Goal: Task Accomplishment & Management: Use online tool/utility

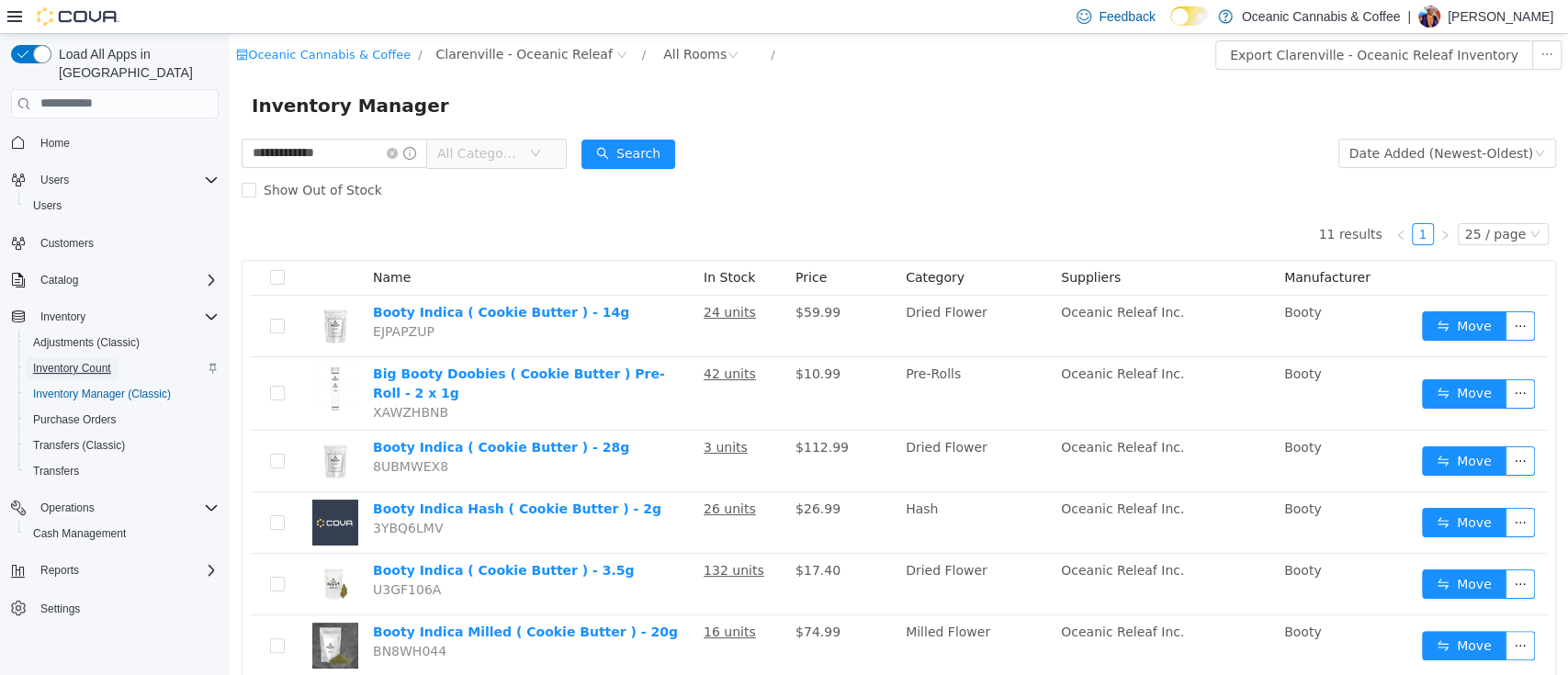
click at [88, 361] on span "Inventory Count" at bounding box center [71, 368] width 78 height 15
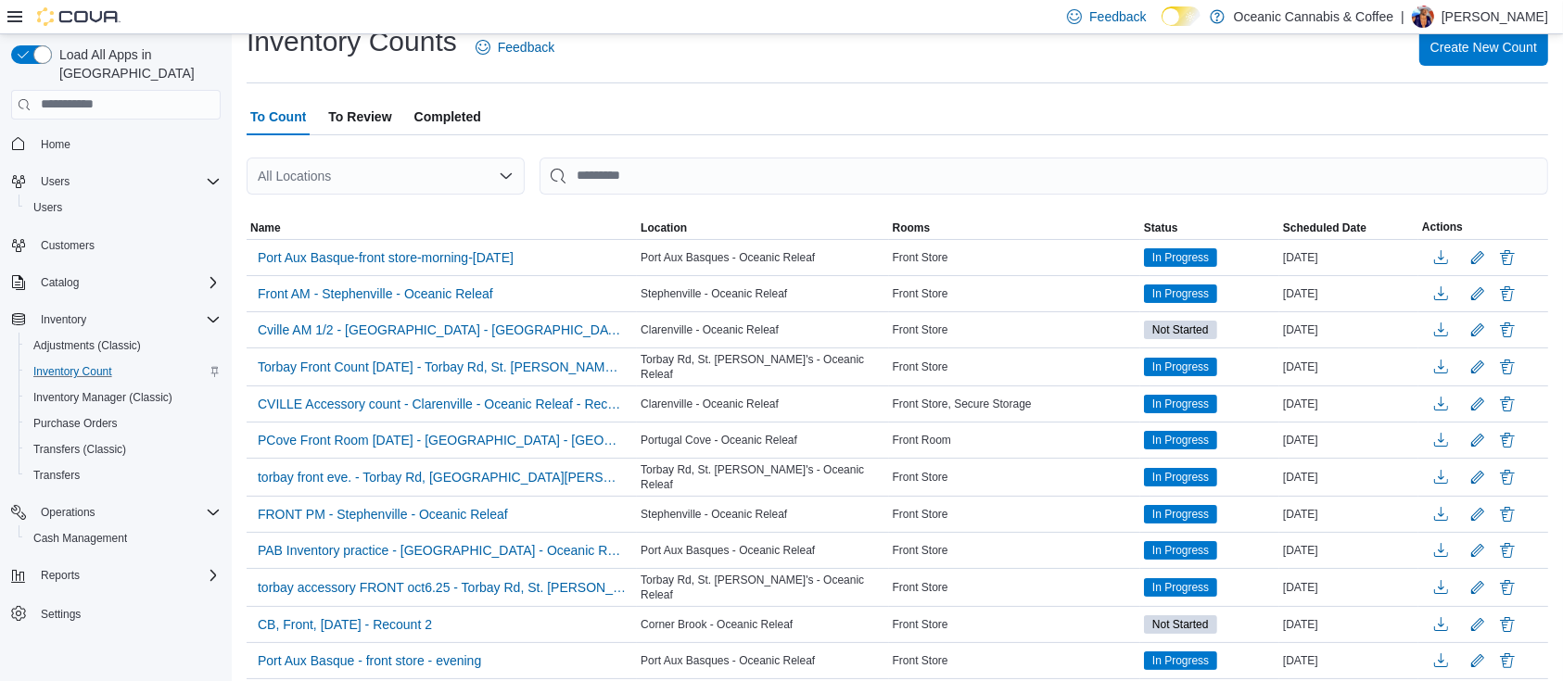
scroll to position [64, 0]
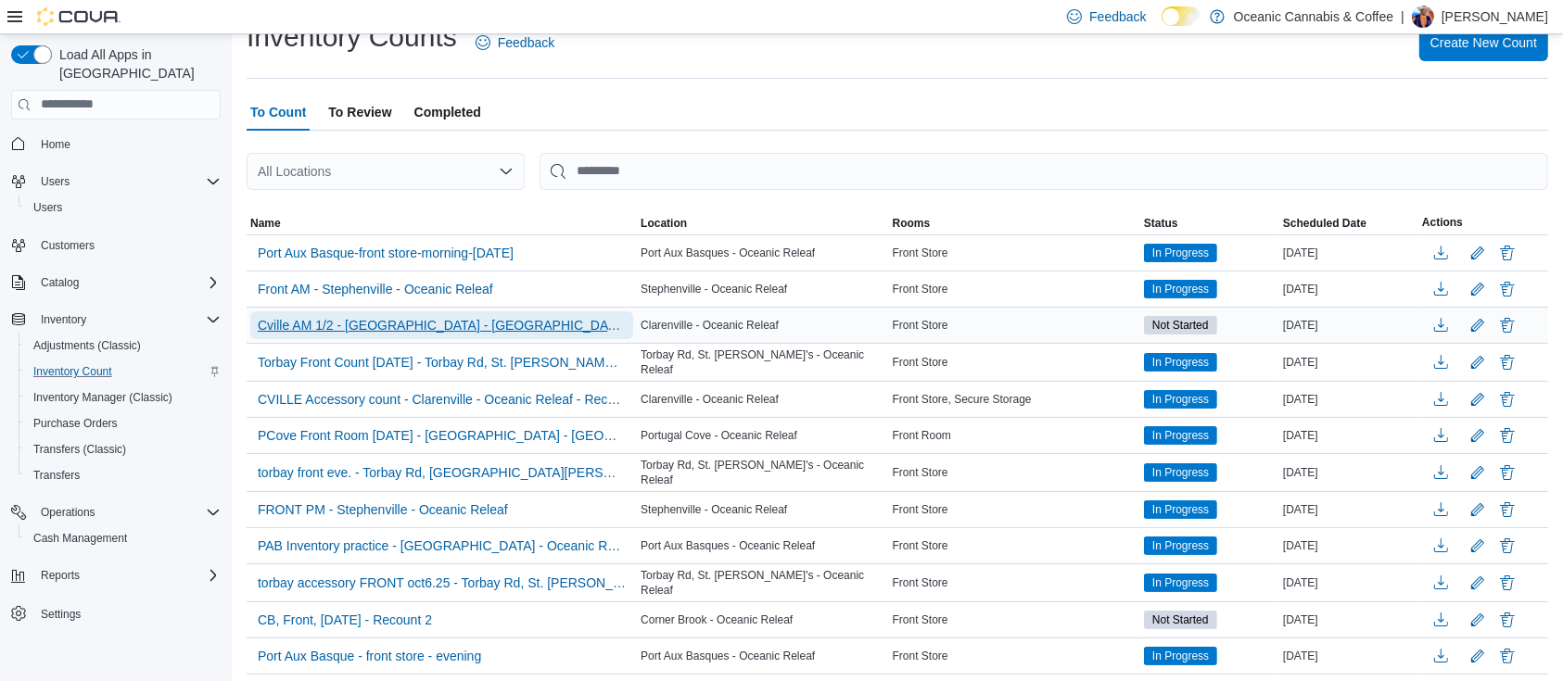
click at [478, 331] on span "Cville AM 1/2 - [GEOGRAPHIC_DATA] - [GEOGRAPHIC_DATA] Releaf" at bounding box center [442, 325] width 368 height 19
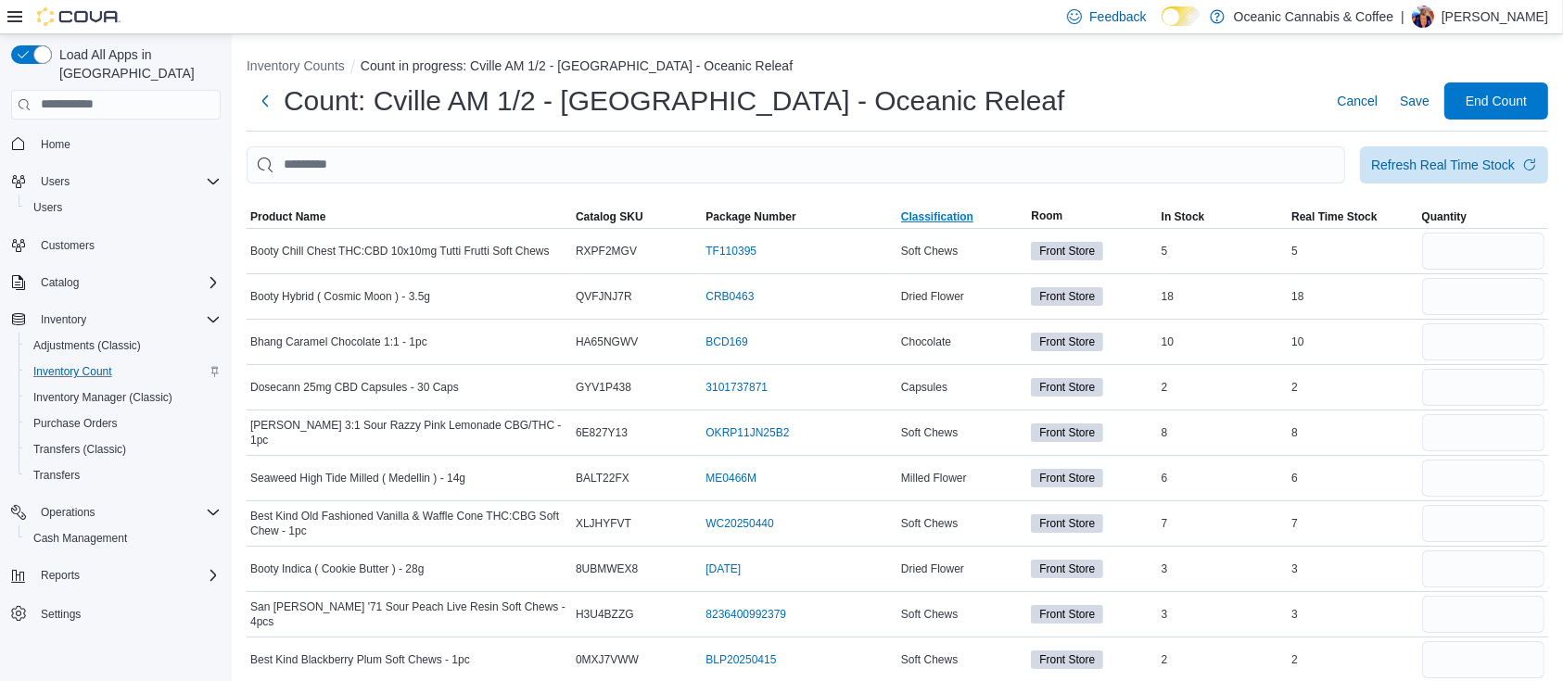
click at [954, 218] on span "Classification" at bounding box center [937, 216] width 72 height 15
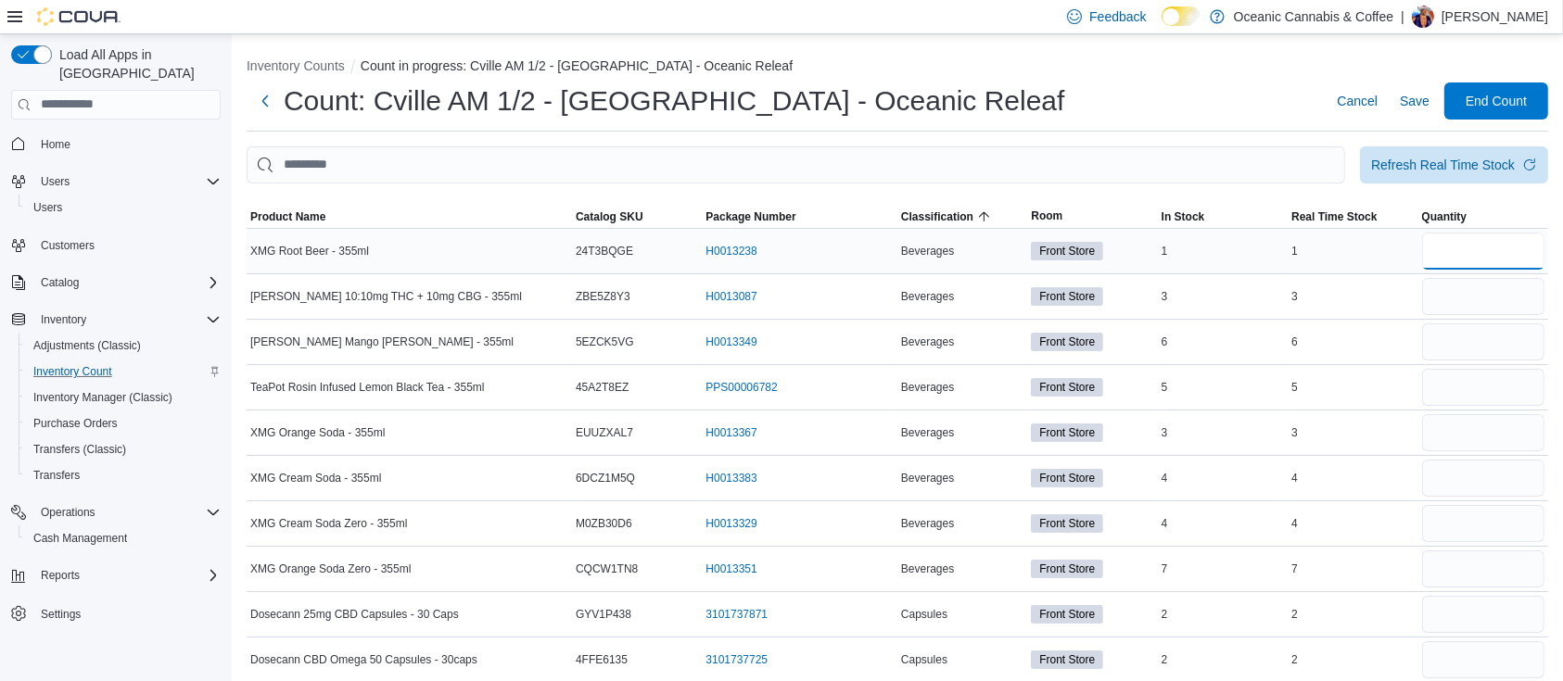
click at [1513, 236] on input "number" at bounding box center [1483, 251] width 122 height 37
type input "*"
click at [1475, 299] on input "number" at bounding box center [1483, 296] width 122 height 37
type input "*"
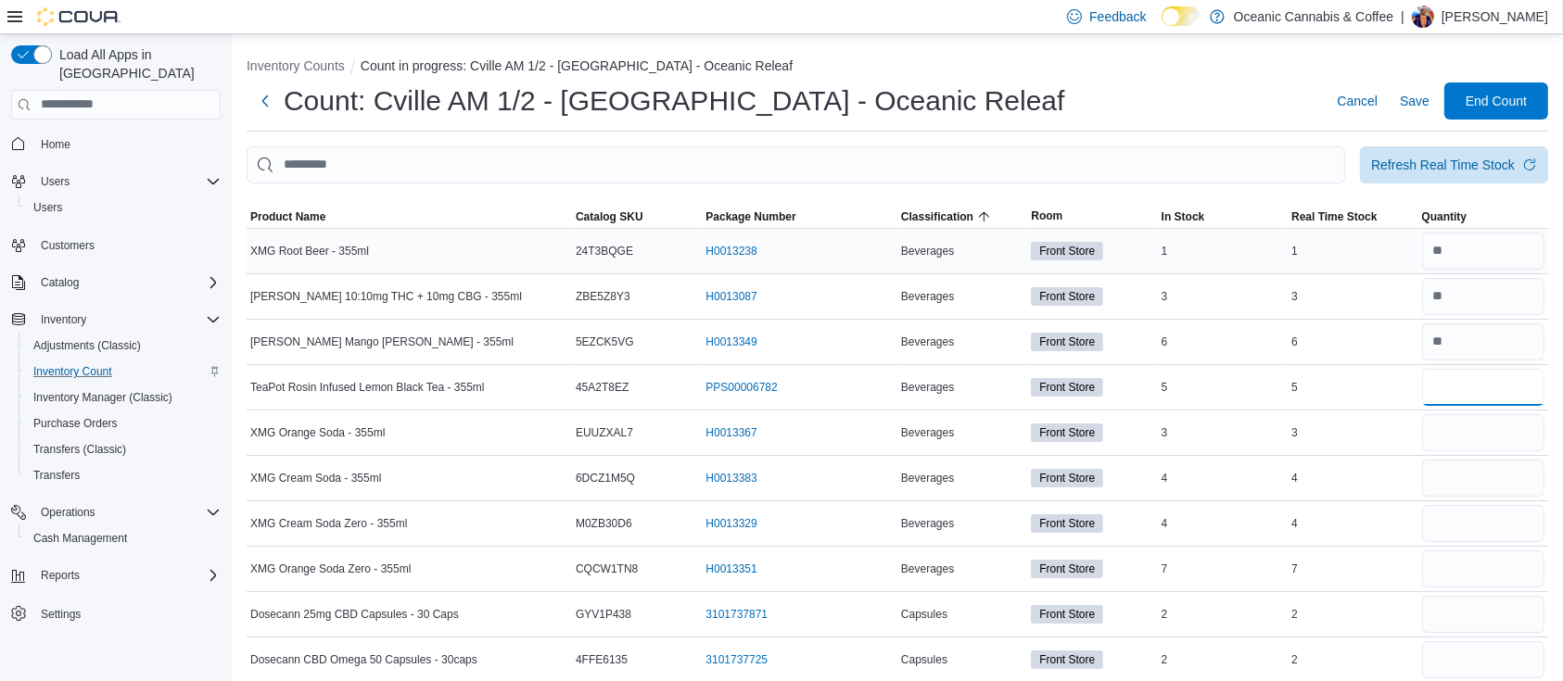
type input "*"
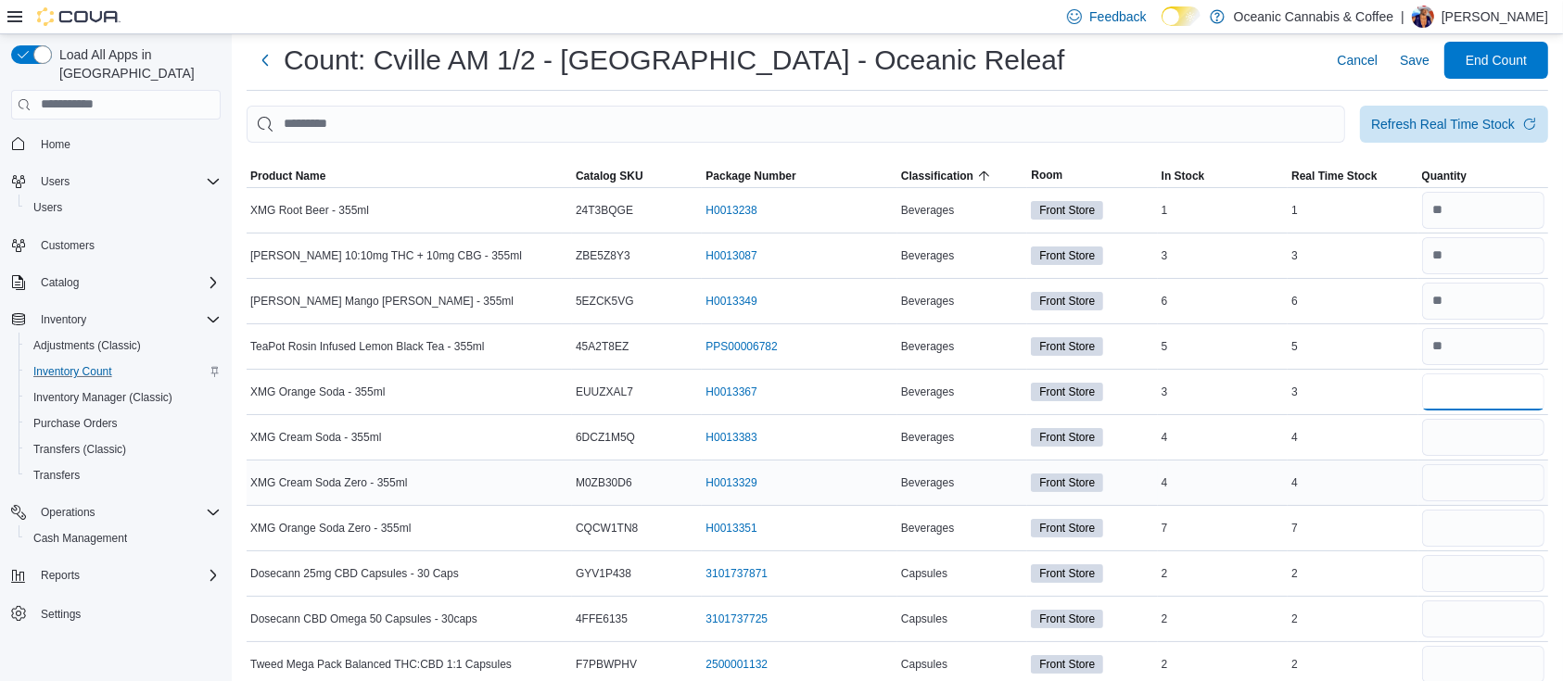
scroll to position [42, 0]
type input "*"
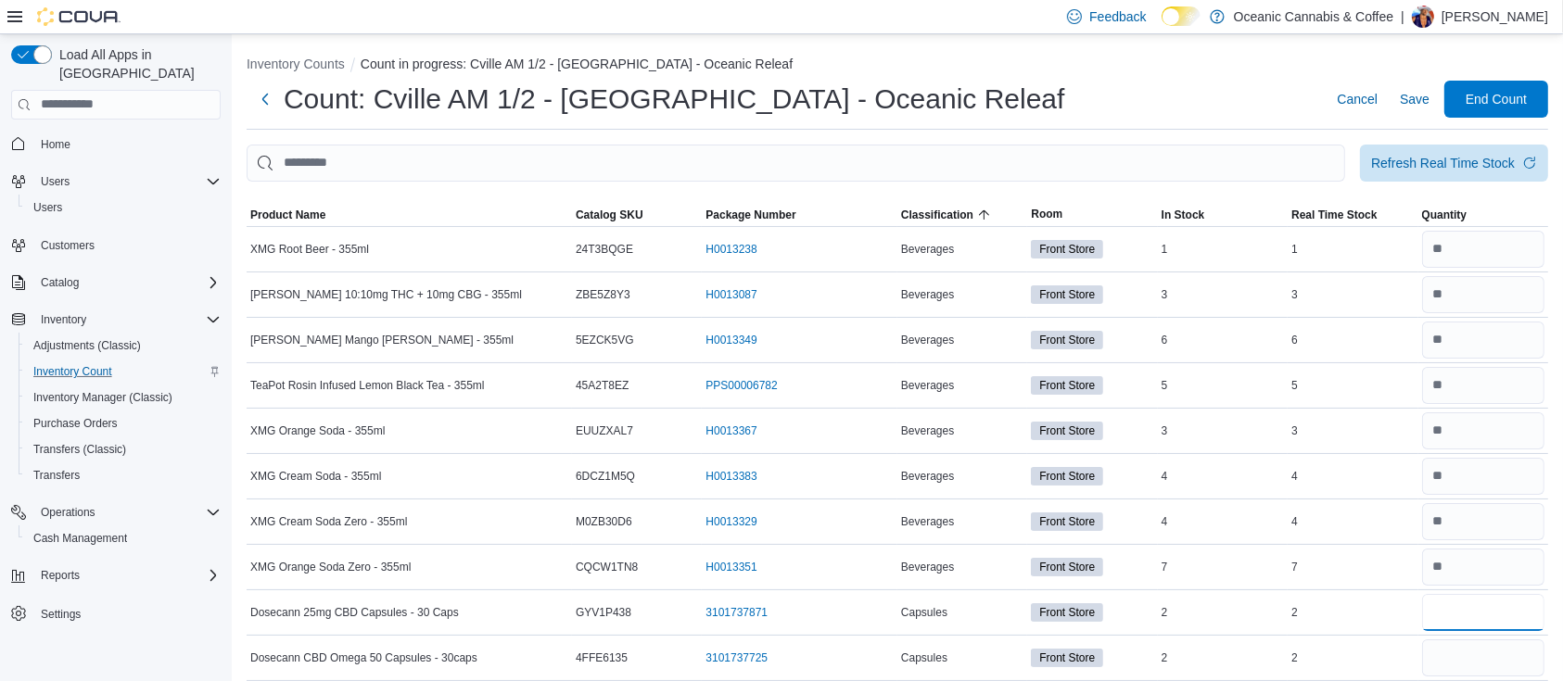
scroll to position [0, 0]
click at [1461, 173] on span "Refresh Real Time Stock" at bounding box center [1454, 164] width 166 height 37
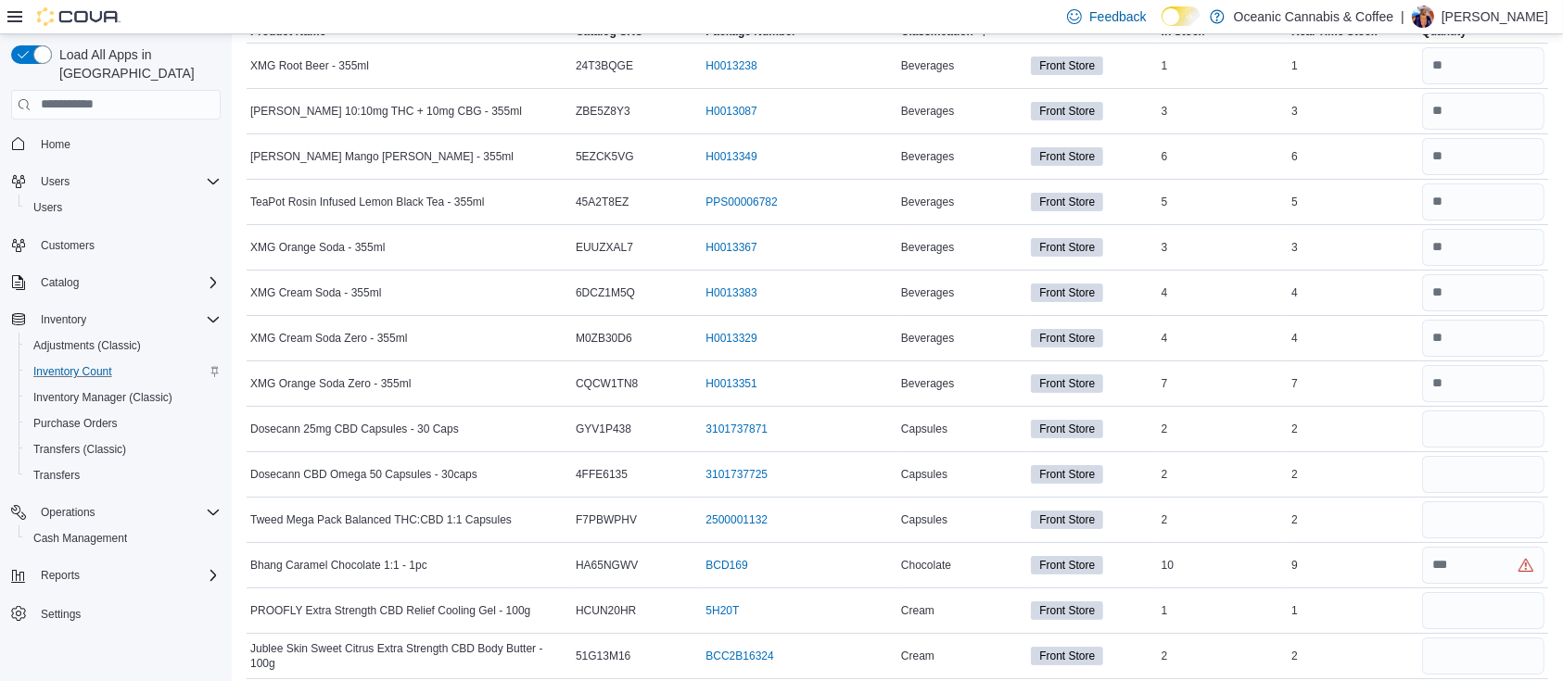
scroll to position [181, 0]
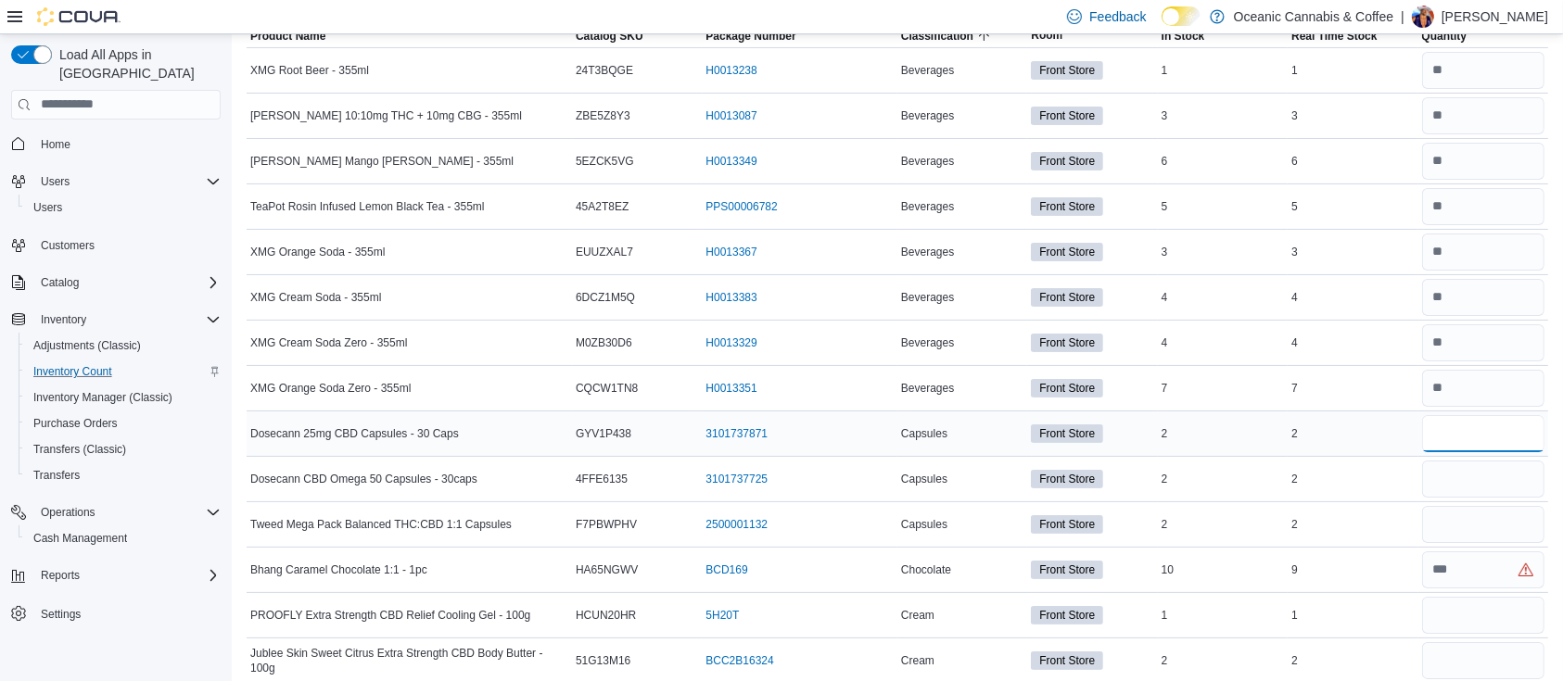
click at [1468, 424] on input "number" at bounding box center [1483, 433] width 122 height 37
type input "*"
click at [1488, 567] on input "number" at bounding box center [1483, 569] width 122 height 37
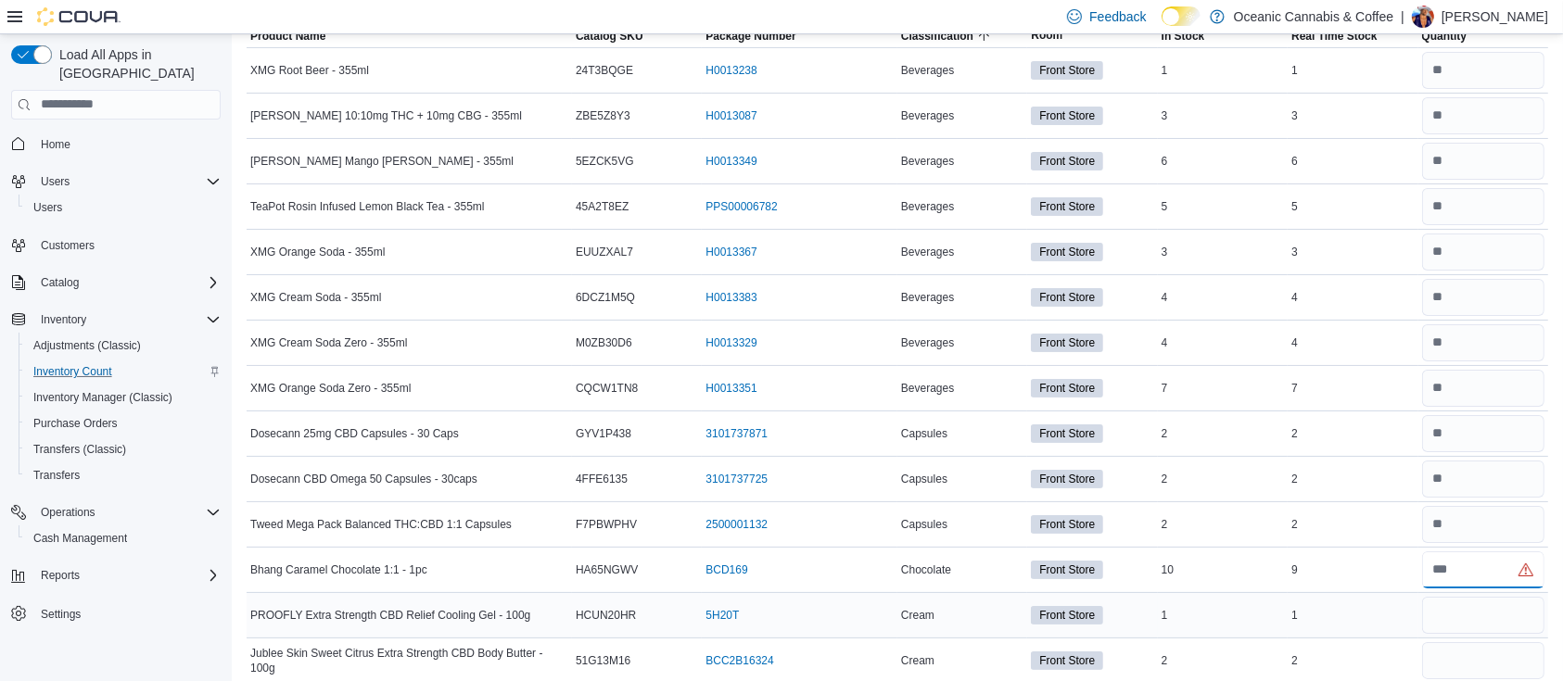
type input "*"
click at [1507, 603] on input "number" at bounding box center [1483, 615] width 122 height 37
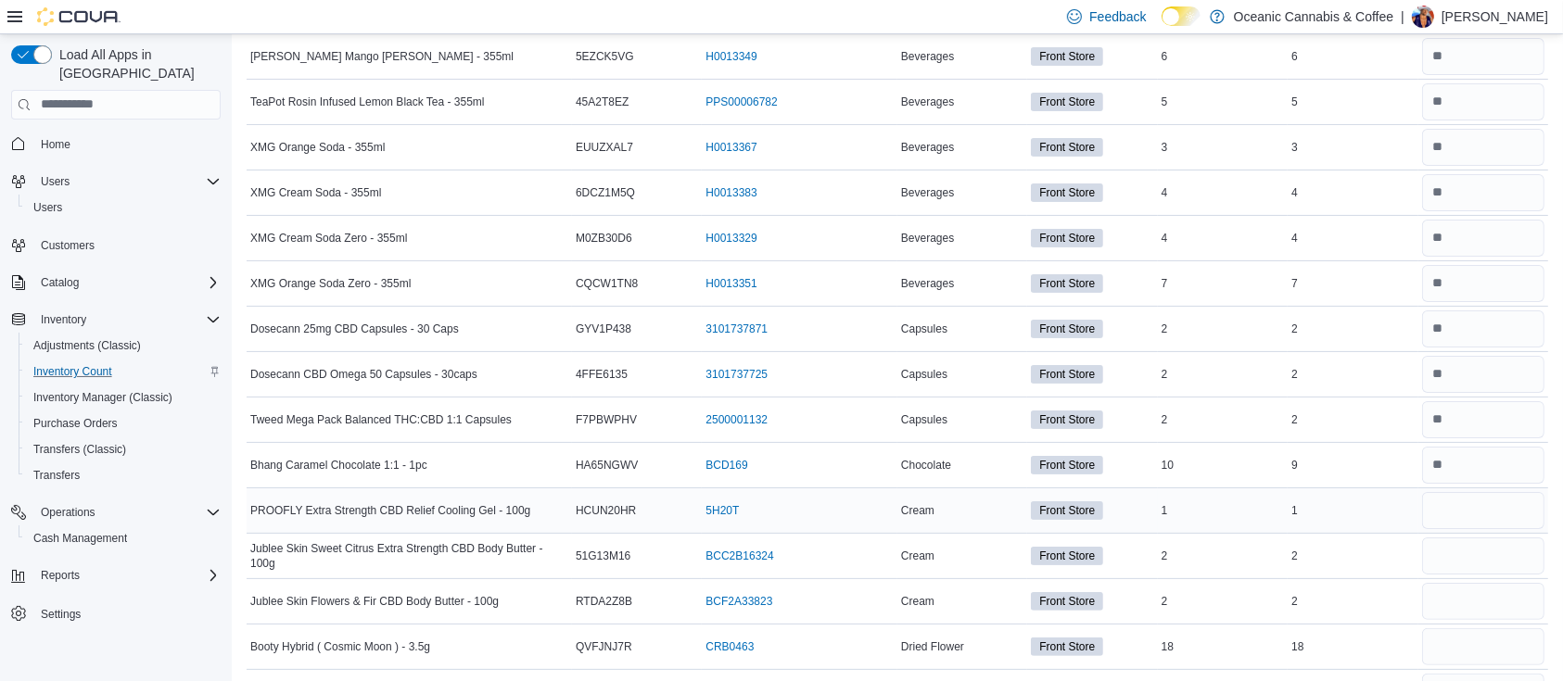
scroll to position [287, 0]
click at [1474, 521] on input "number" at bounding box center [1483, 508] width 122 height 37
type input "*"
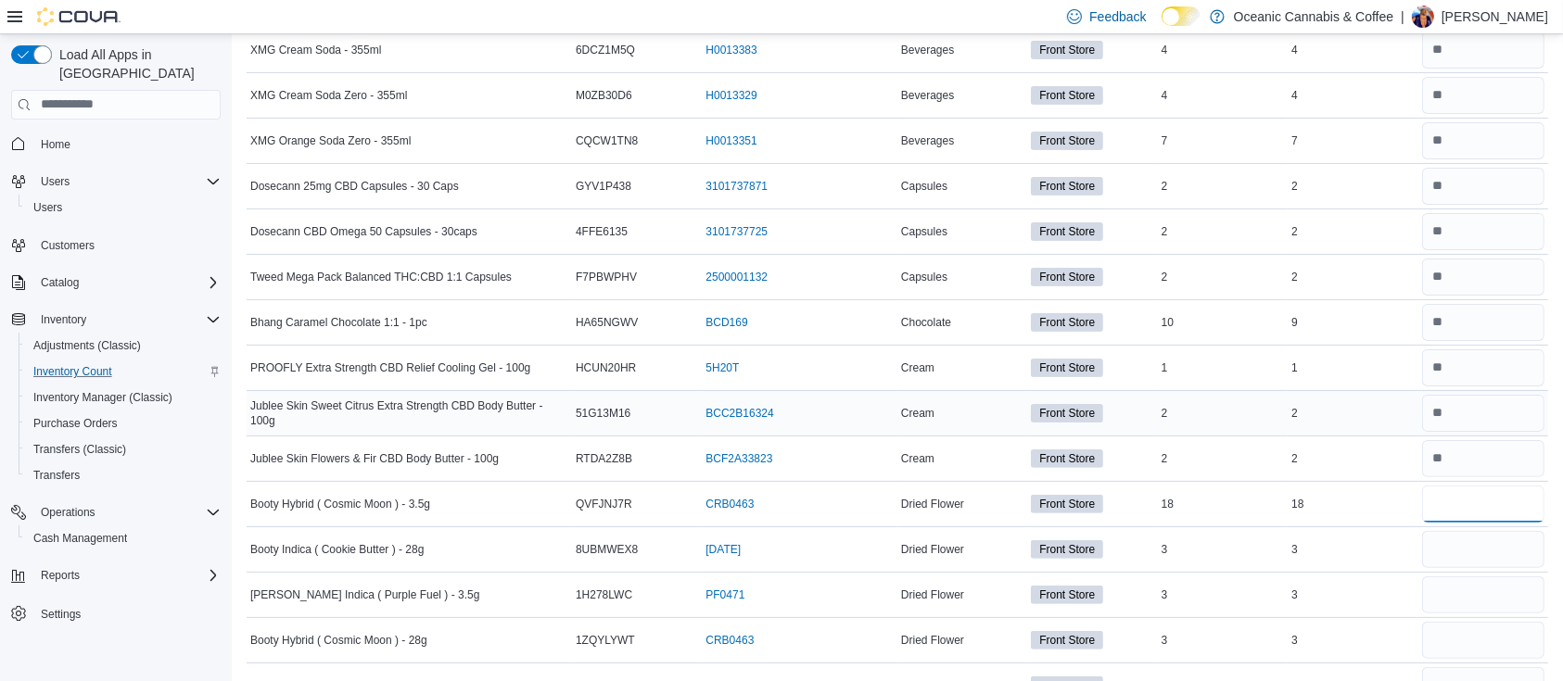
scroll to position [433, 0]
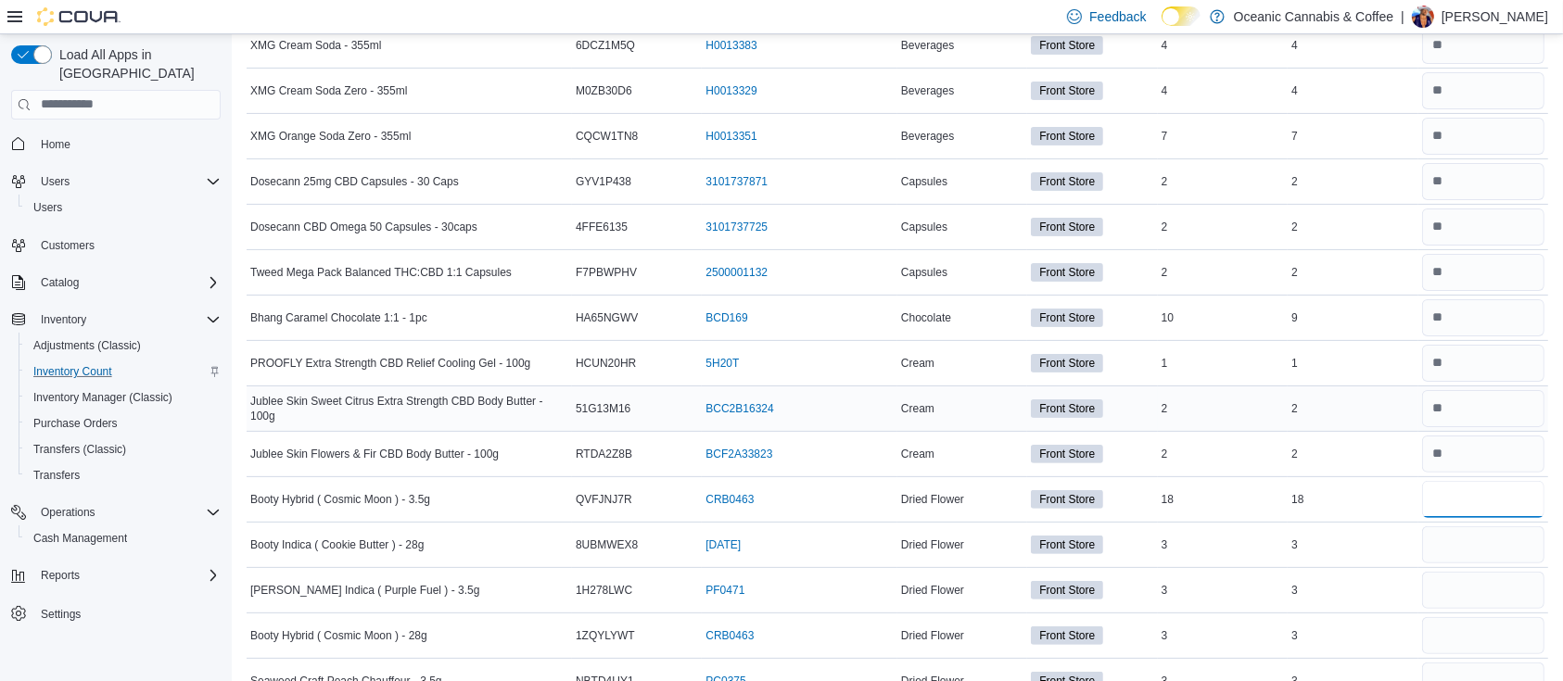
type input "**"
type input "*"
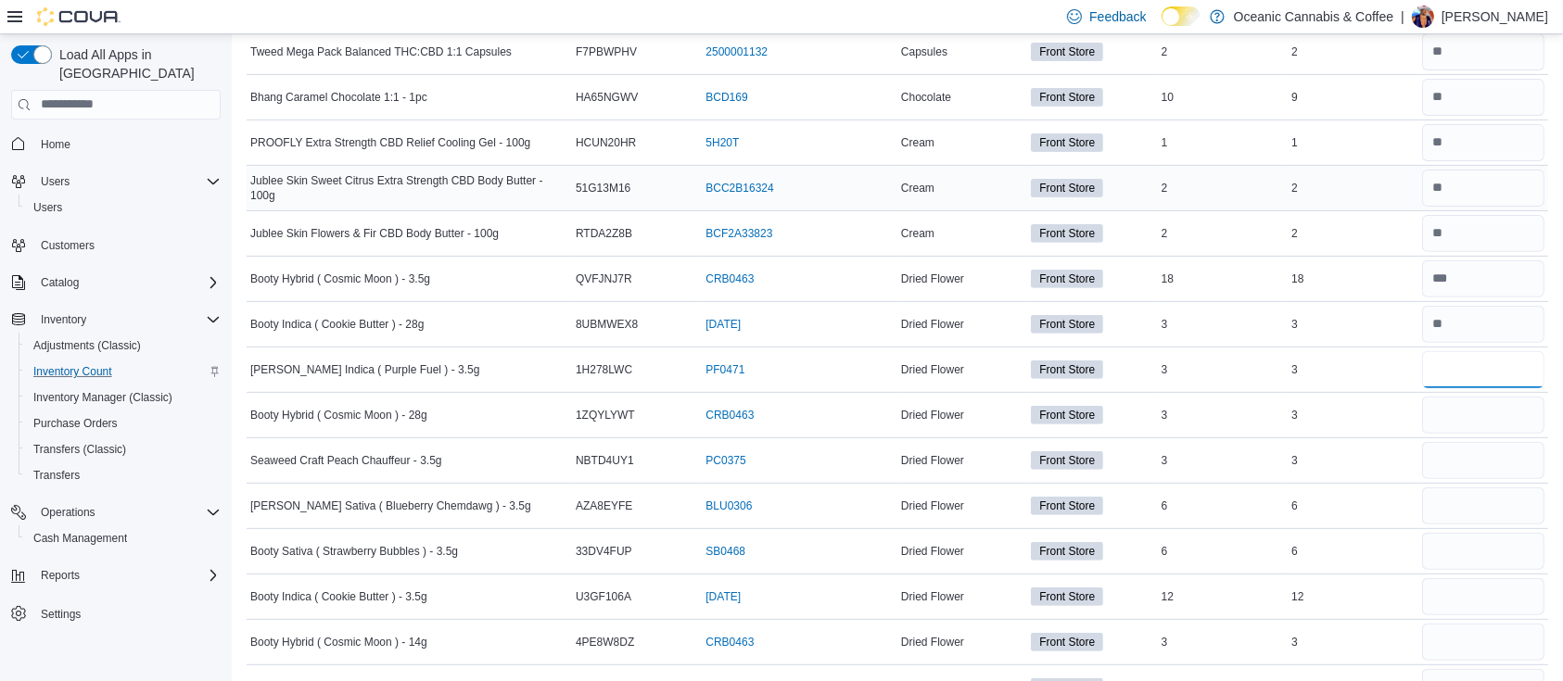
scroll to position [665, 0]
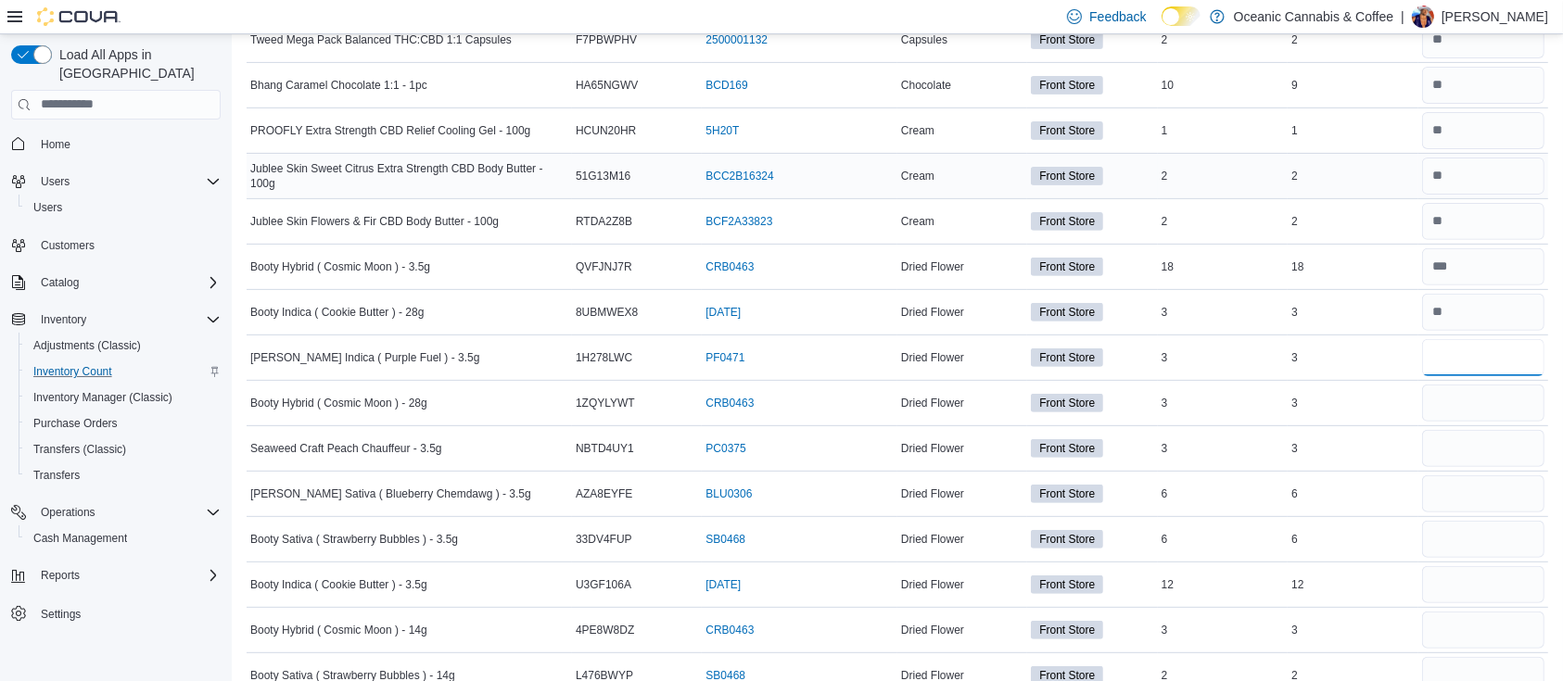
type input "*"
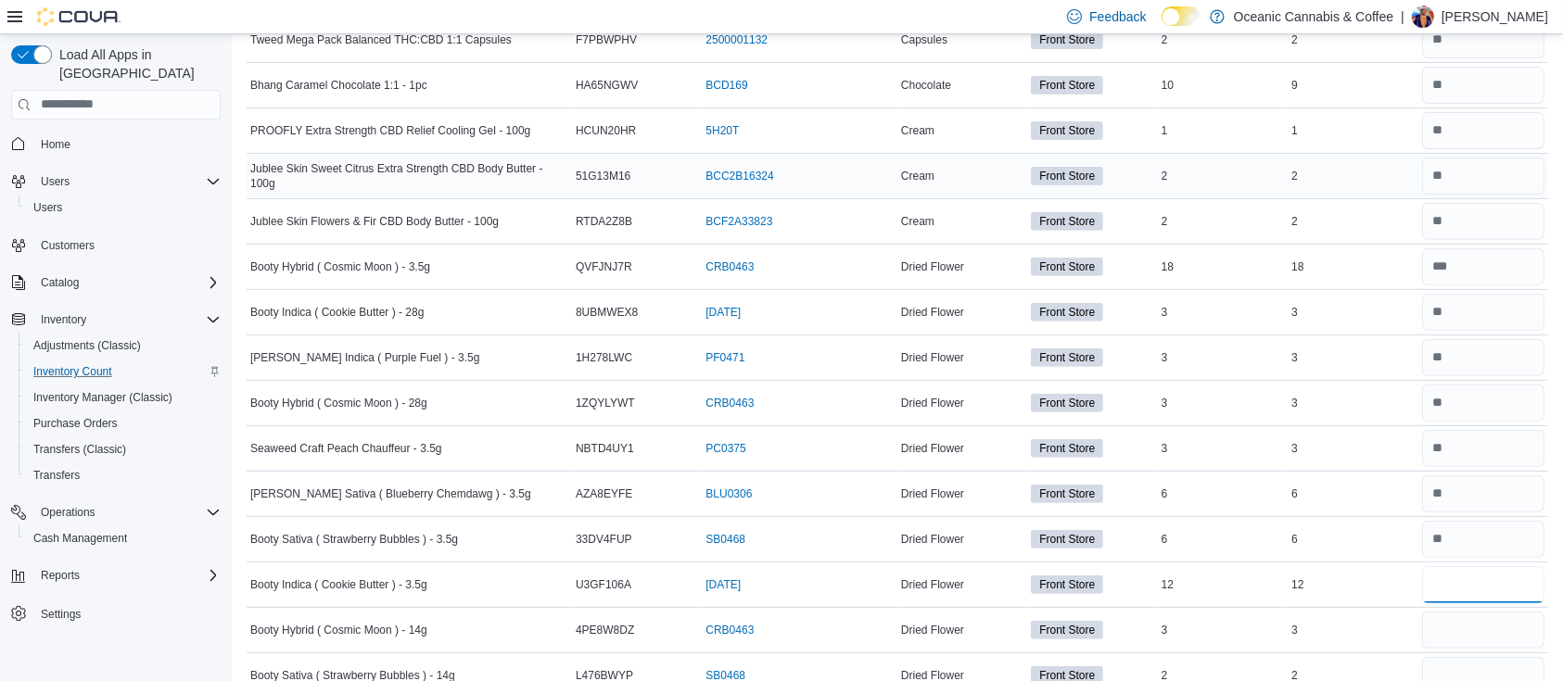
type input "*"
type input "**"
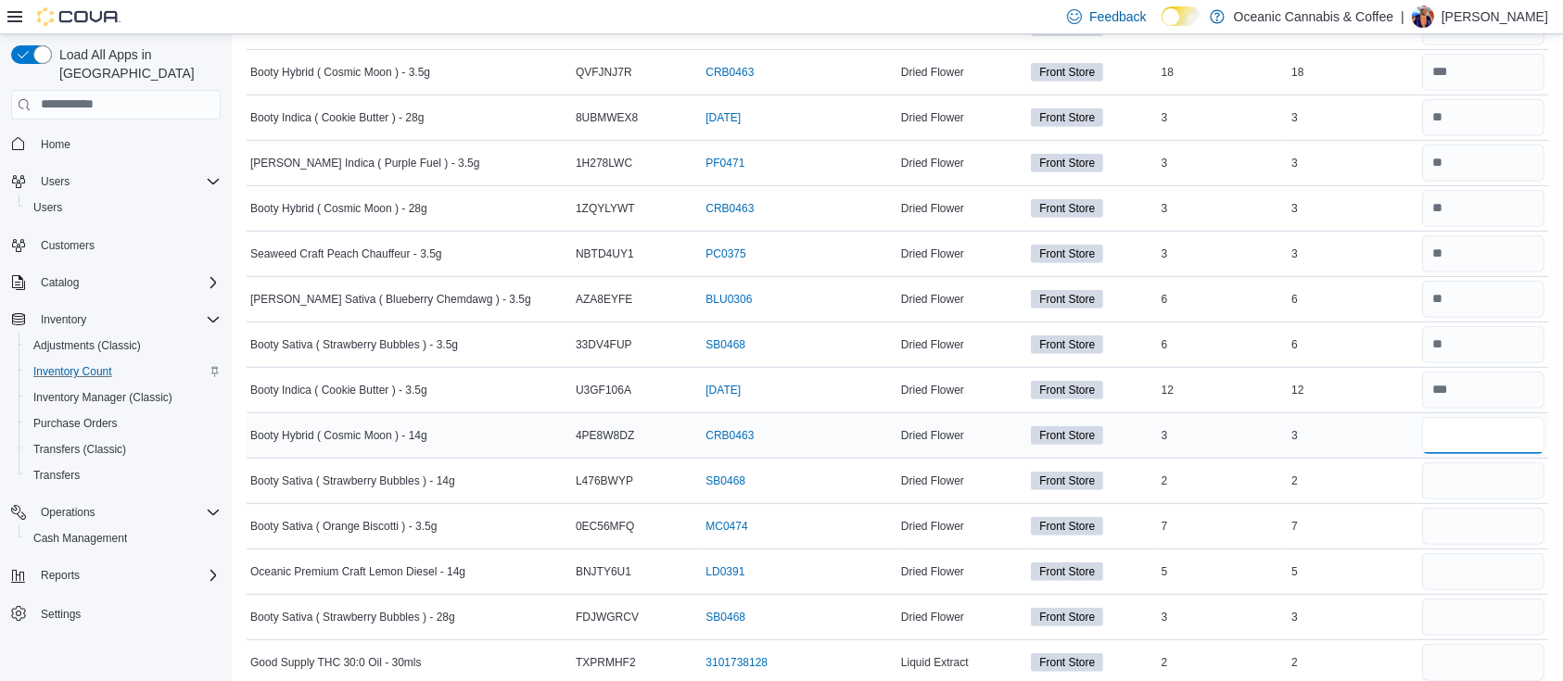
scroll to position [858, 0]
type input "*"
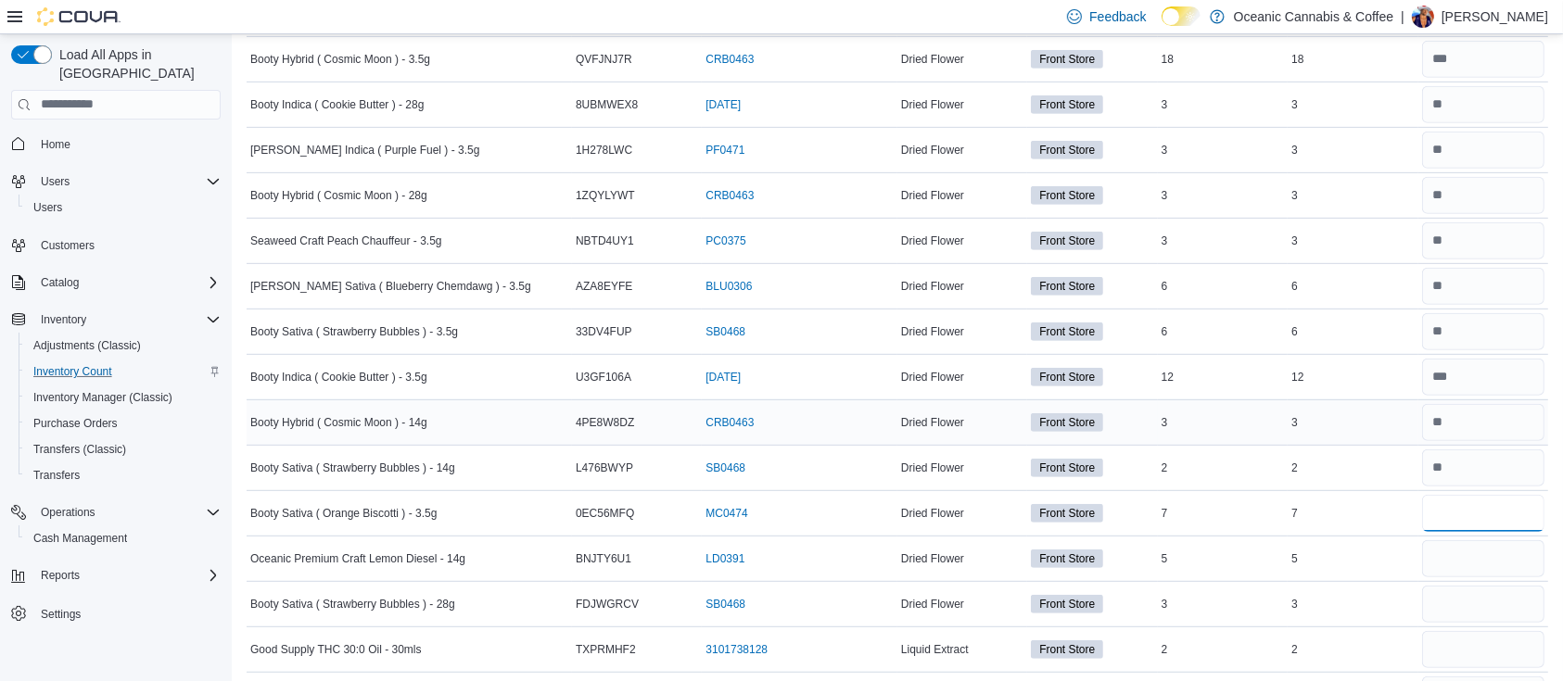
scroll to position [874, 0]
type input "*"
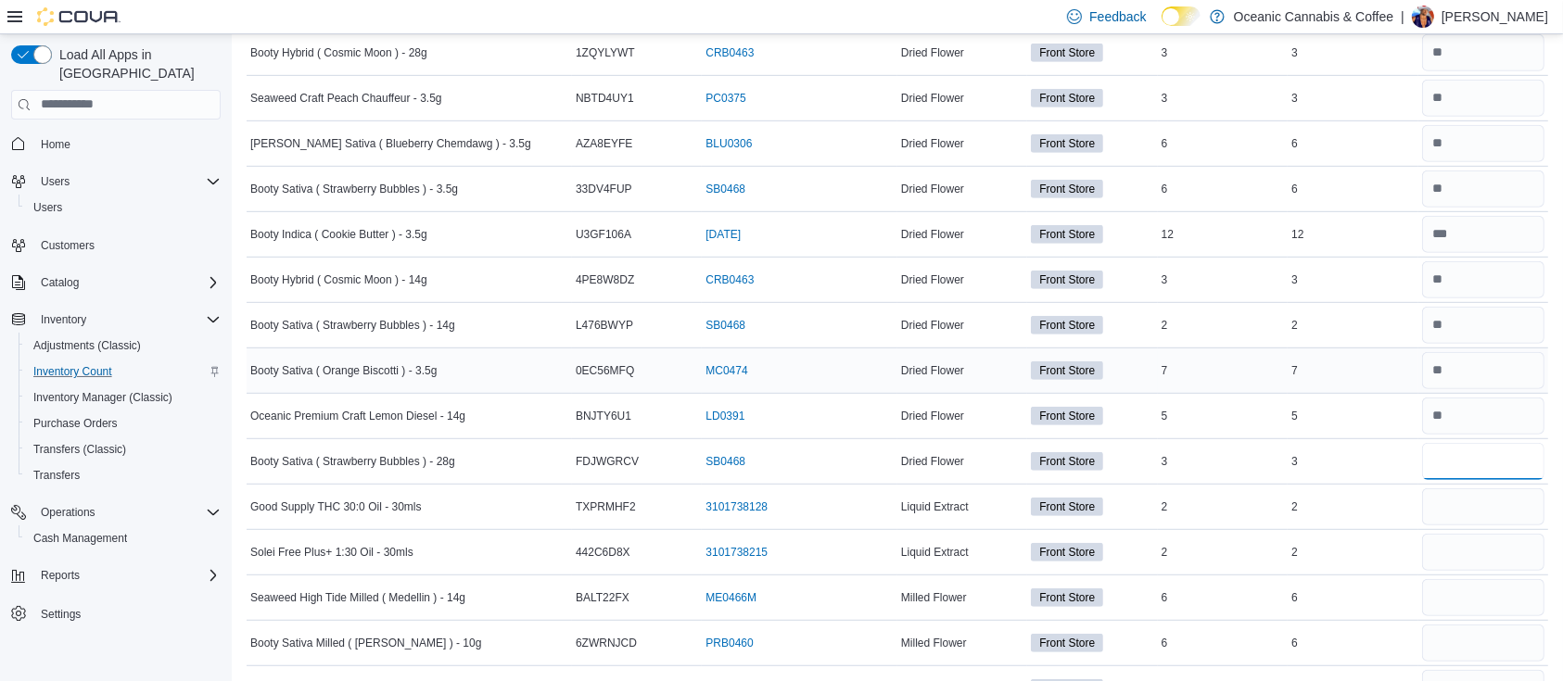
scroll to position [1017, 0]
type input "*"
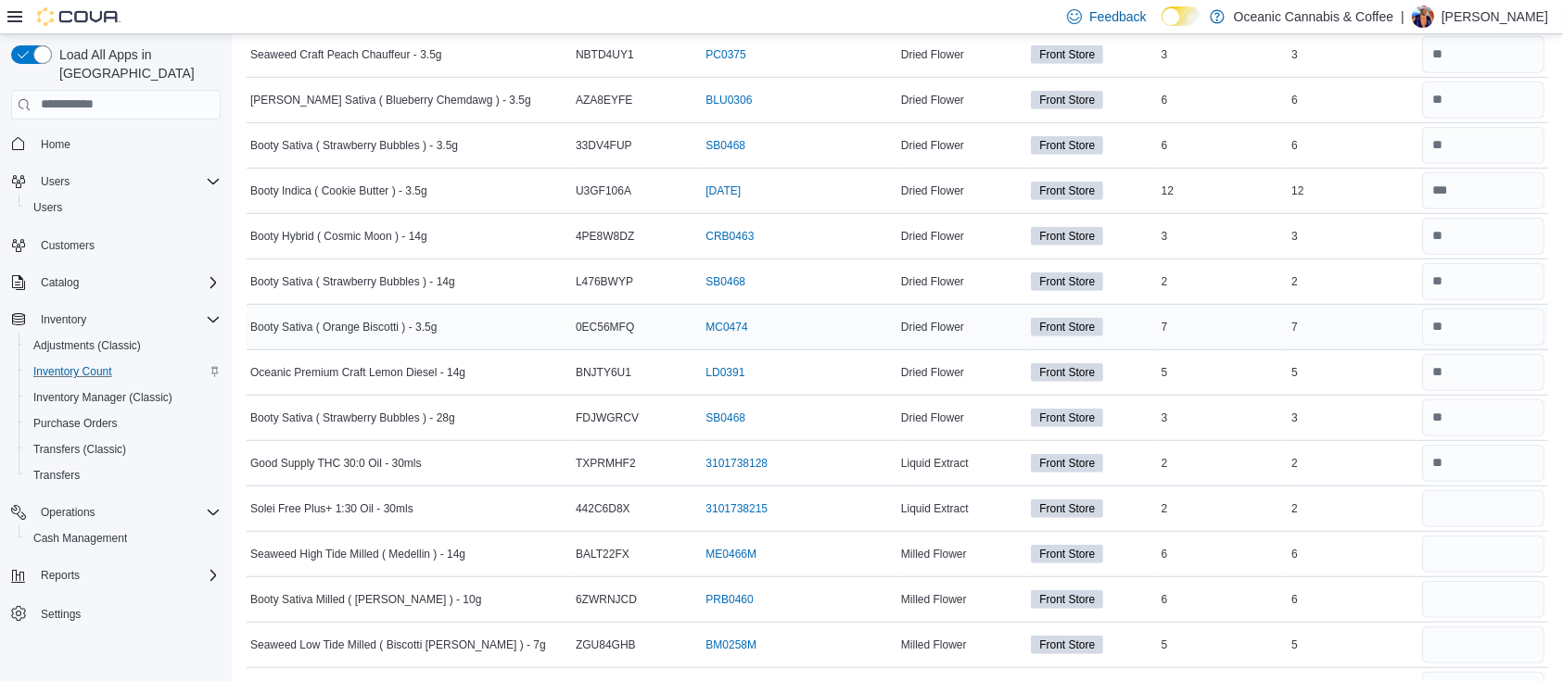
scroll to position [1061, 0]
click at [1469, 509] on input "number" at bounding box center [1483, 506] width 122 height 37
type input "*"
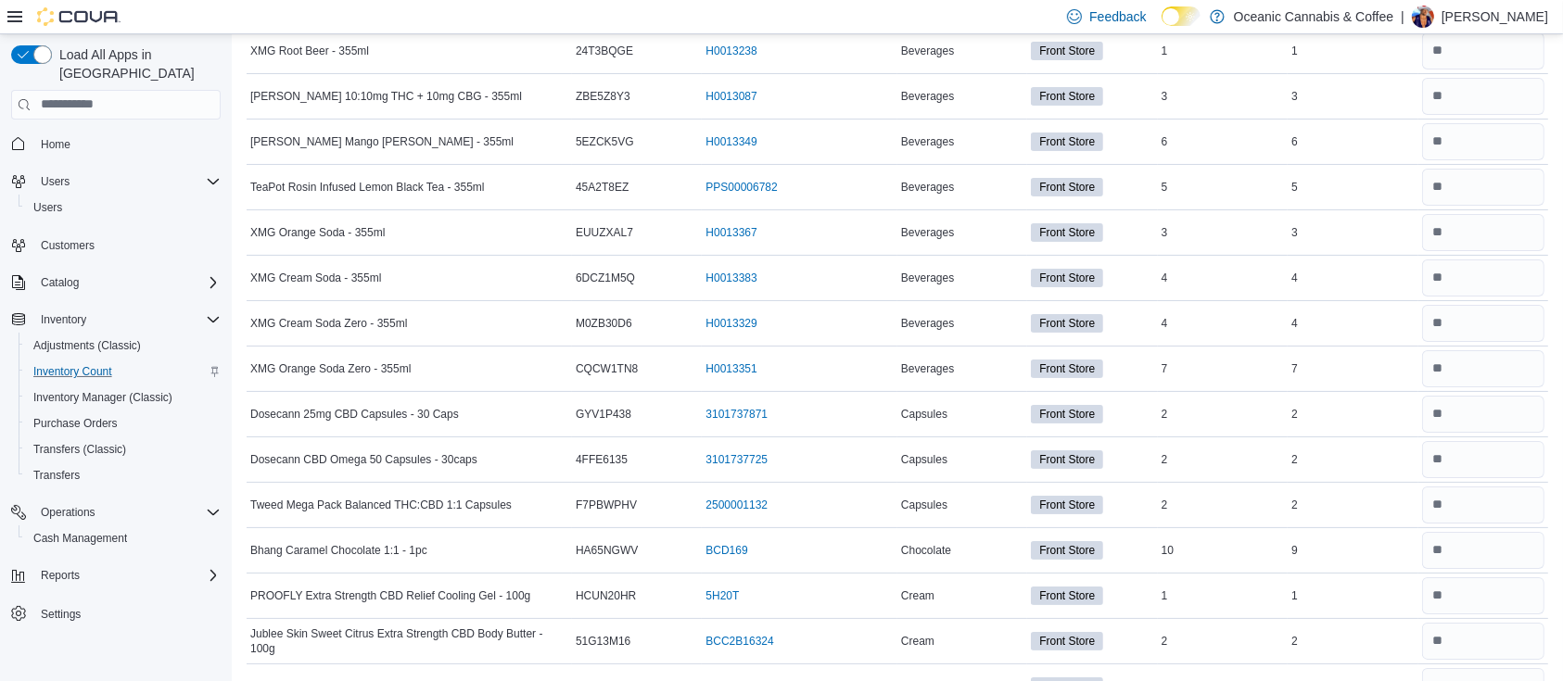
scroll to position [0, 0]
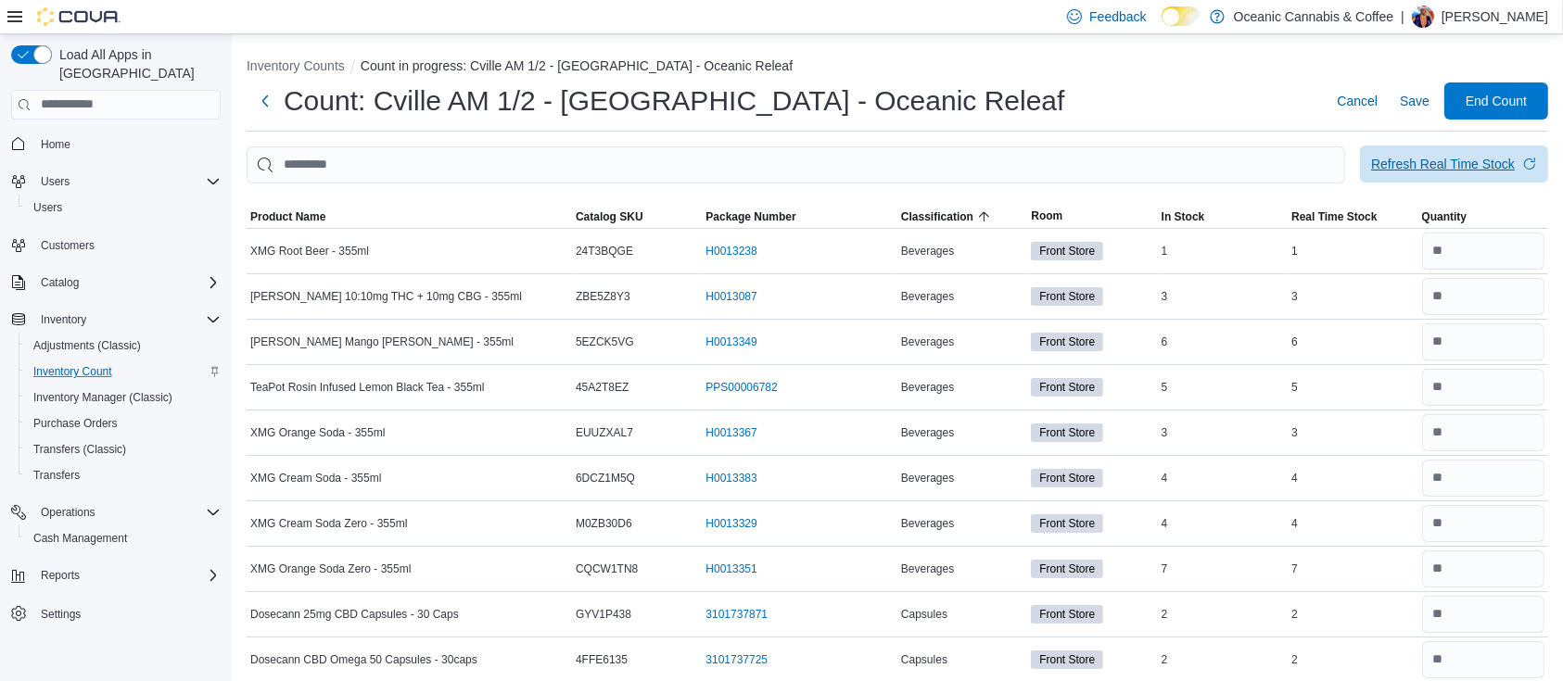
click at [1513, 182] on span "Refresh Real Time Stock" at bounding box center [1454, 164] width 166 height 37
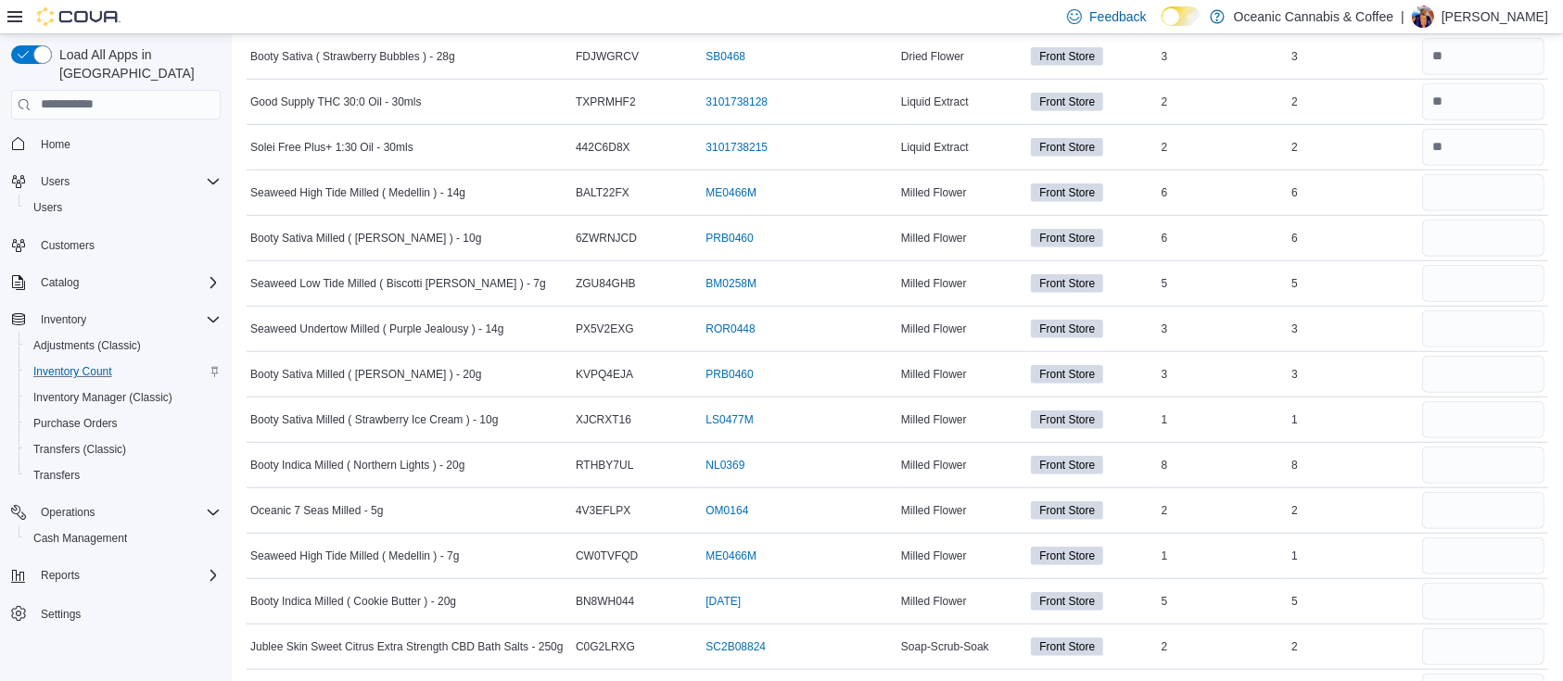
scroll to position [1423, 0]
click at [1490, 196] on input "number" at bounding box center [1483, 190] width 122 height 37
type input "*"
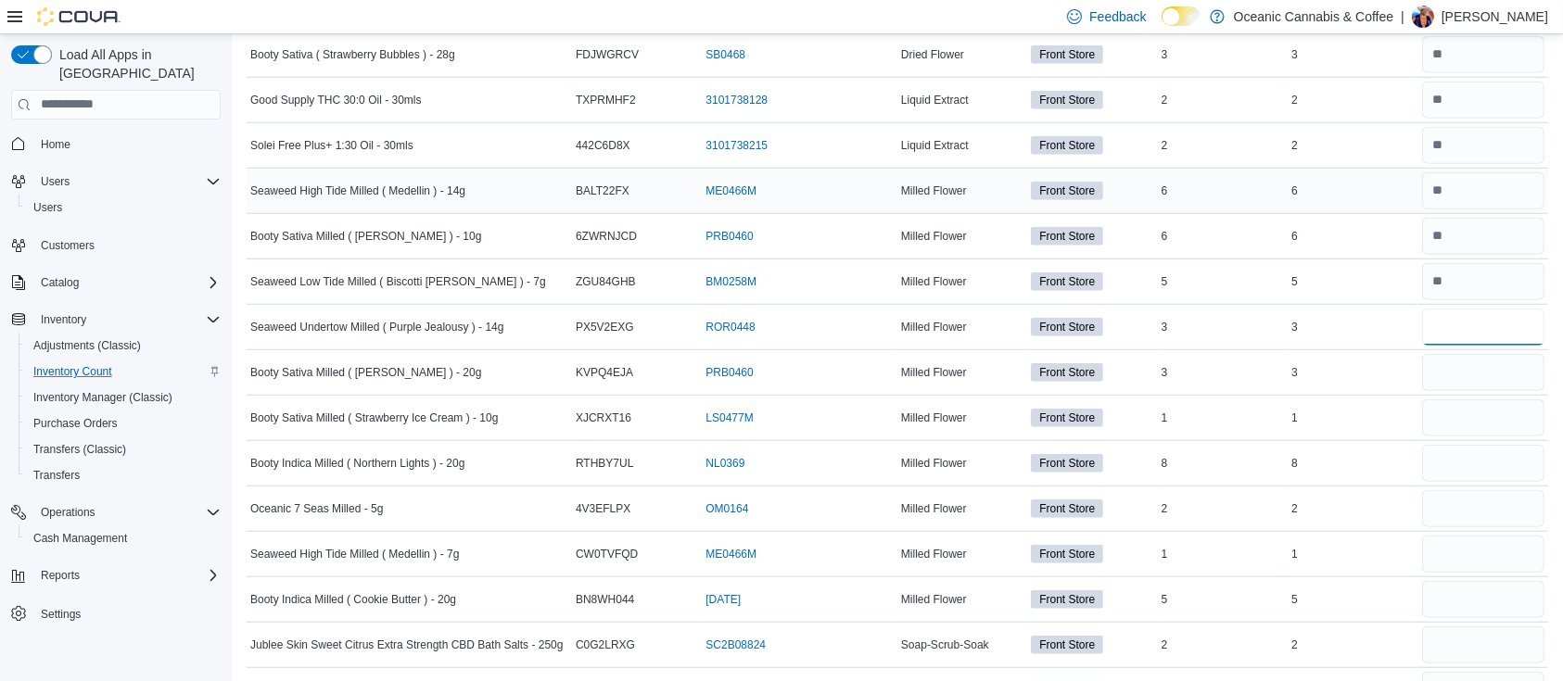
type input "*"
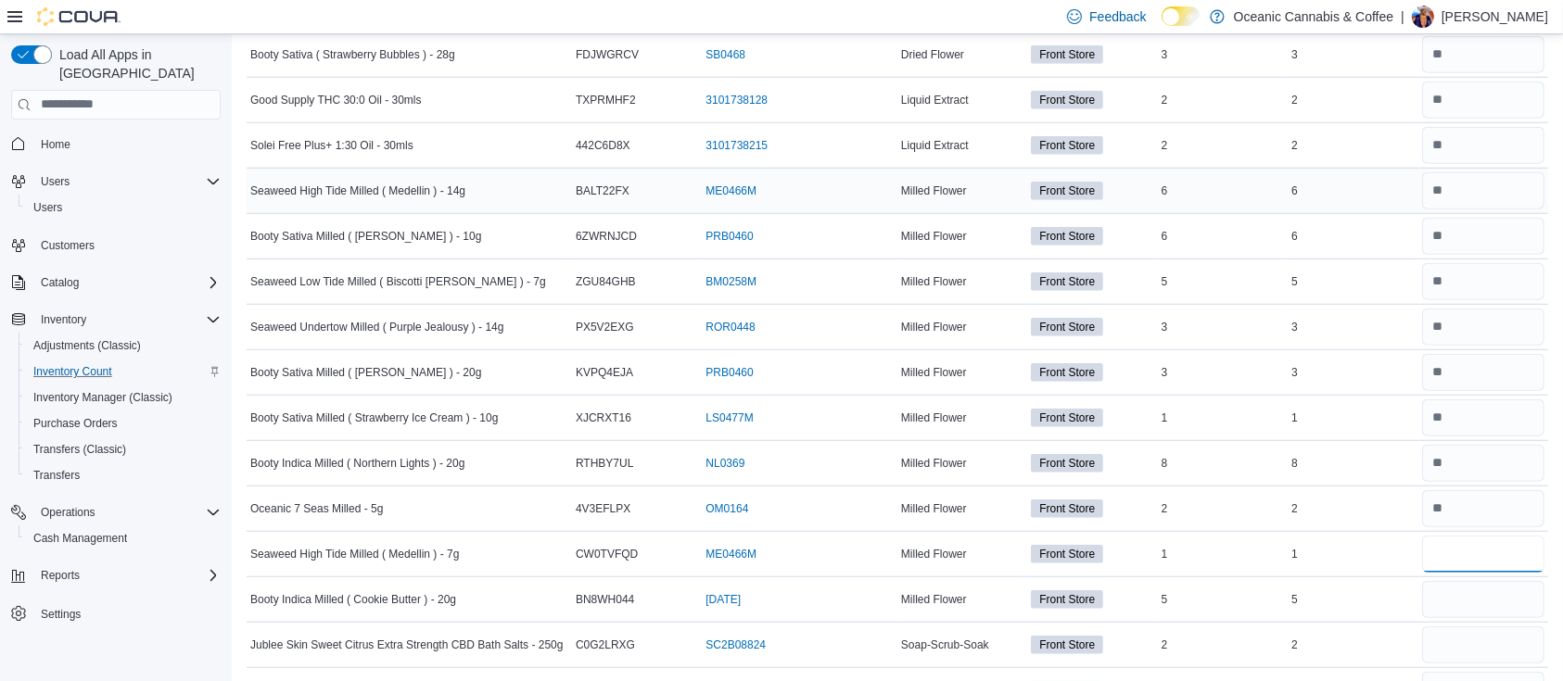
type input "*"
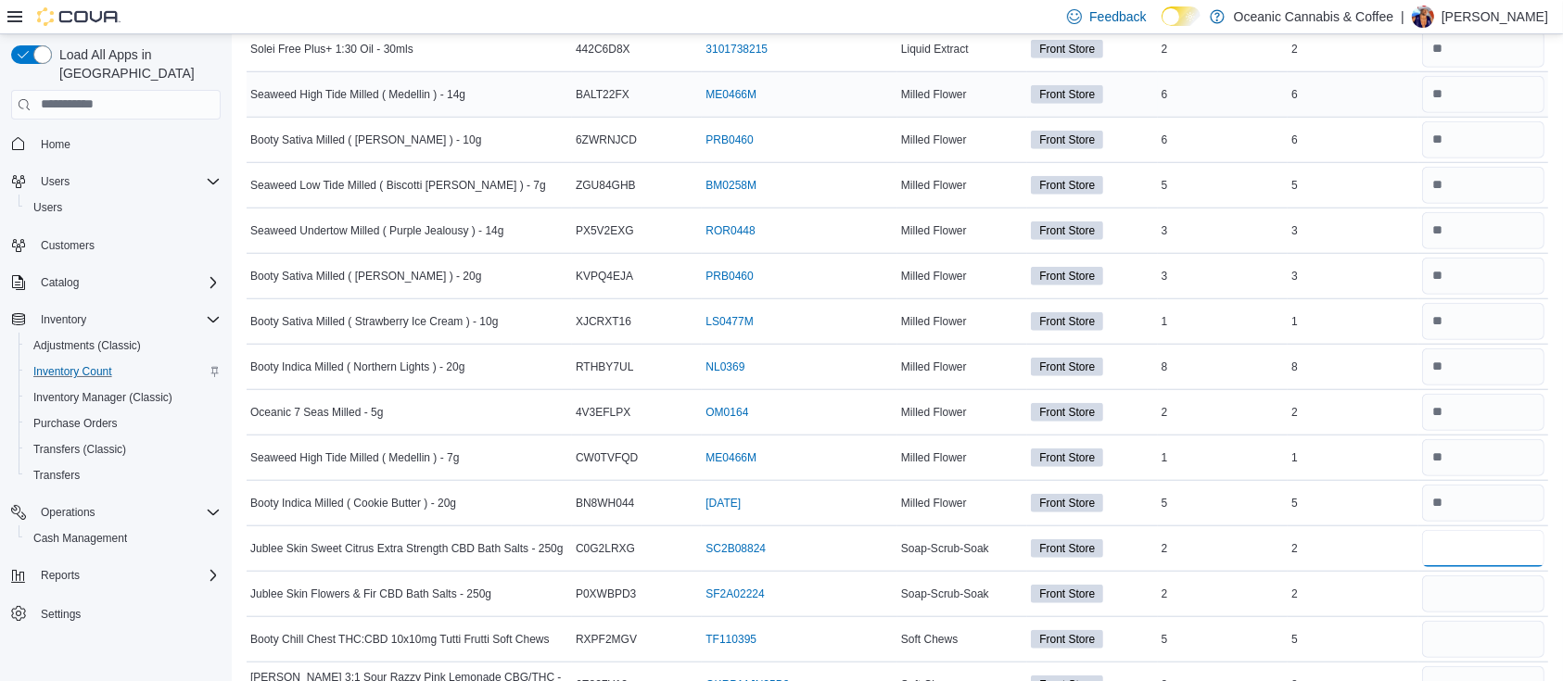
scroll to position [1521, 0]
type input "*"
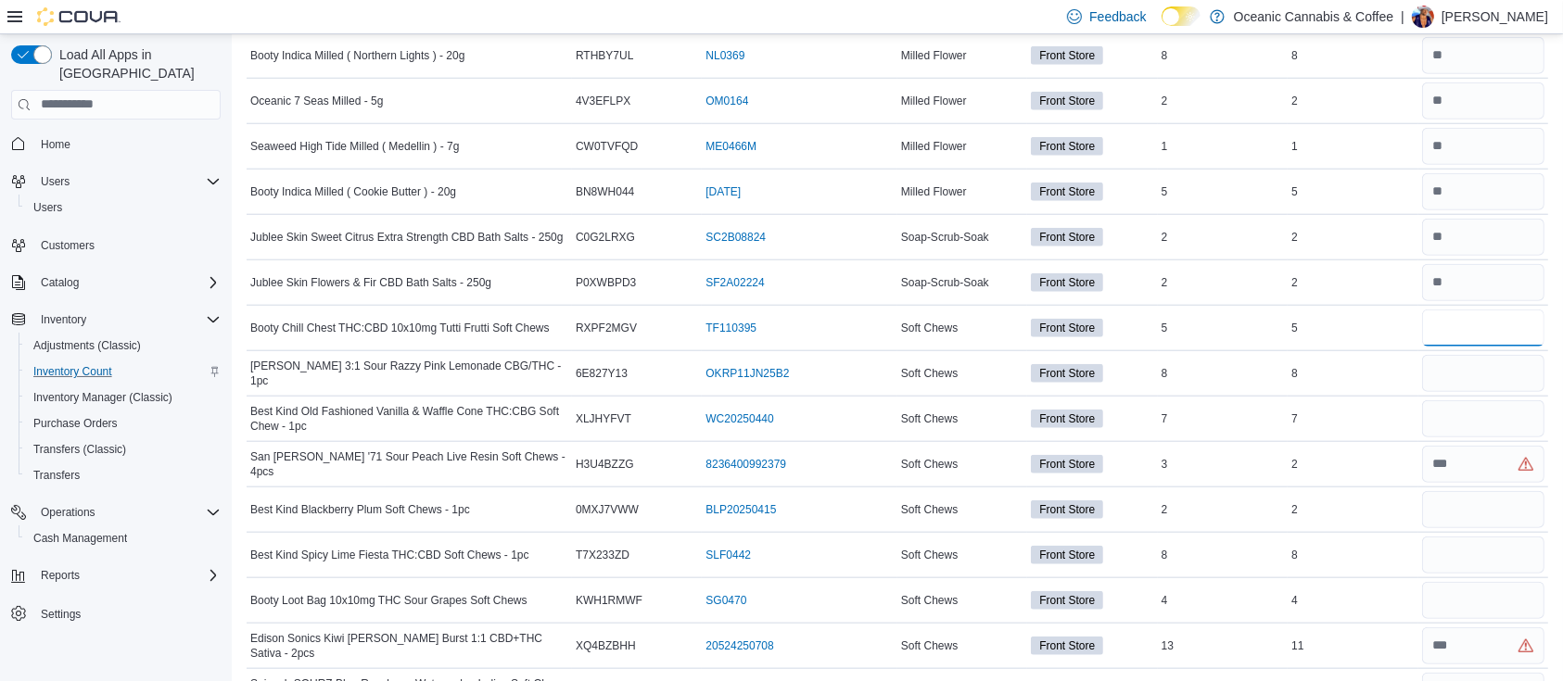
scroll to position [1831, 0]
type input "*"
click at [1475, 466] on input "number" at bounding box center [1483, 463] width 122 height 37
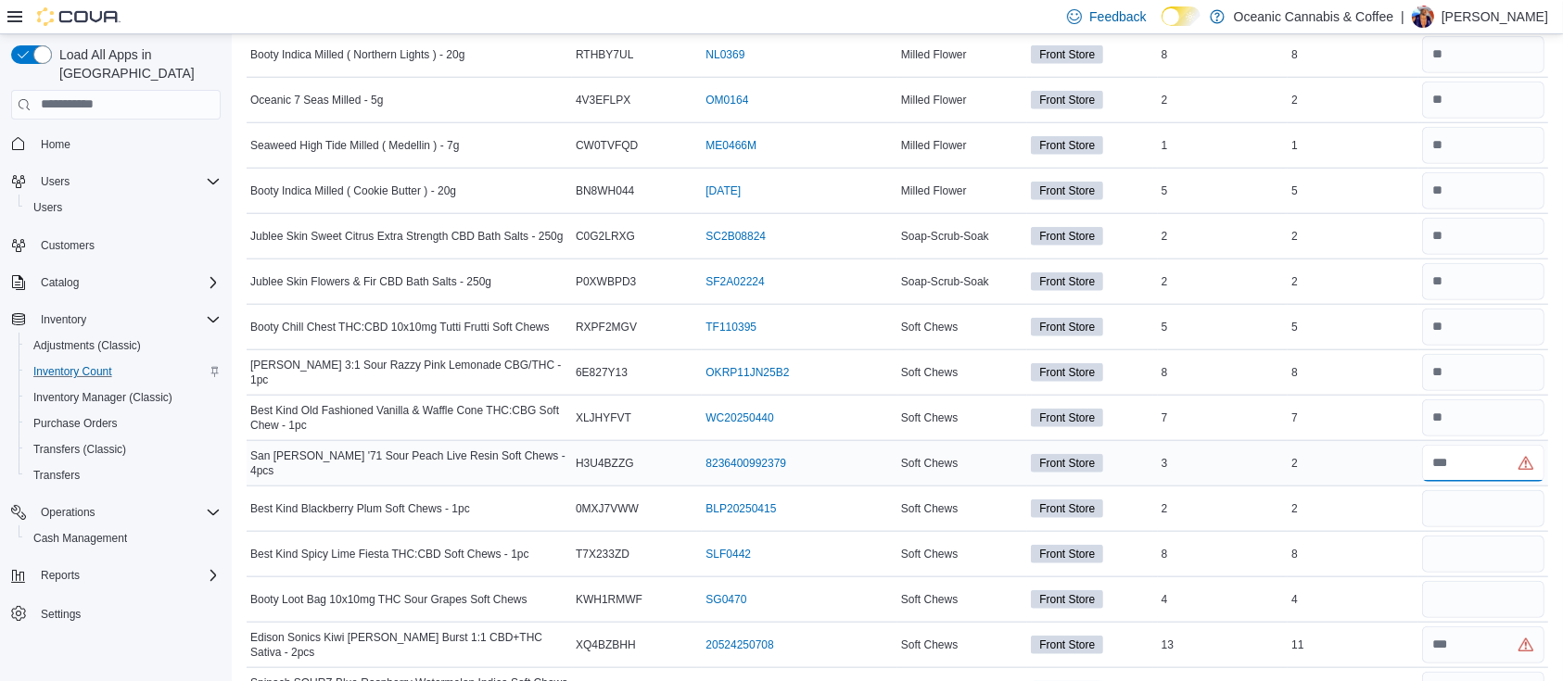
type input "*"
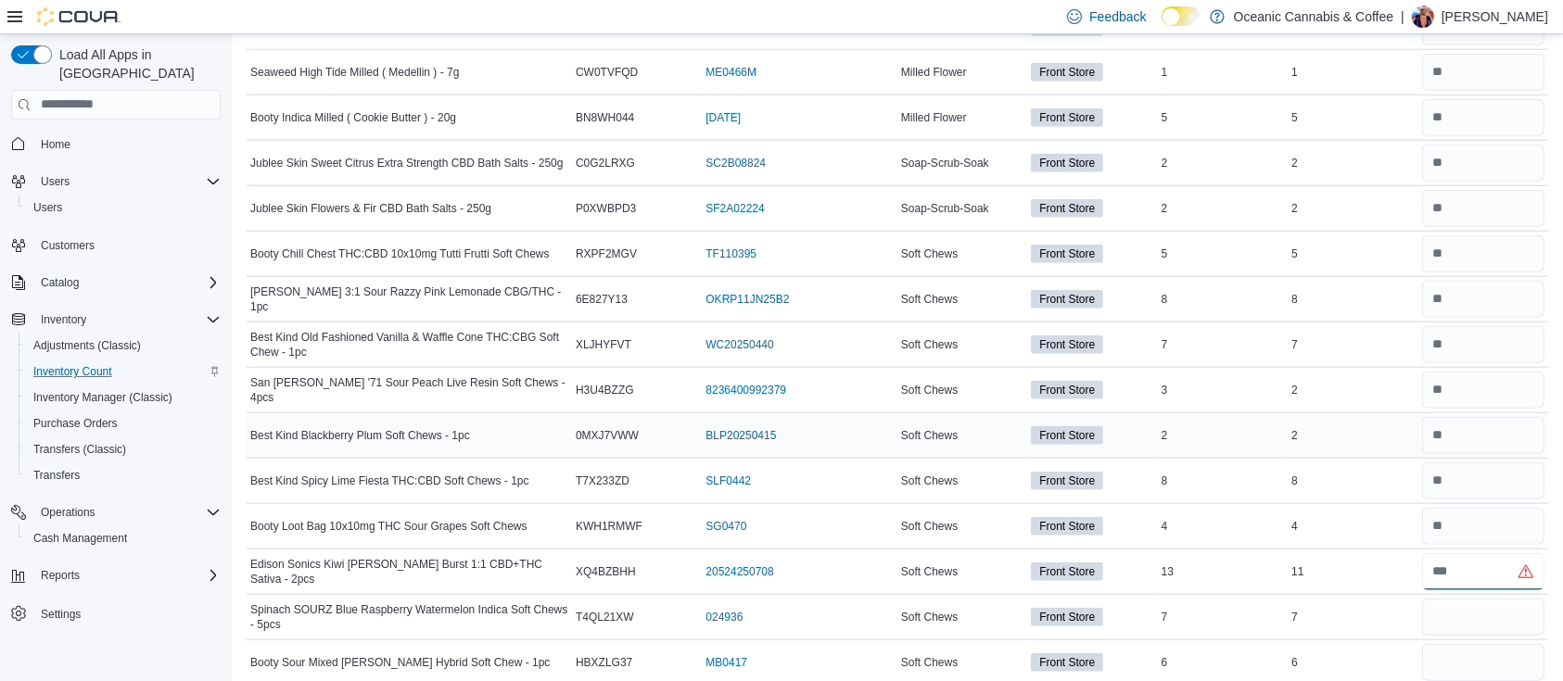
scroll to position [1919, 0]
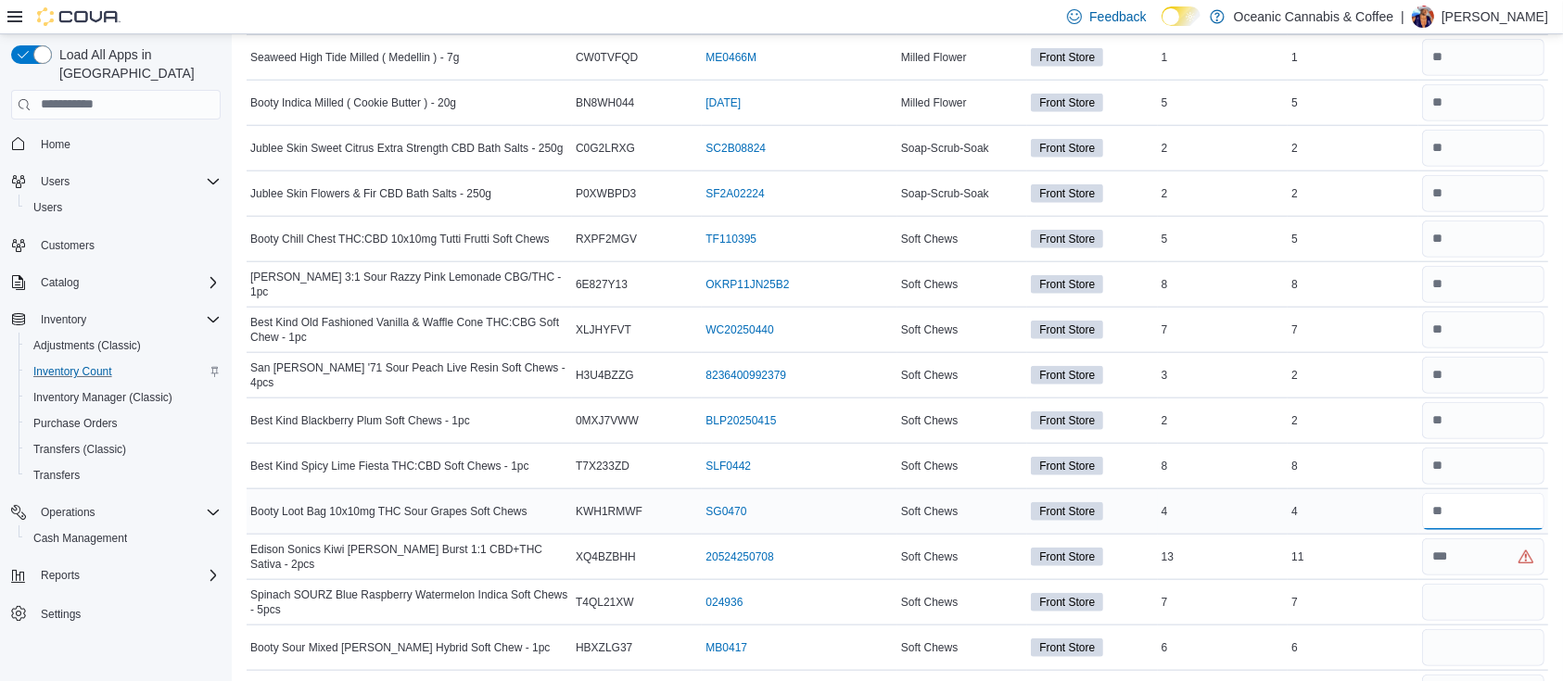
click at [1471, 510] on input "number" at bounding box center [1483, 511] width 122 height 37
type input "*"
click at [1472, 551] on input "number" at bounding box center [1483, 556] width 122 height 37
type input "**"
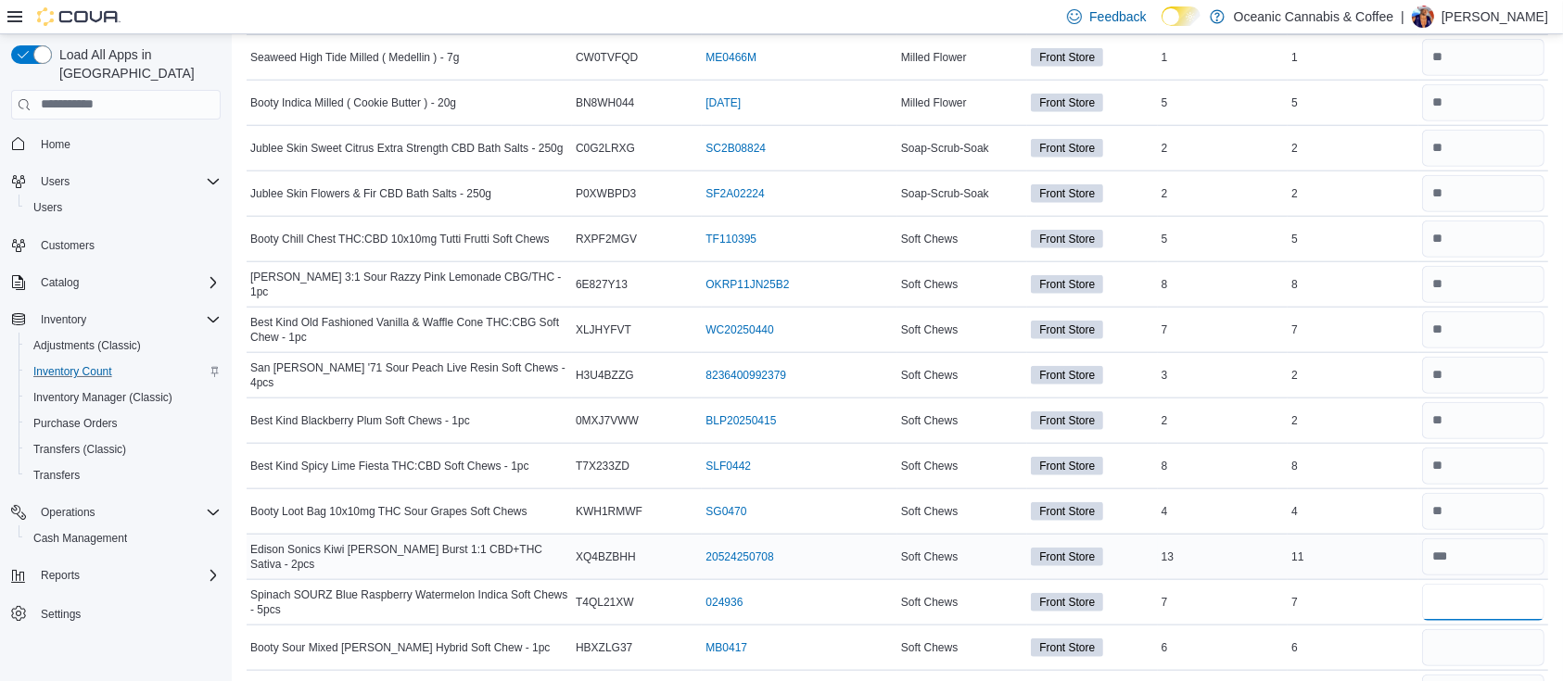
type input "*"
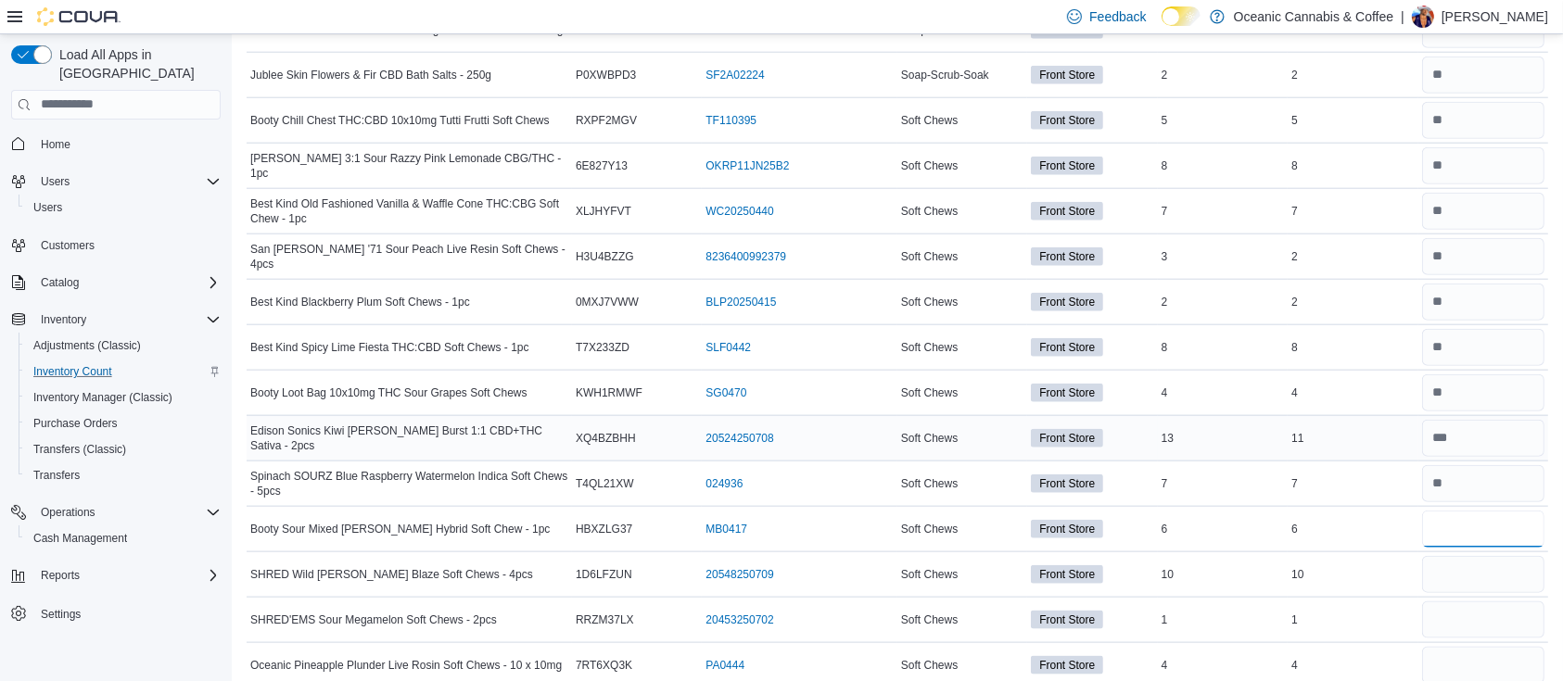
scroll to position [2039, 0]
type input "*"
type input "**"
type input "*"
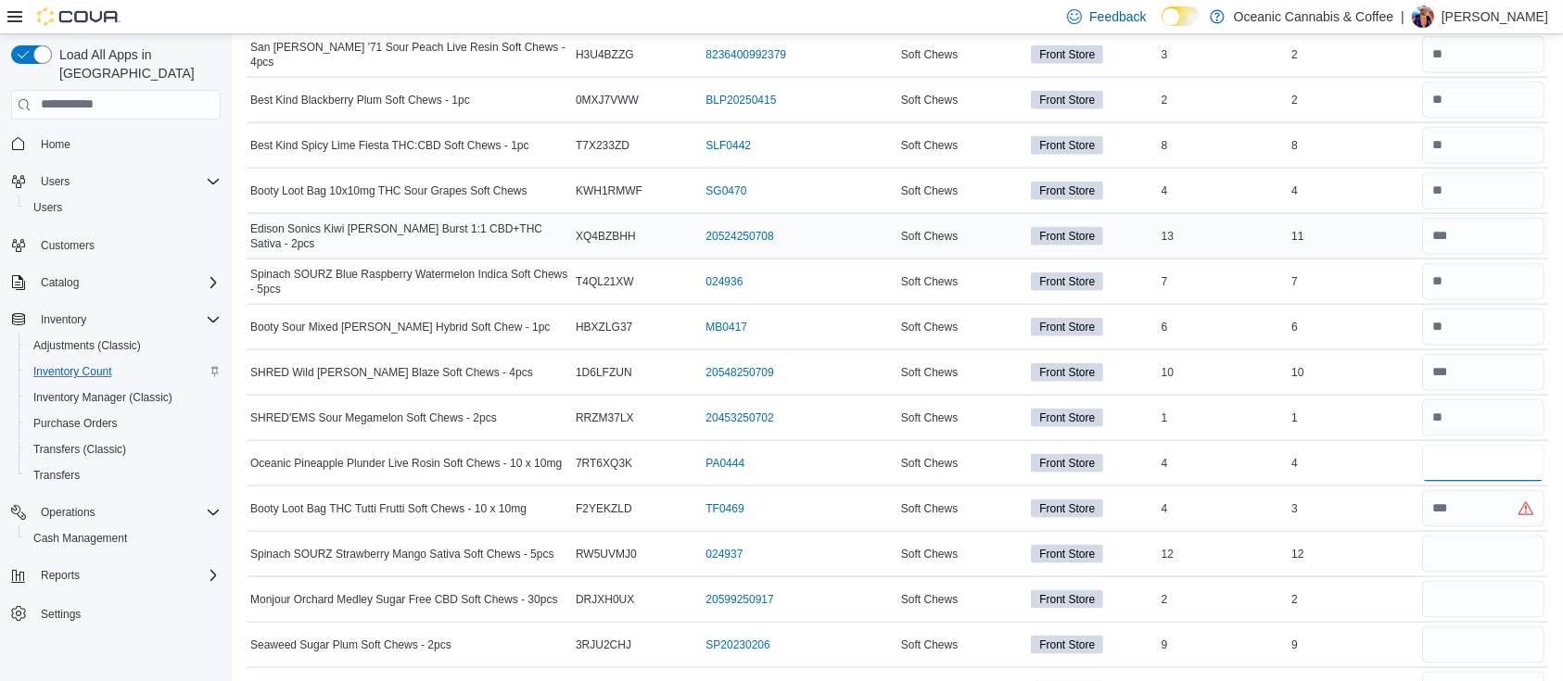
scroll to position [2241, 0]
type input "*"
click at [1474, 502] on input "number" at bounding box center [1483, 507] width 122 height 37
type input "*"
type input "**"
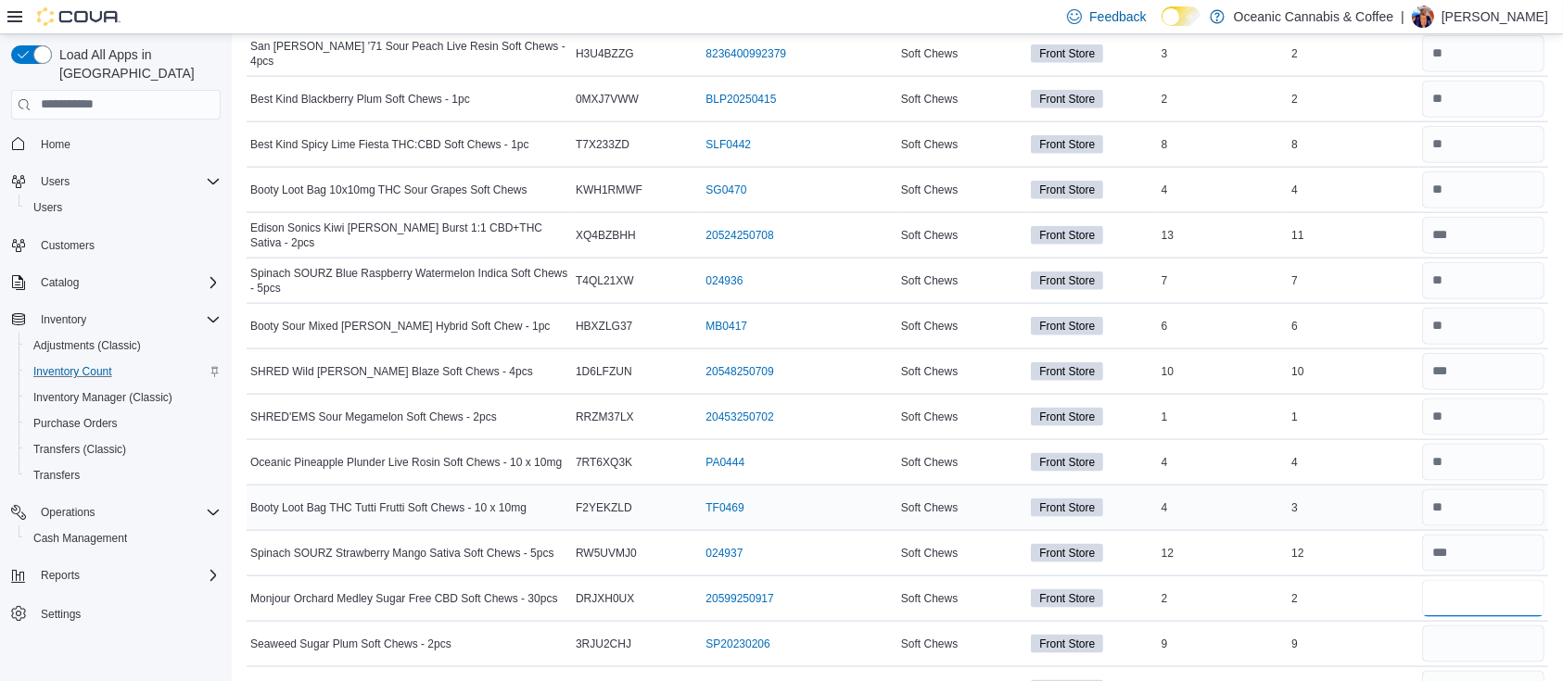
type input "*"
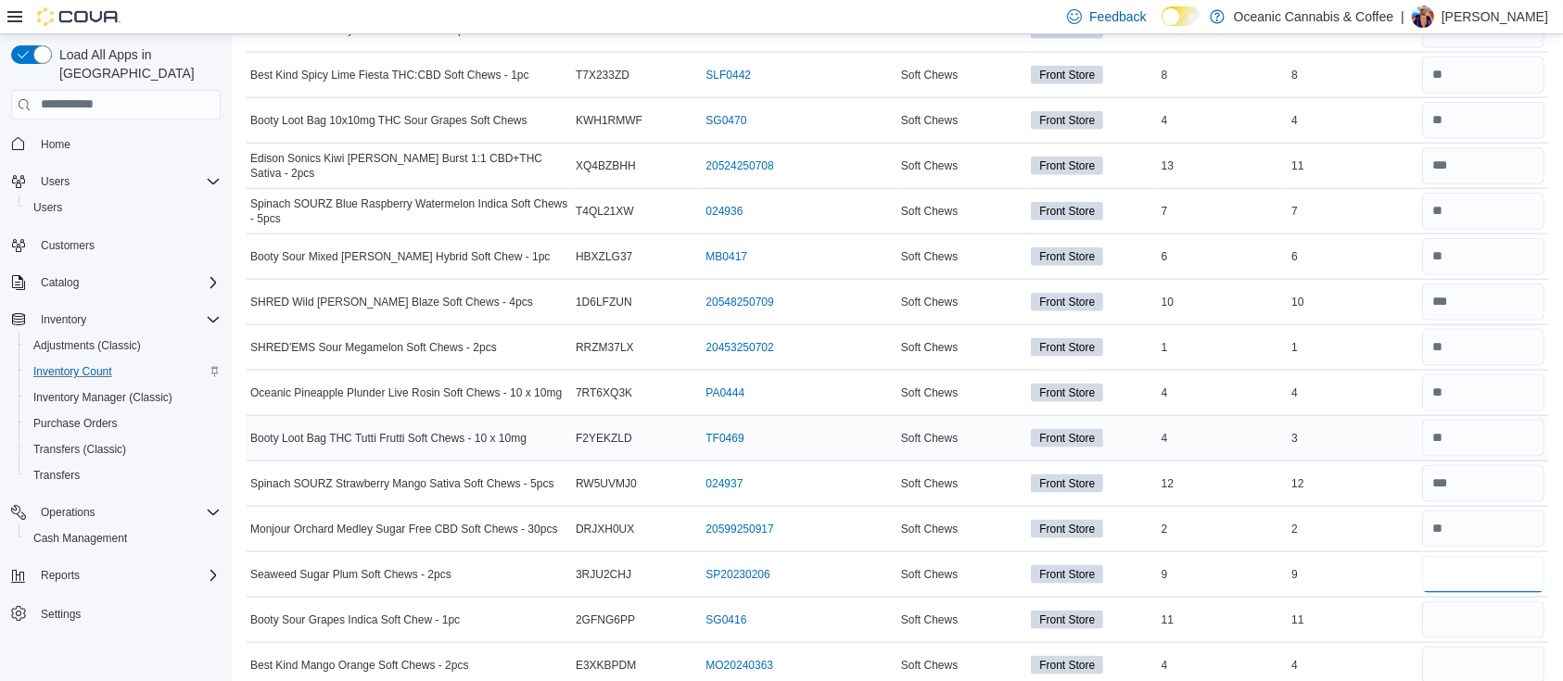
scroll to position [2343, 0]
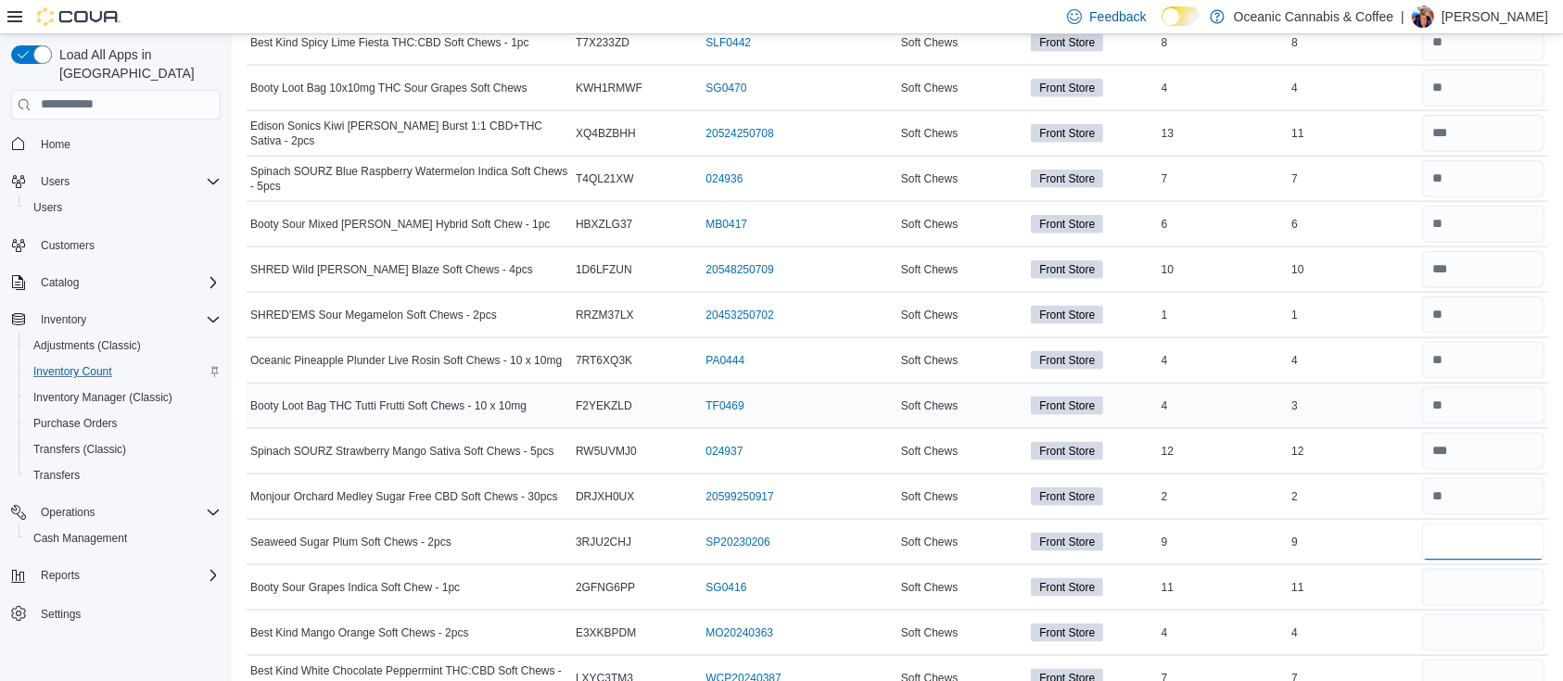
type input "*"
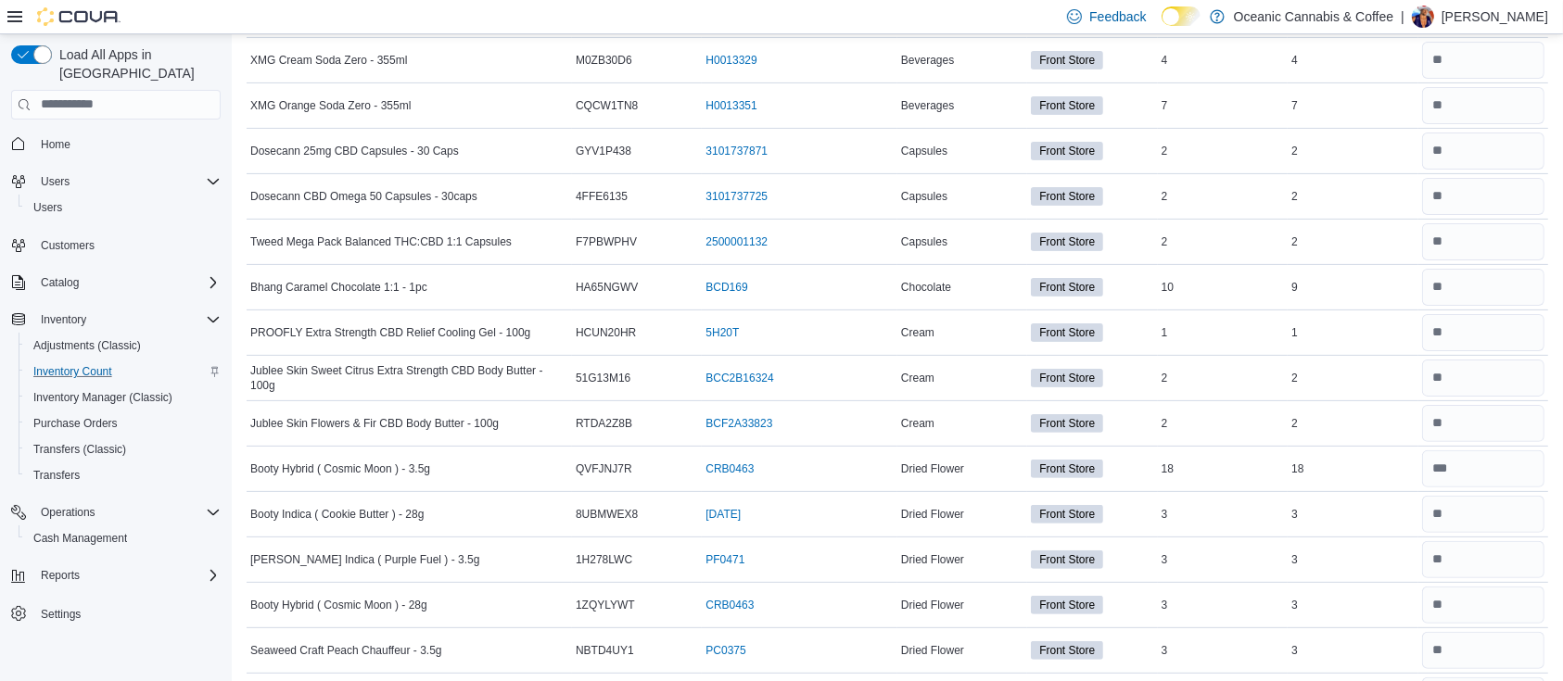
scroll to position [0, 0]
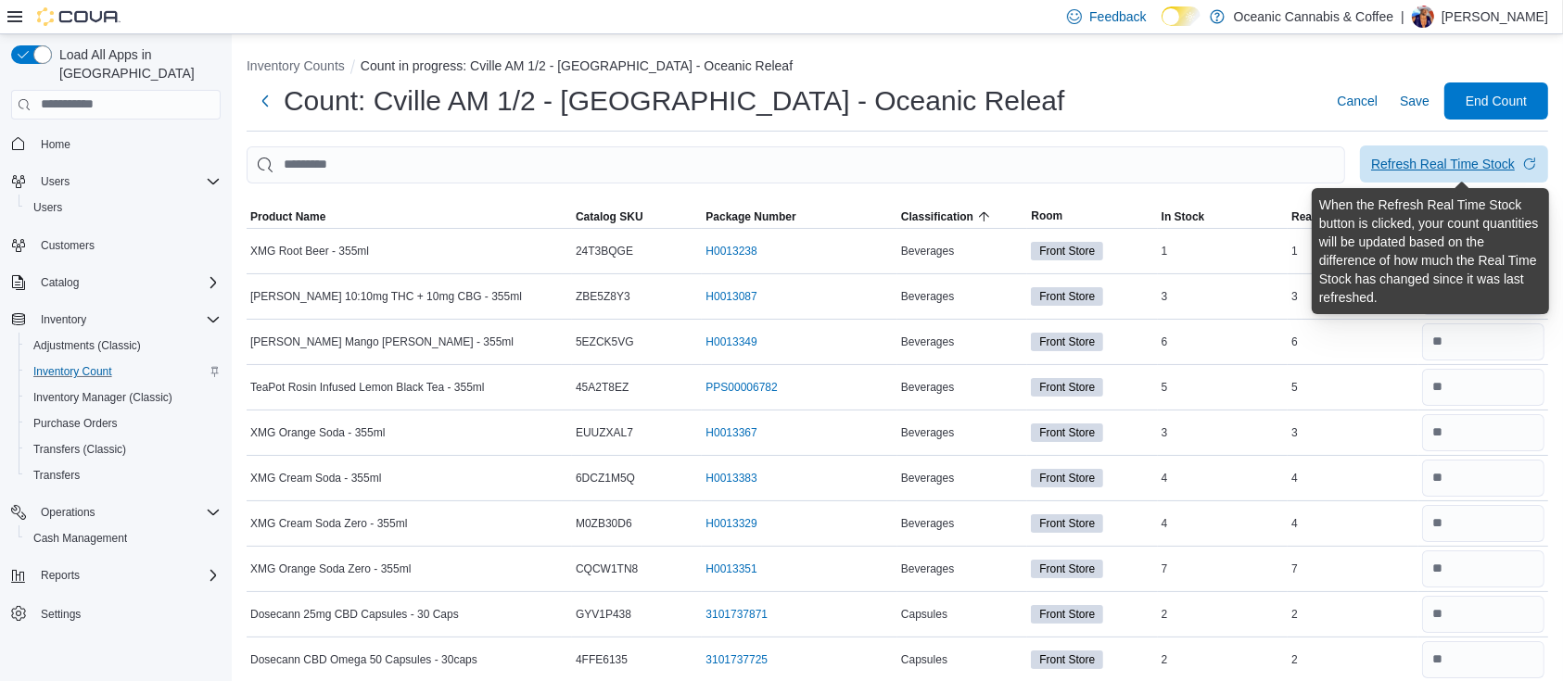
click at [1487, 157] on div "Refresh Real Time Stock" at bounding box center [1443, 164] width 144 height 19
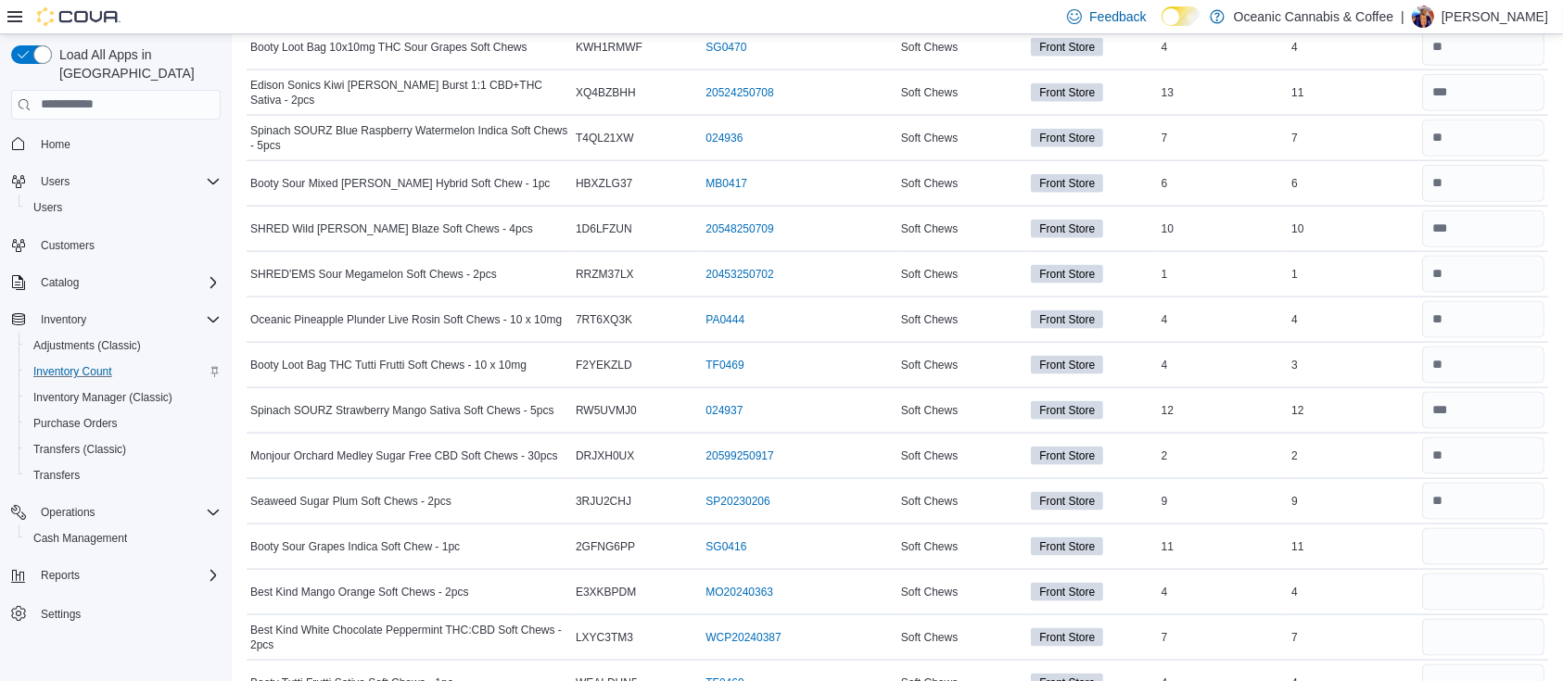
scroll to position [2387, 0]
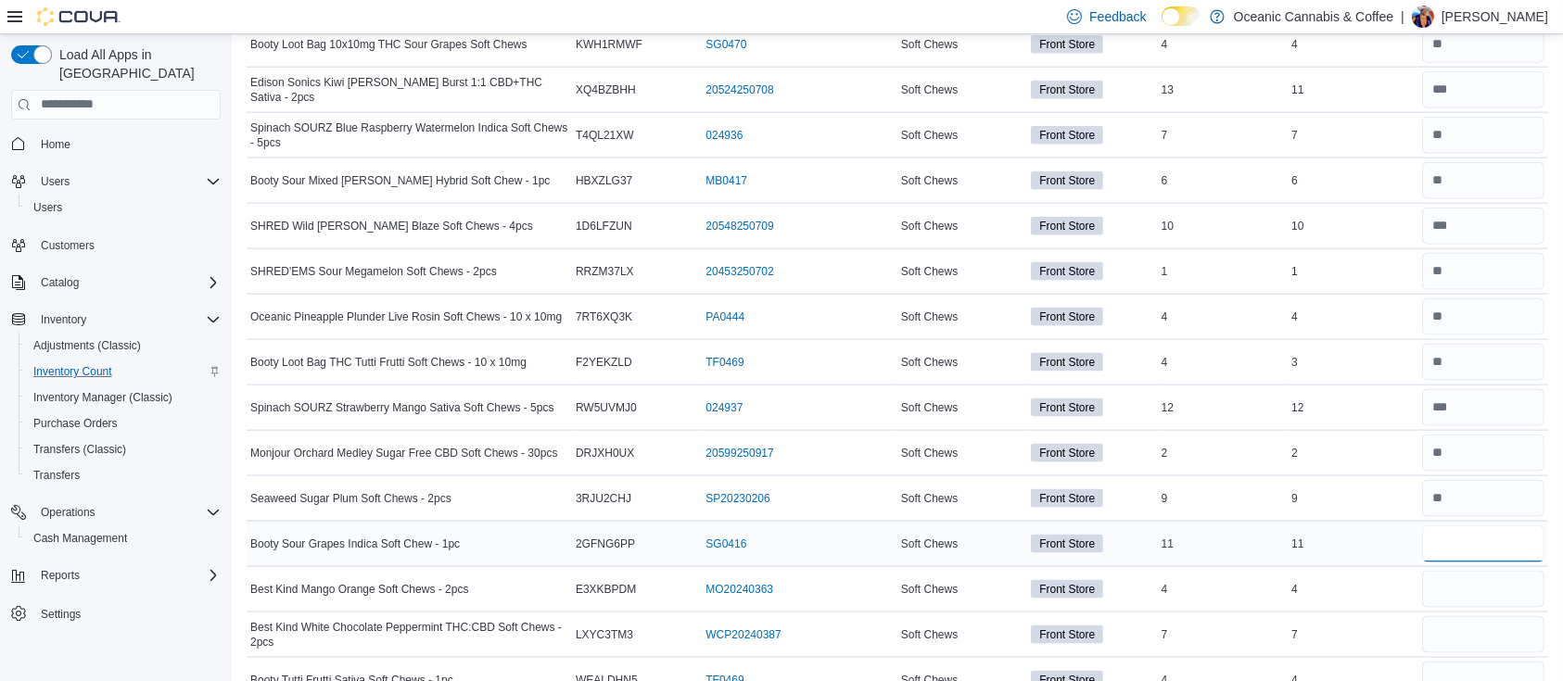
click at [1508, 541] on input "number" at bounding box center [1483, 544] width 122 height 37
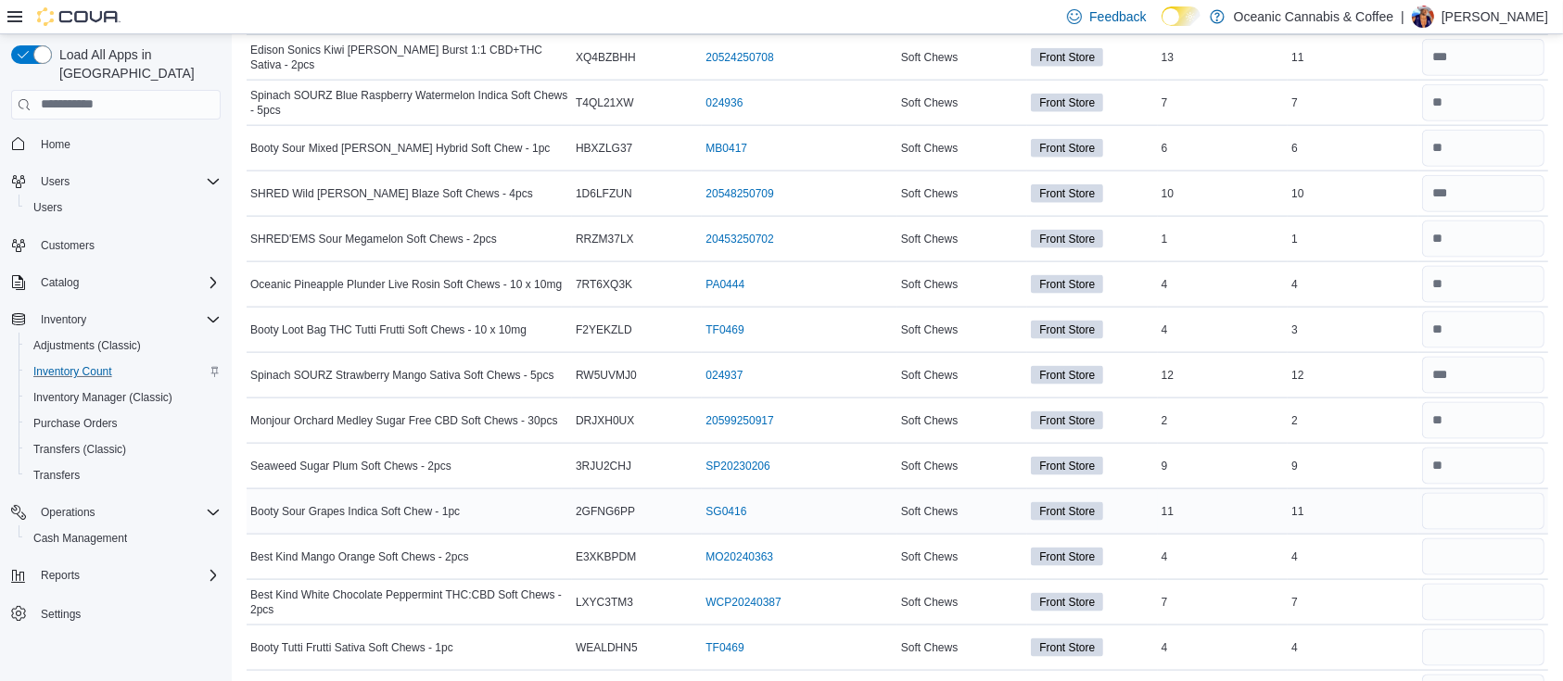
scroll to position [2421, 0]
click at [1503, 517] on input "number" at bounding box center [1483, 509] width 122 height 37
type input "**"
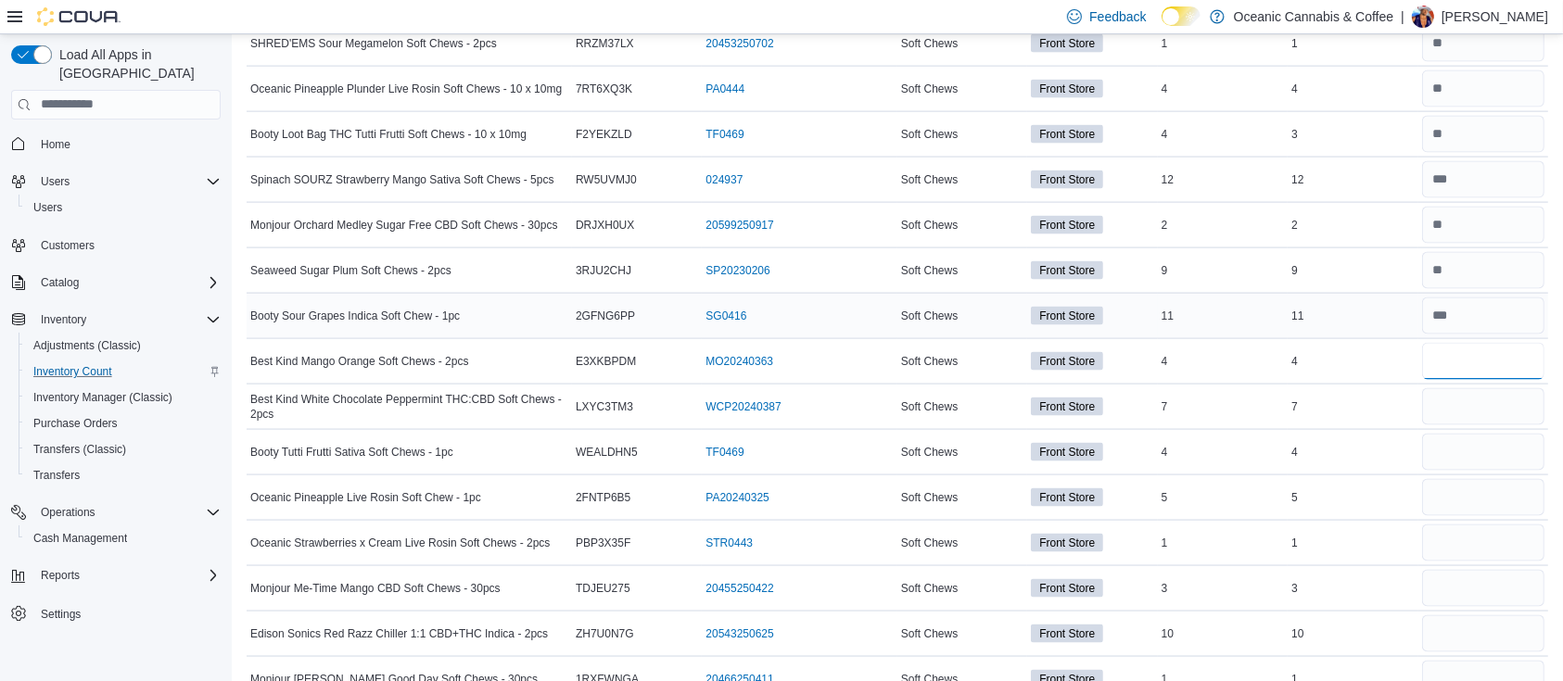
scroll to position [2616, 0]
type input "*"
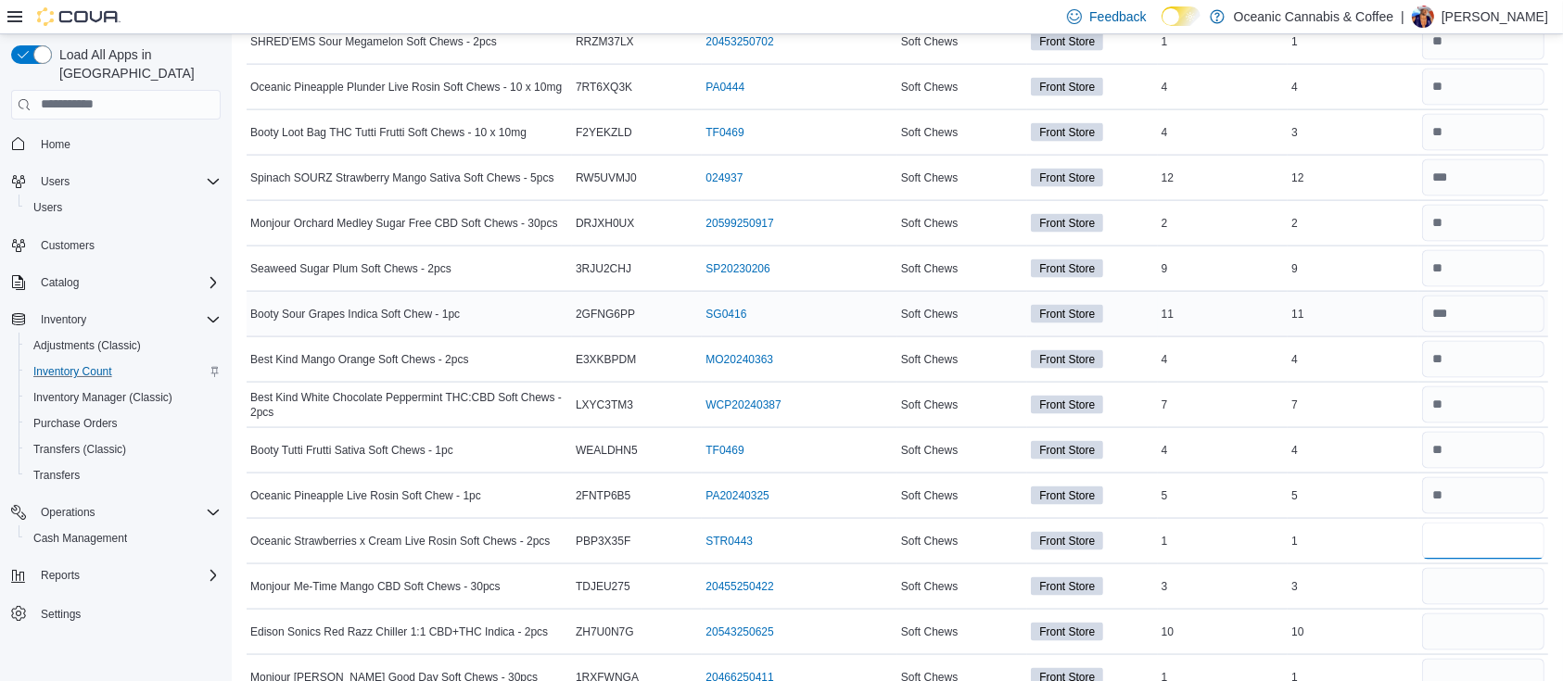
type input "*"
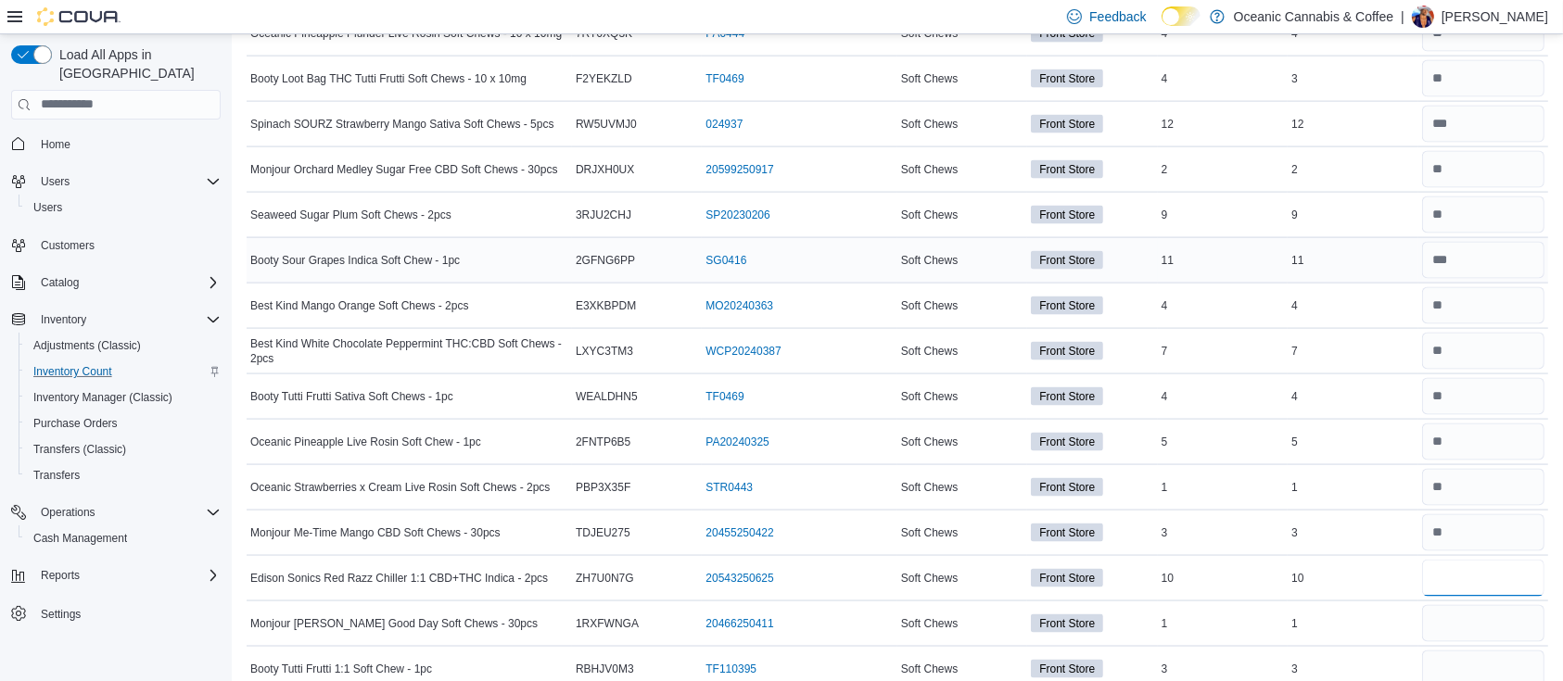
scroll to position [2689, 0]
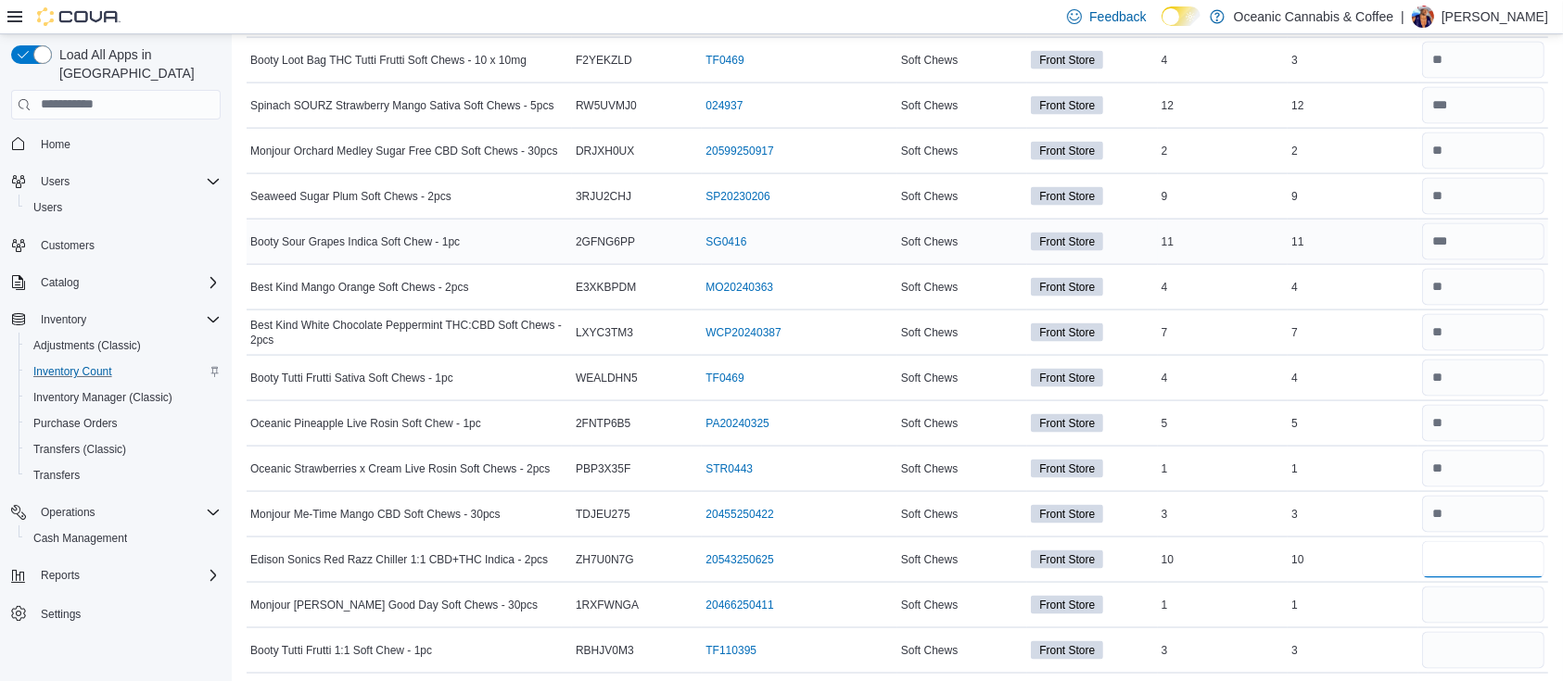
type input "**"
type input "*"
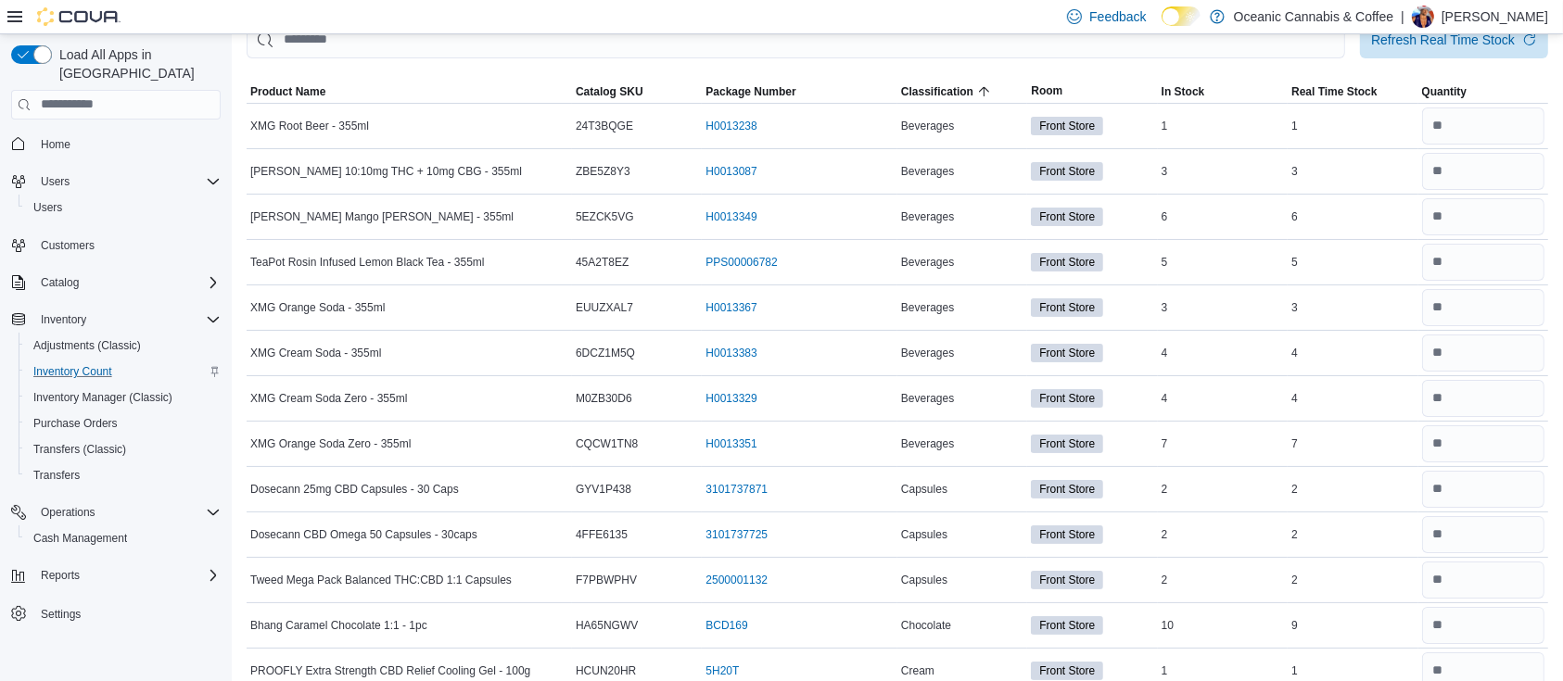
scroll to position [0, 0]
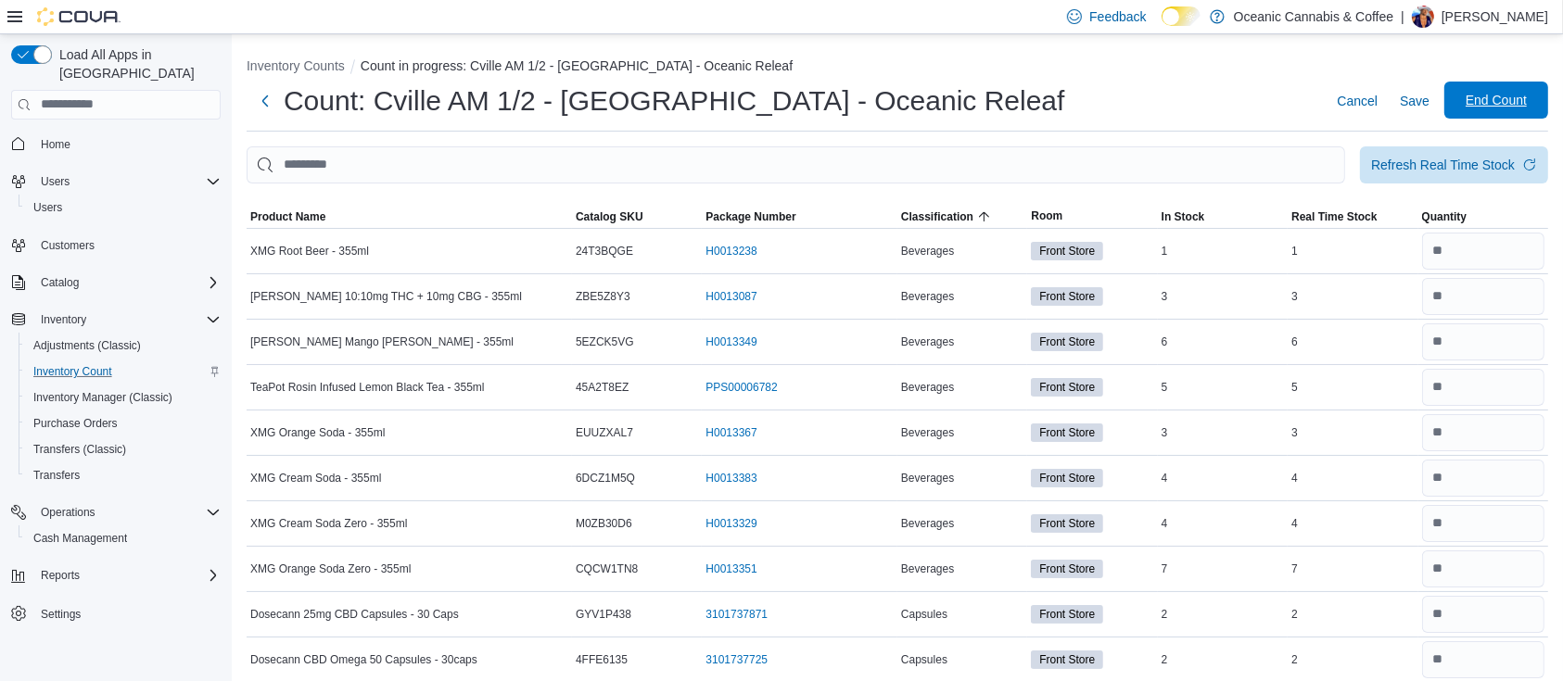
click at [1488, 100] on span "End Count" at bounding box center [1495, 100] width 61 height 19
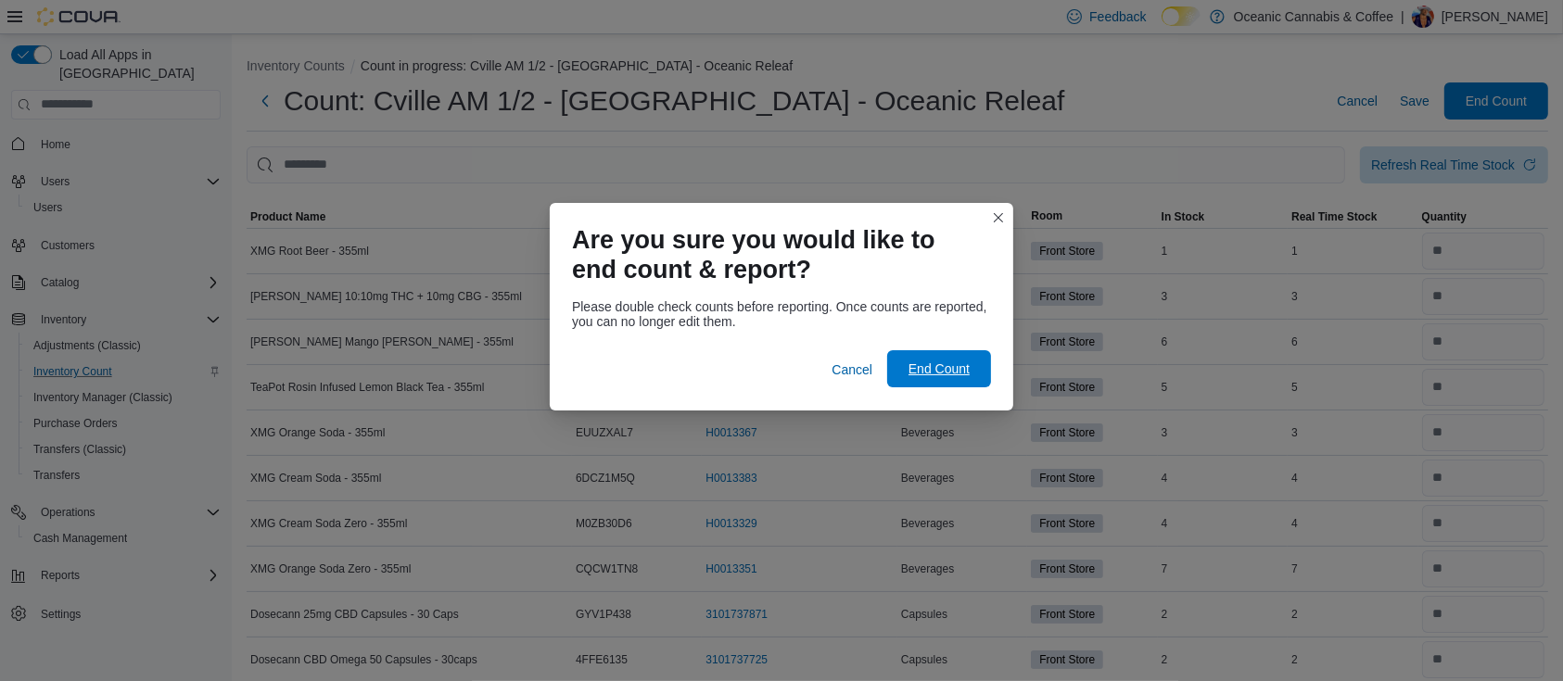
click at [921, 361] on span "End Count" at bounding box center [938, 369] width 61 height 19
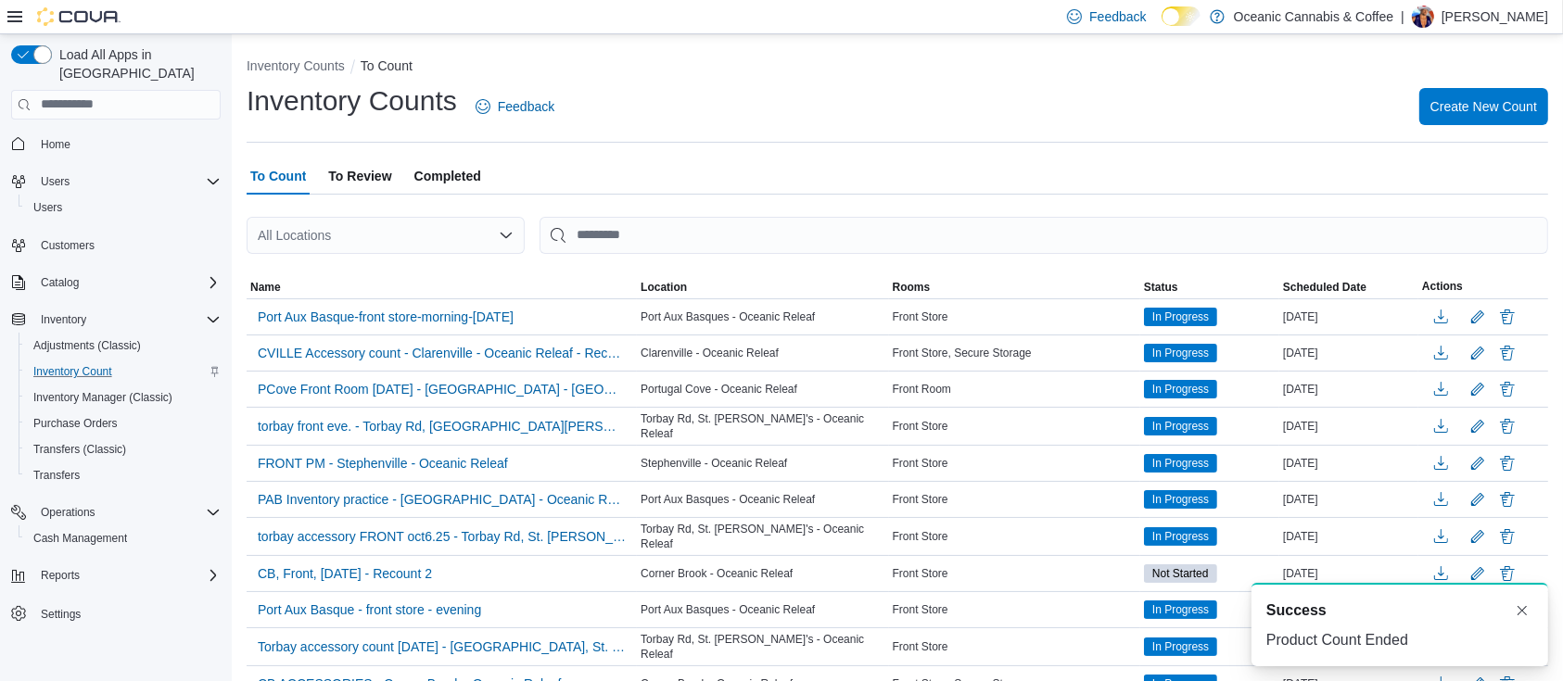
click at [377, 180] on span "To Review" at bounding box center [359, 176] width 63 height 37
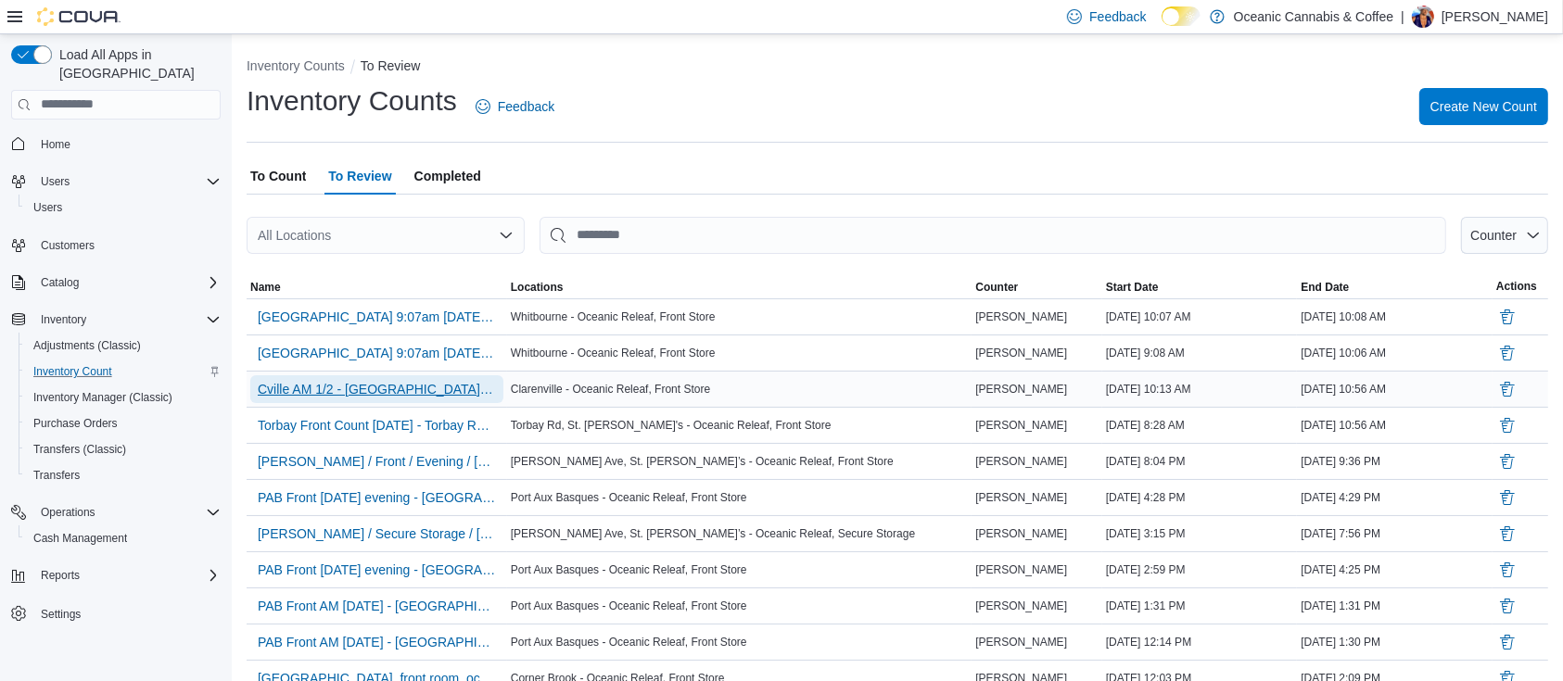
click at [435, 397] on span "Cville AM 1/2 - [GEOGRAPHIC_DATA] - [GEOGRAPHIC_DATA] Releaf" at bounding box center [377, 389] width 238 height 19
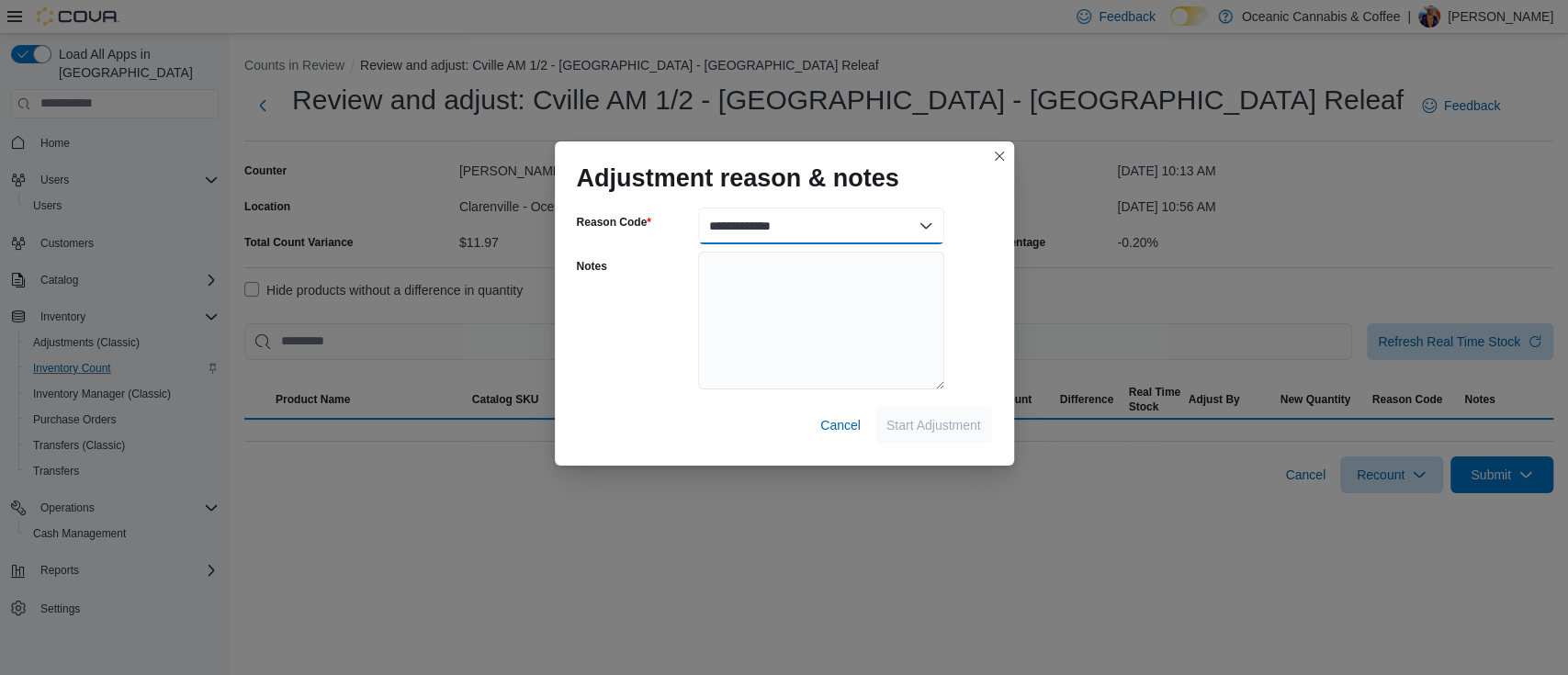
click at [833, 232] on select "**********" at bounding box center [821, 225] width 246 height 37
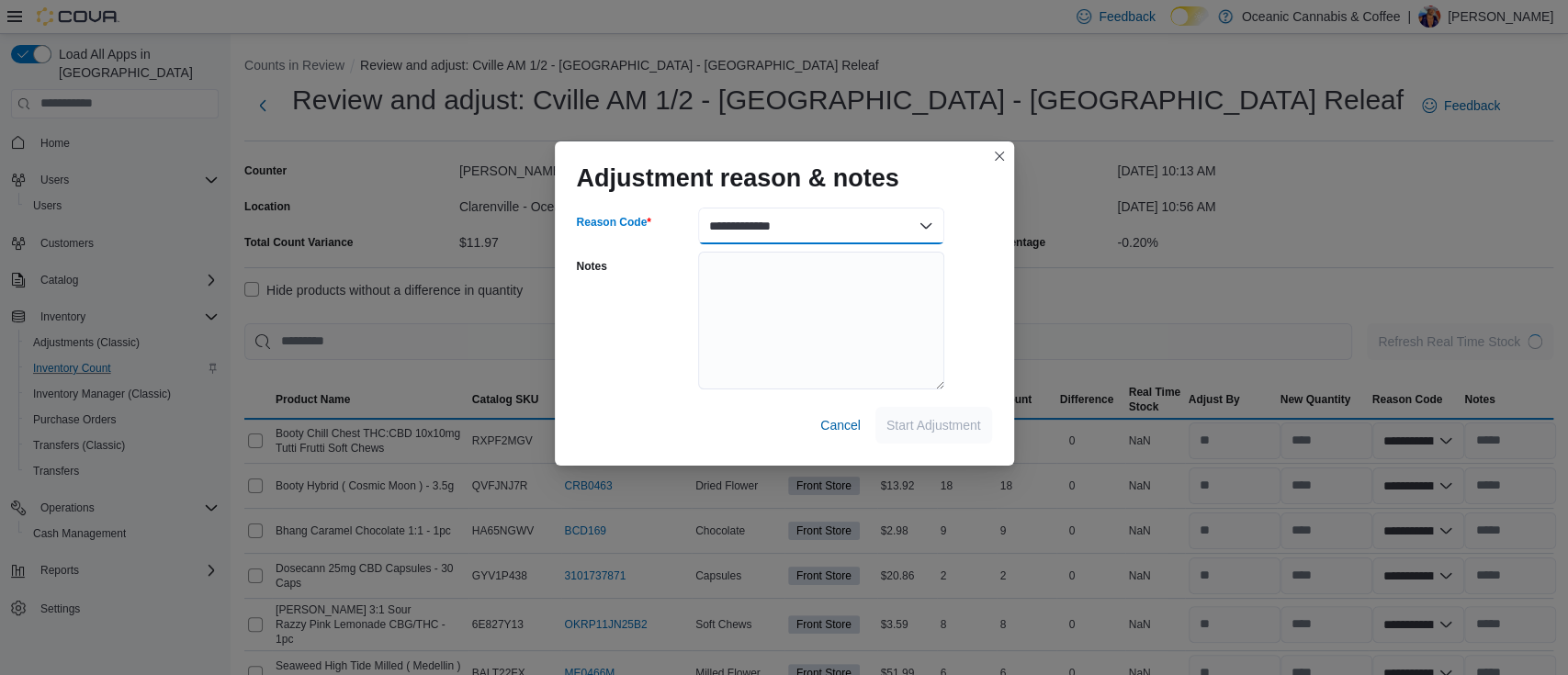
click at [924, 234] on select "**********" at bounding box center [821, 225] width 246 height 37
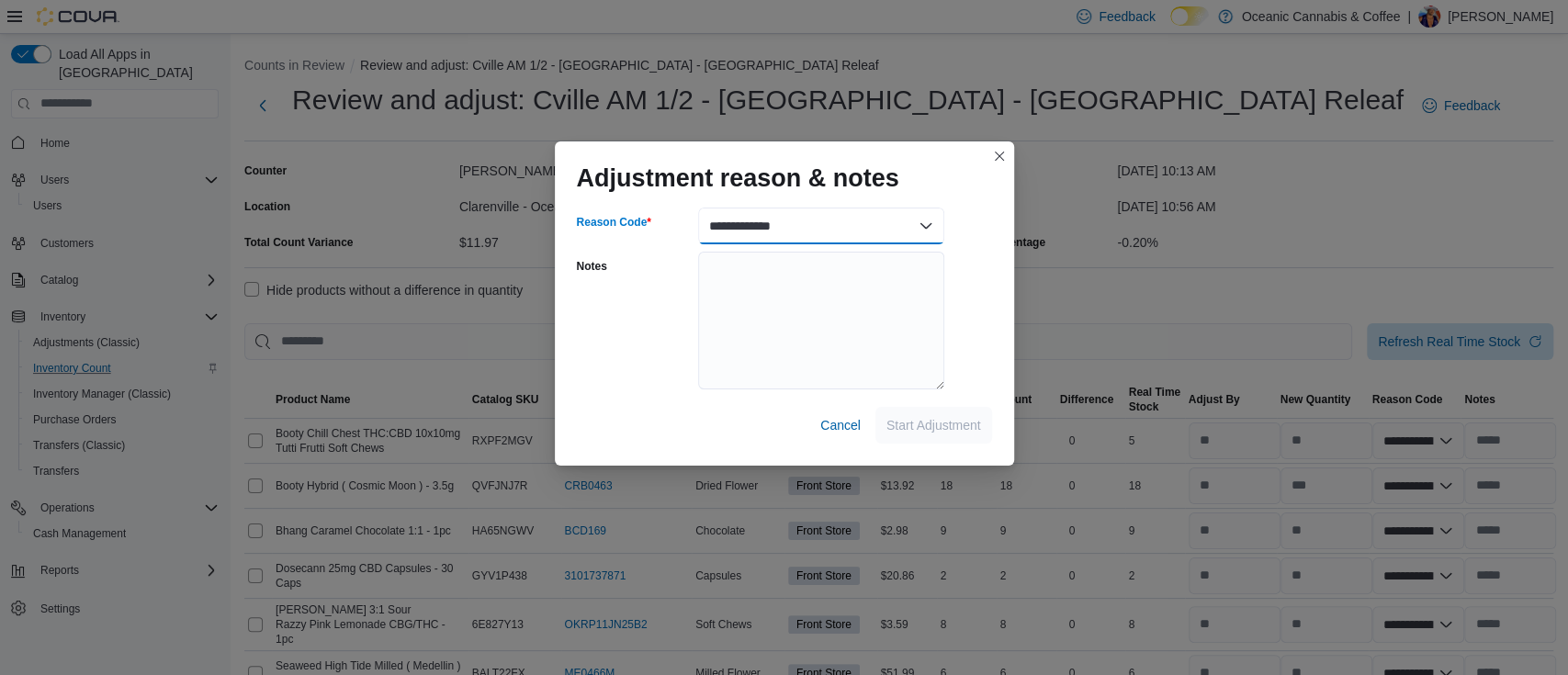
click at [924, 234] on select "**********" at bounding box center [821, 225] width 246 height 37
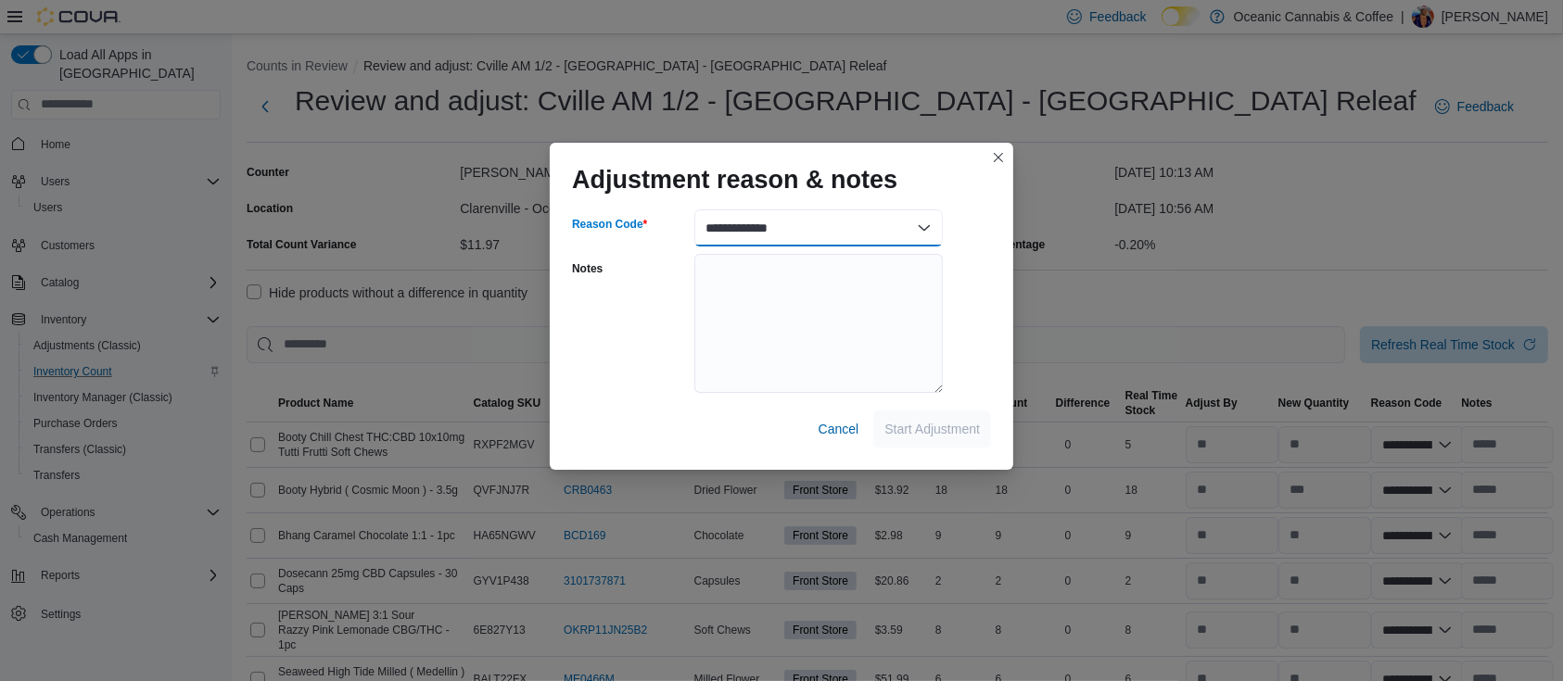
select select "**********"
click at [694, 209] on select "**********" at bounding box center [818, 227] width 248 height 37
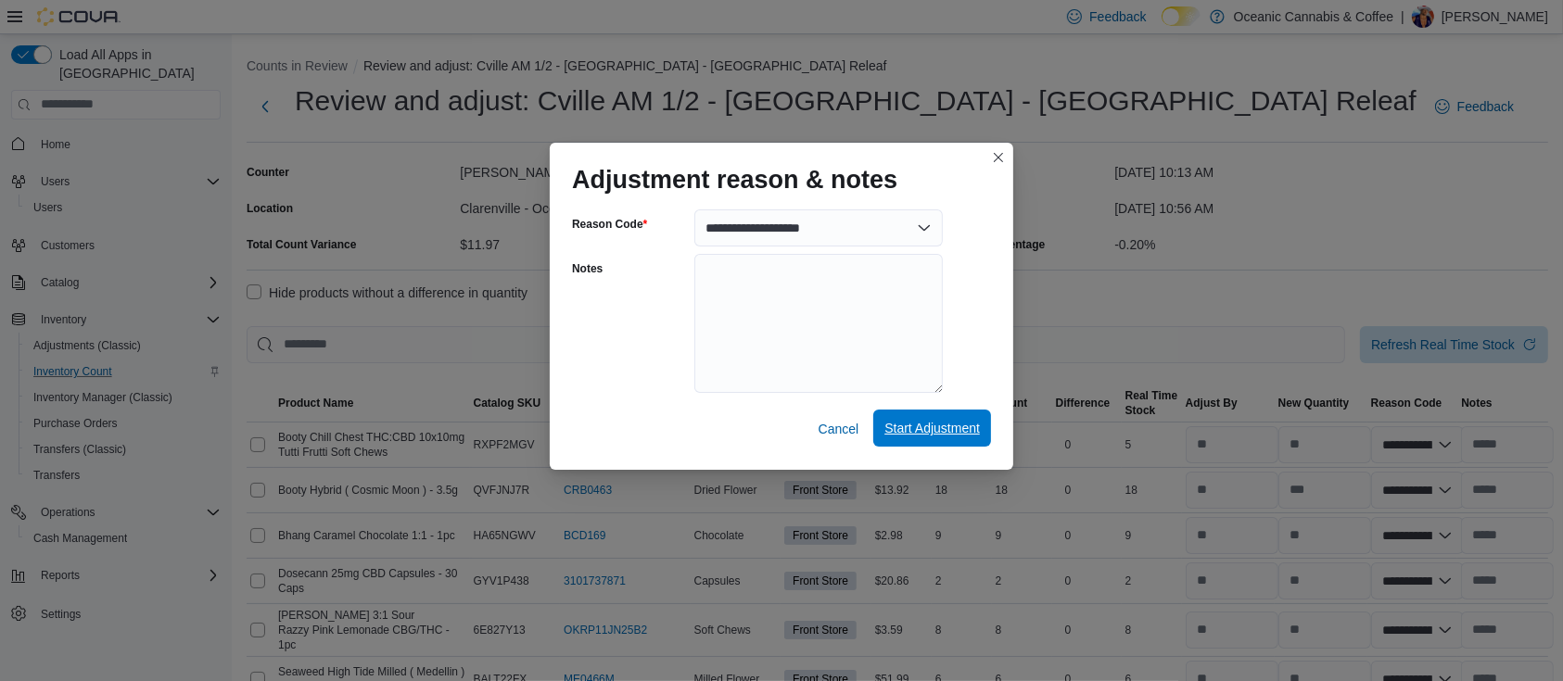
click at [916, 432] on span "Start Adjustment" at bounding box center [931, 428] width 95 height 19
select select "**********"
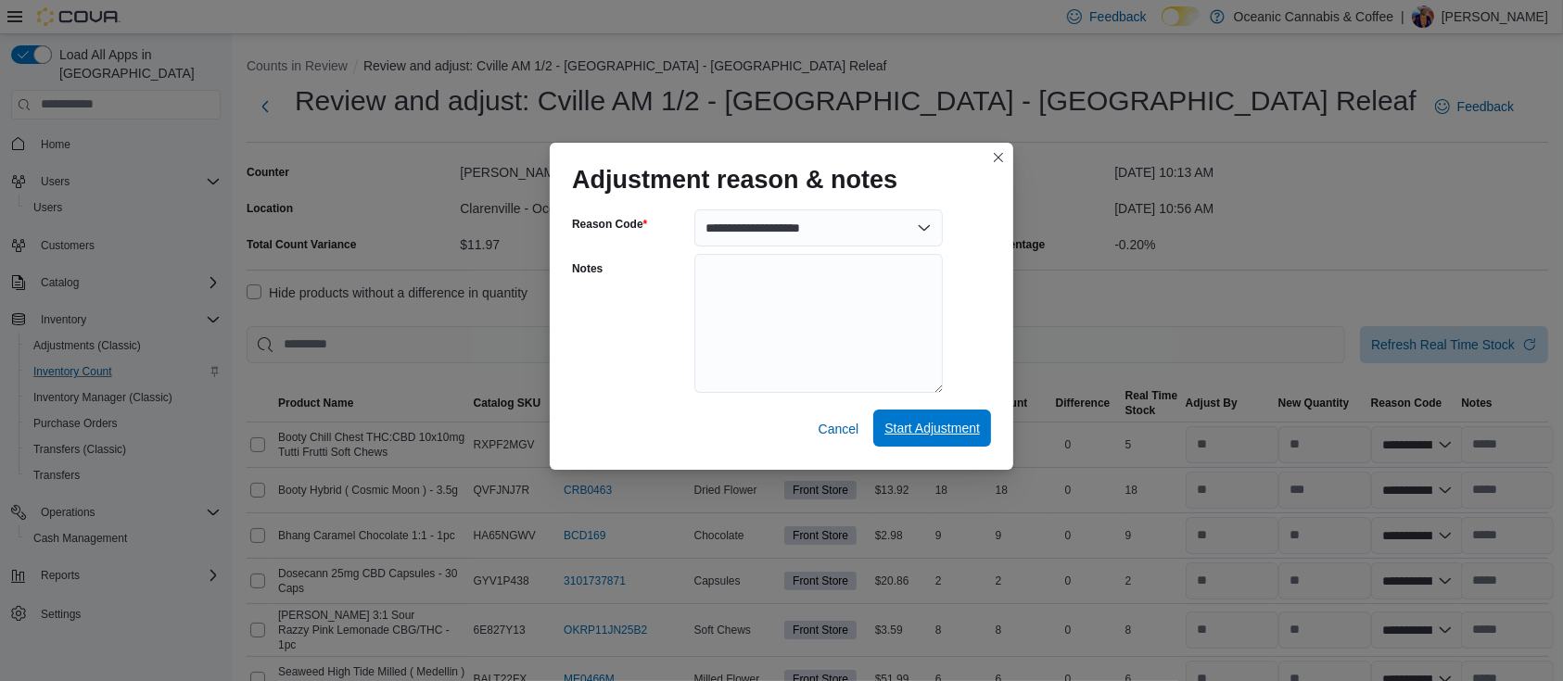
select select "**********"
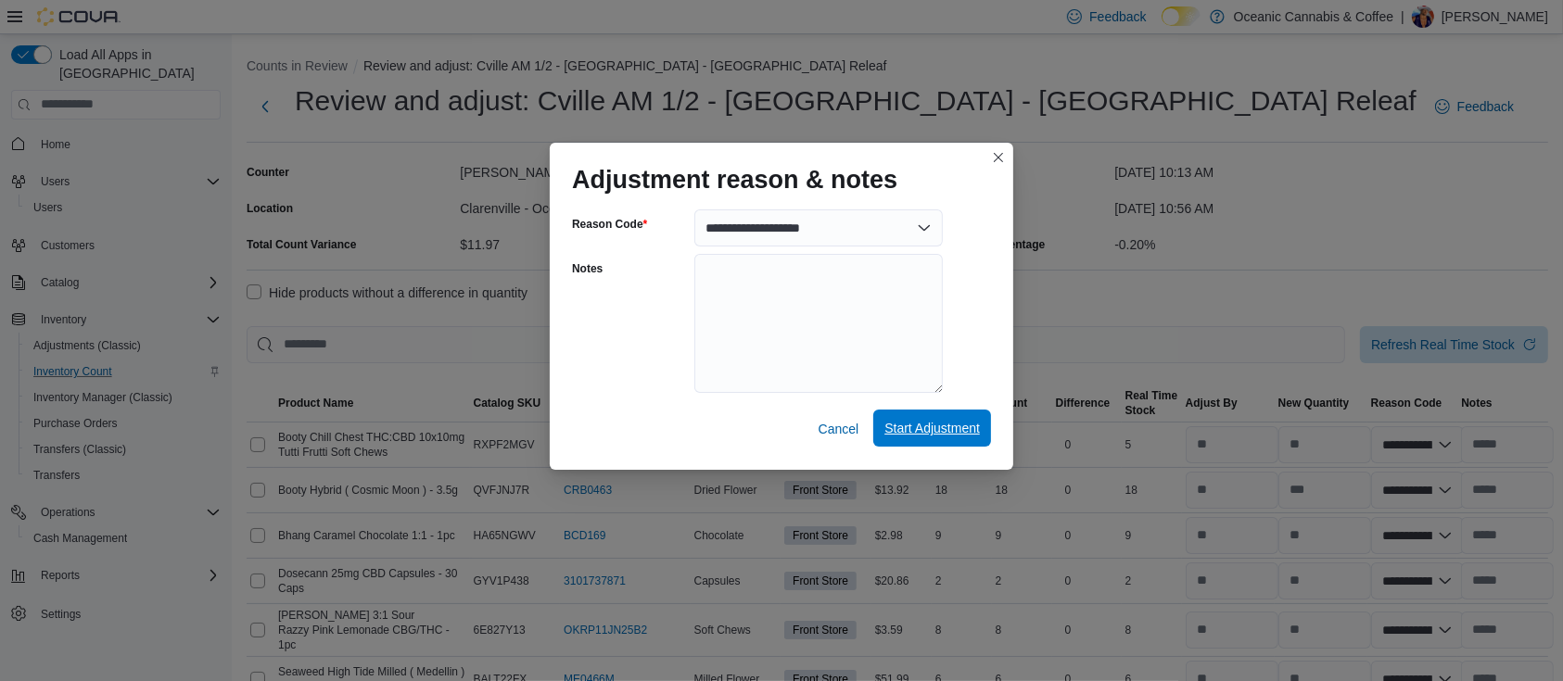
select select "**********"
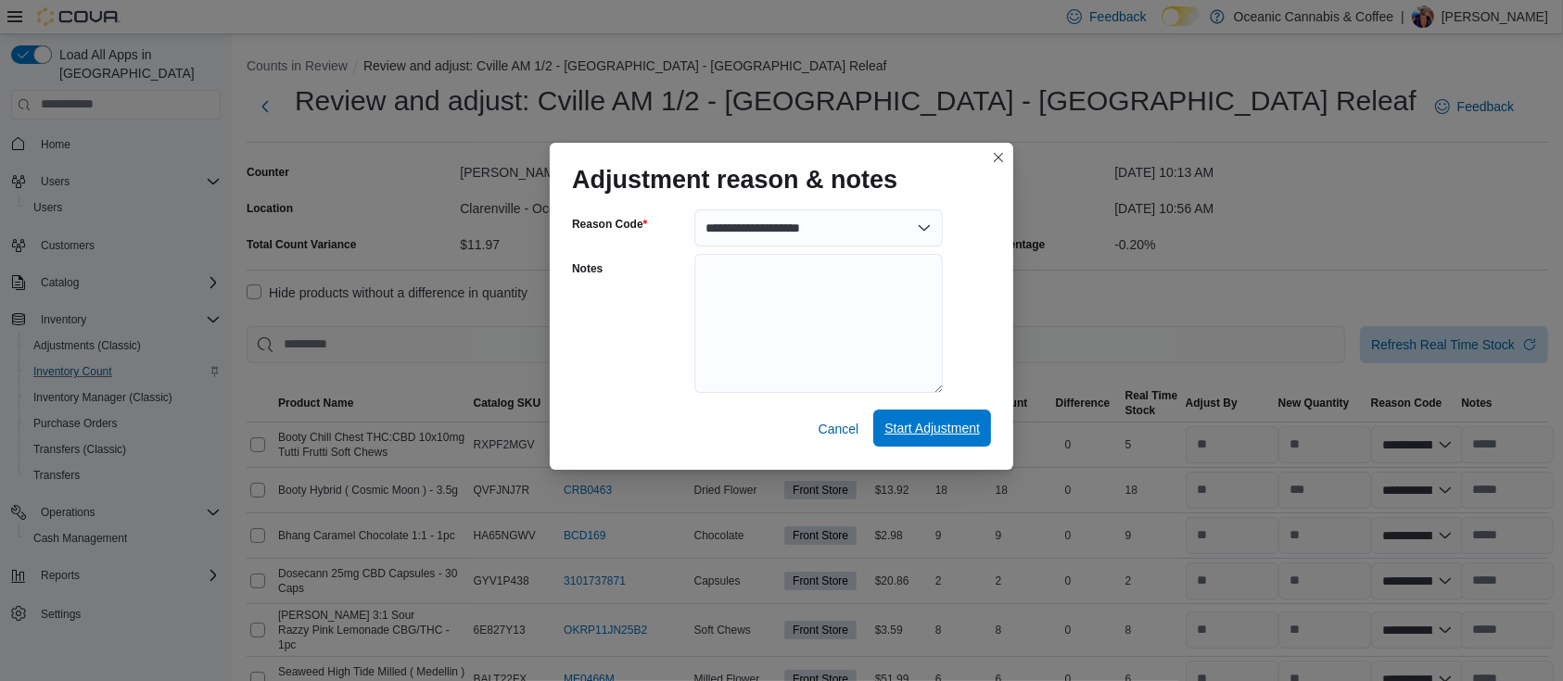
select select "**********"
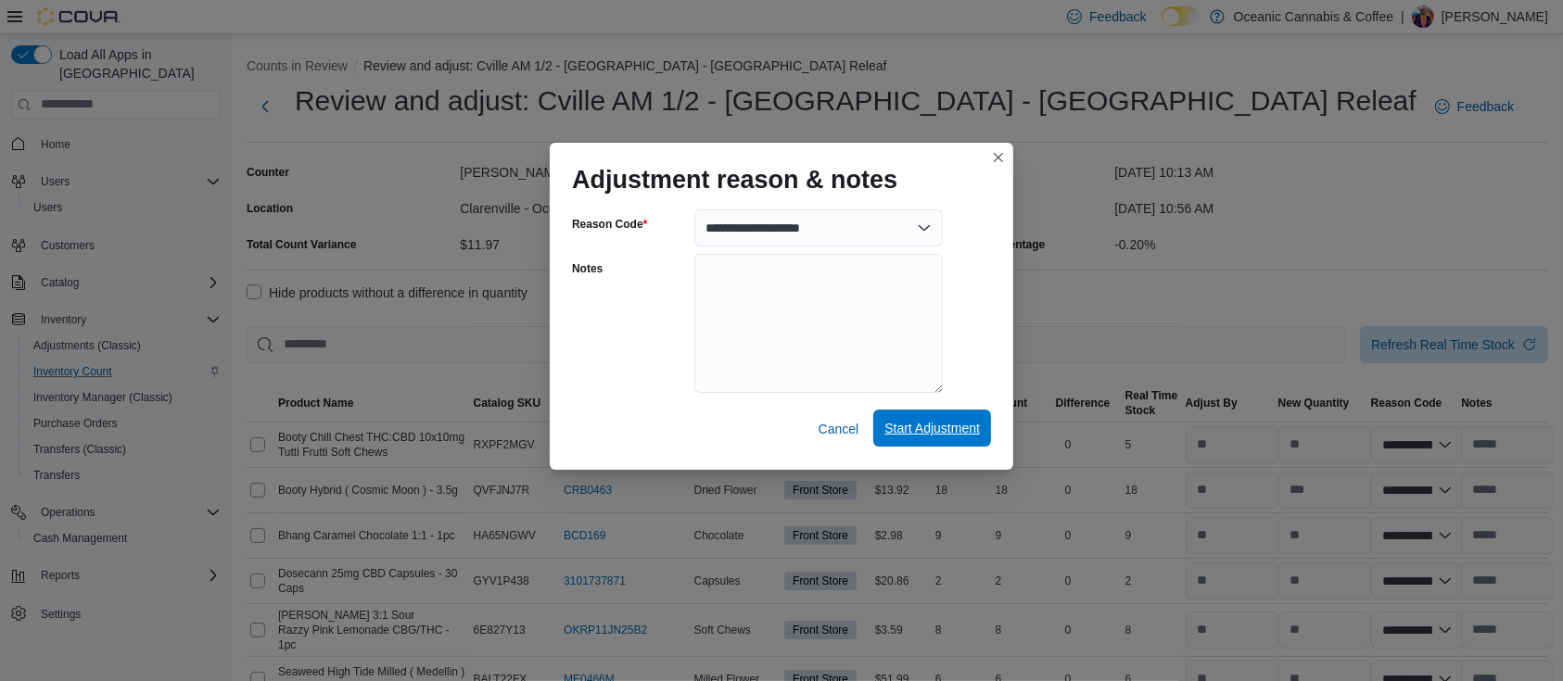
select select "**********"
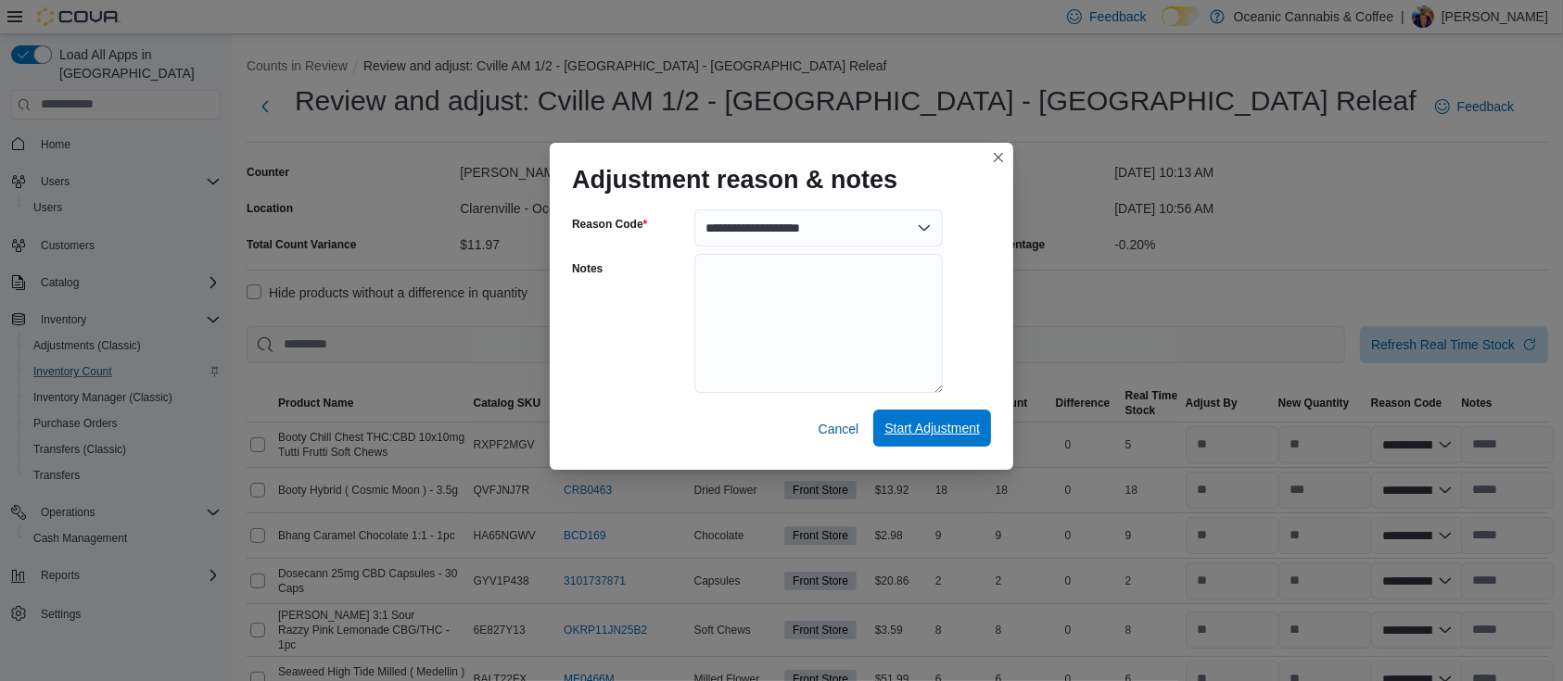
select select "**********"
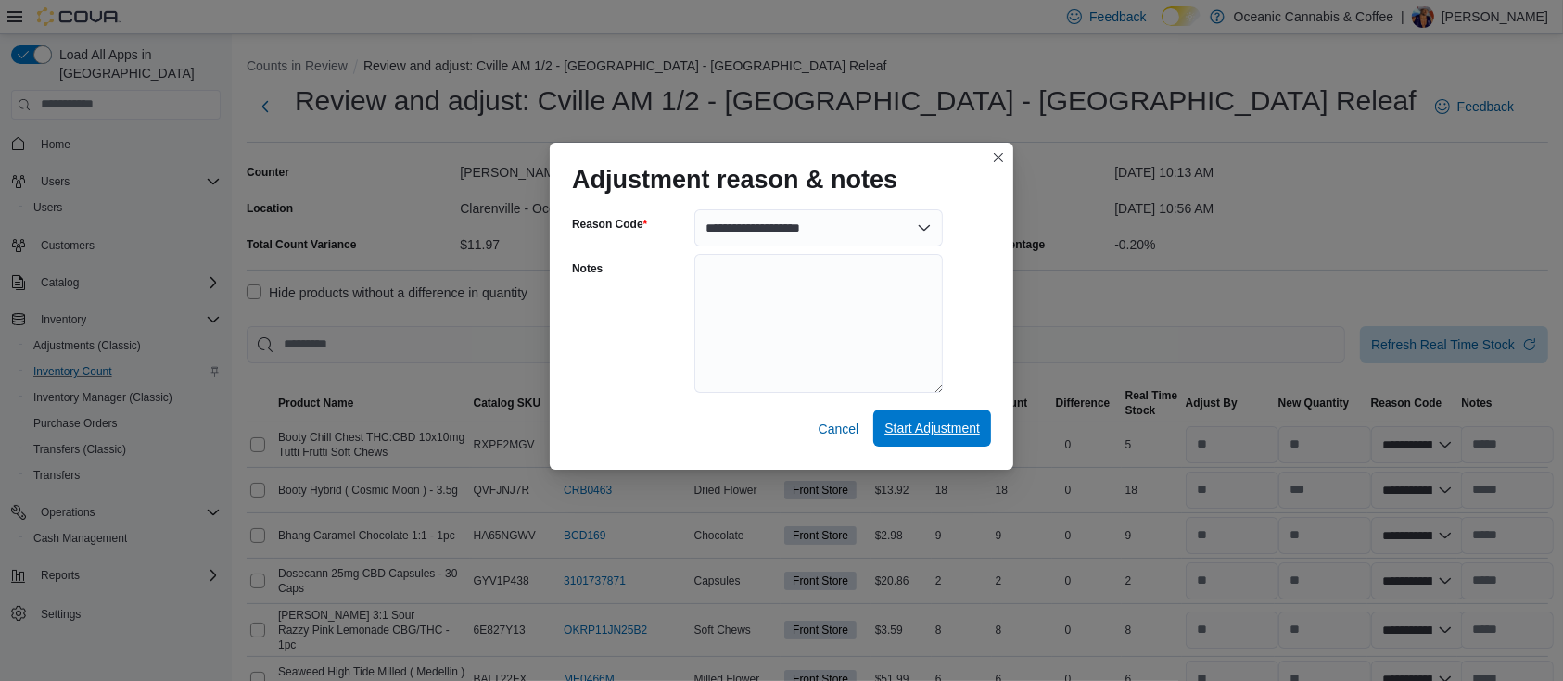
select select "**********"
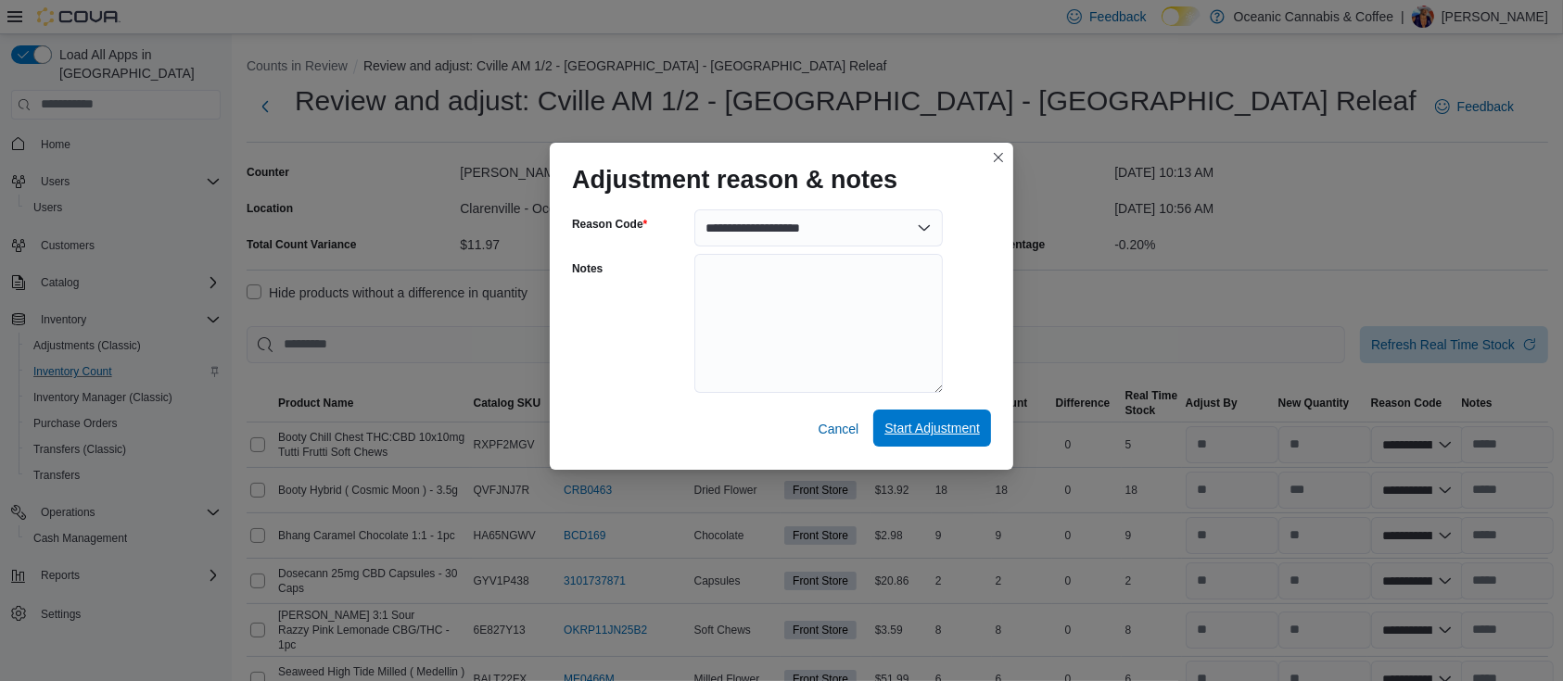
select select "**********"
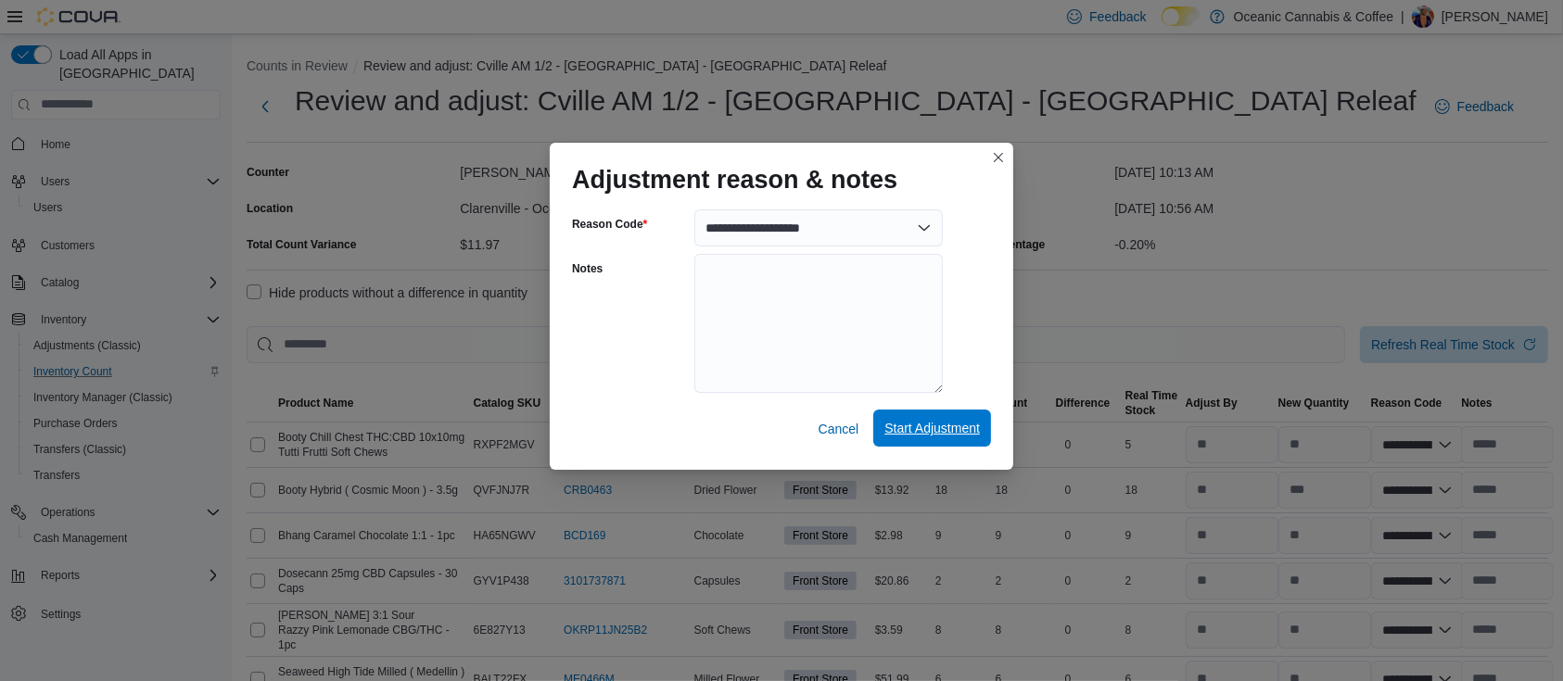
select select "**********"
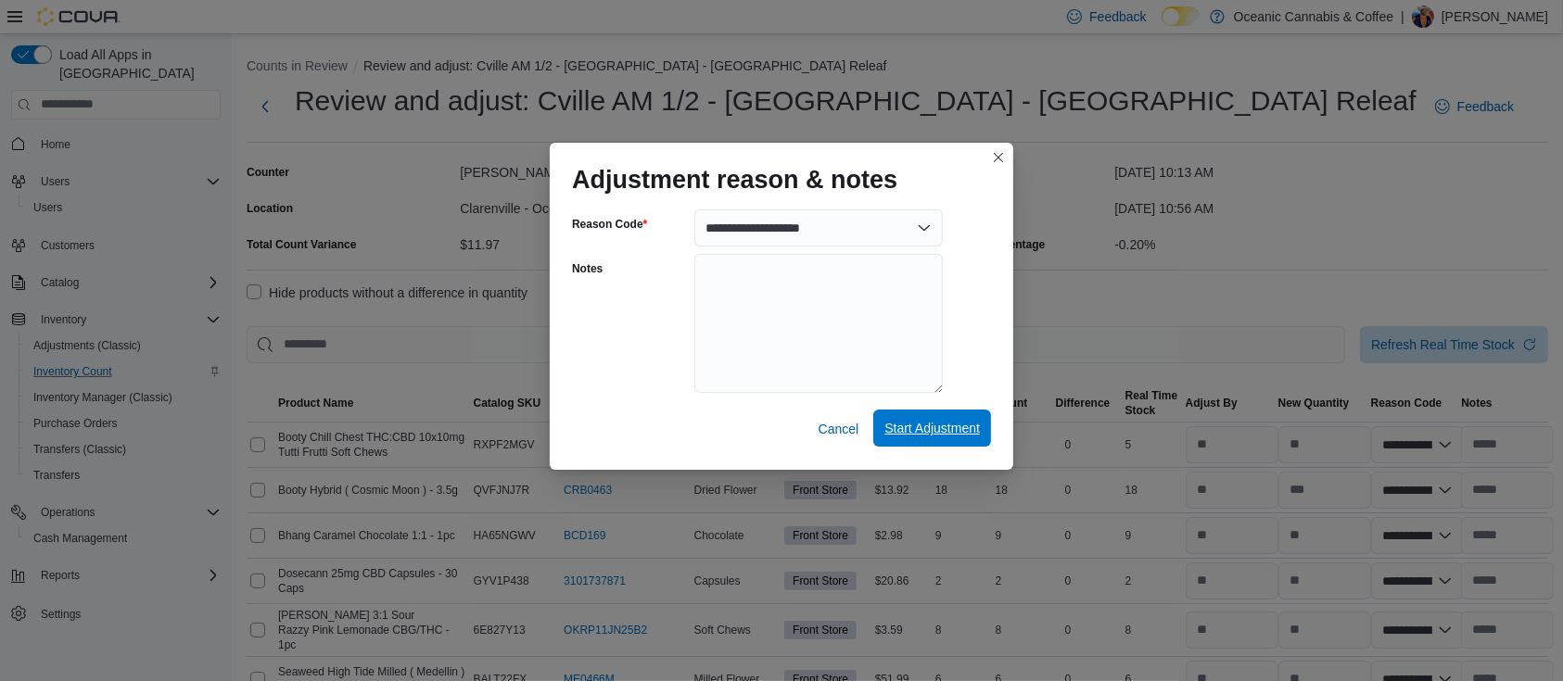
select select "**********"
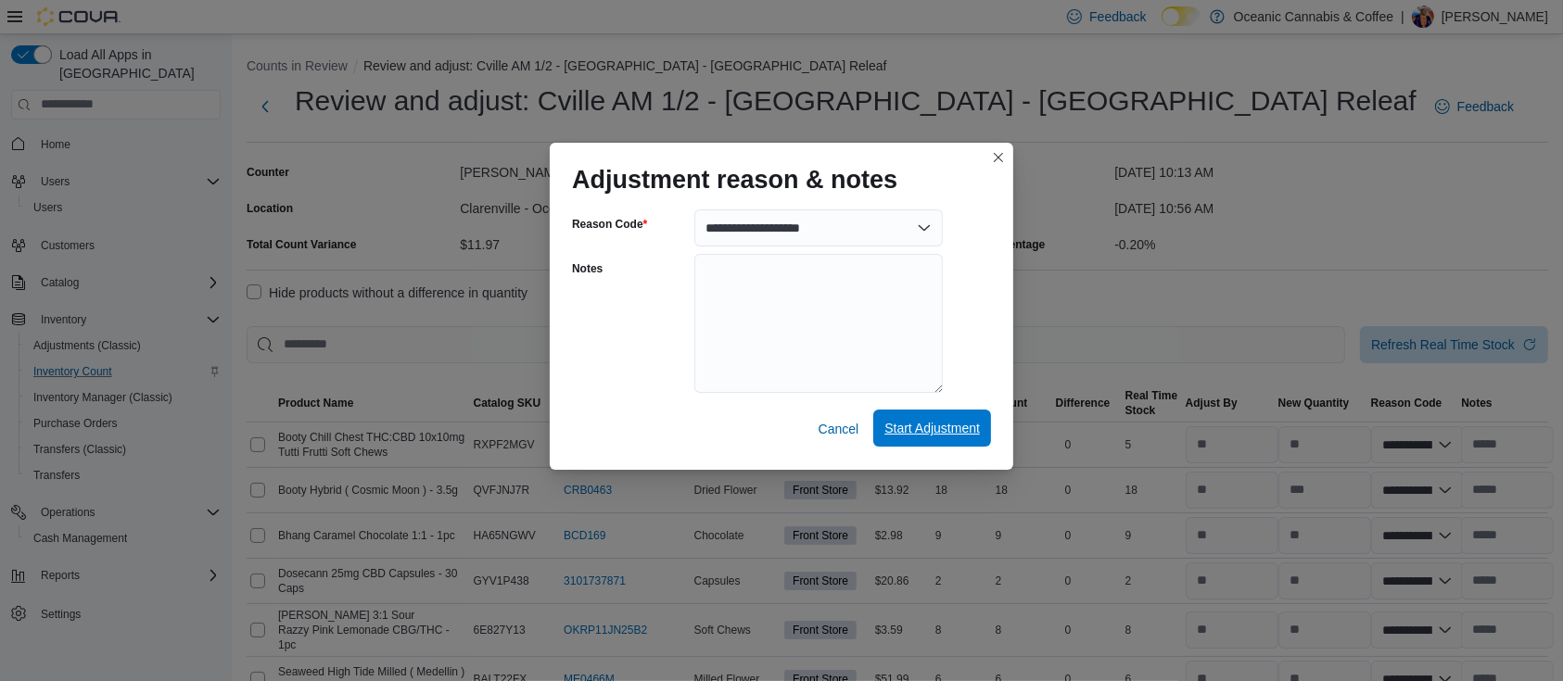
select select "**********"
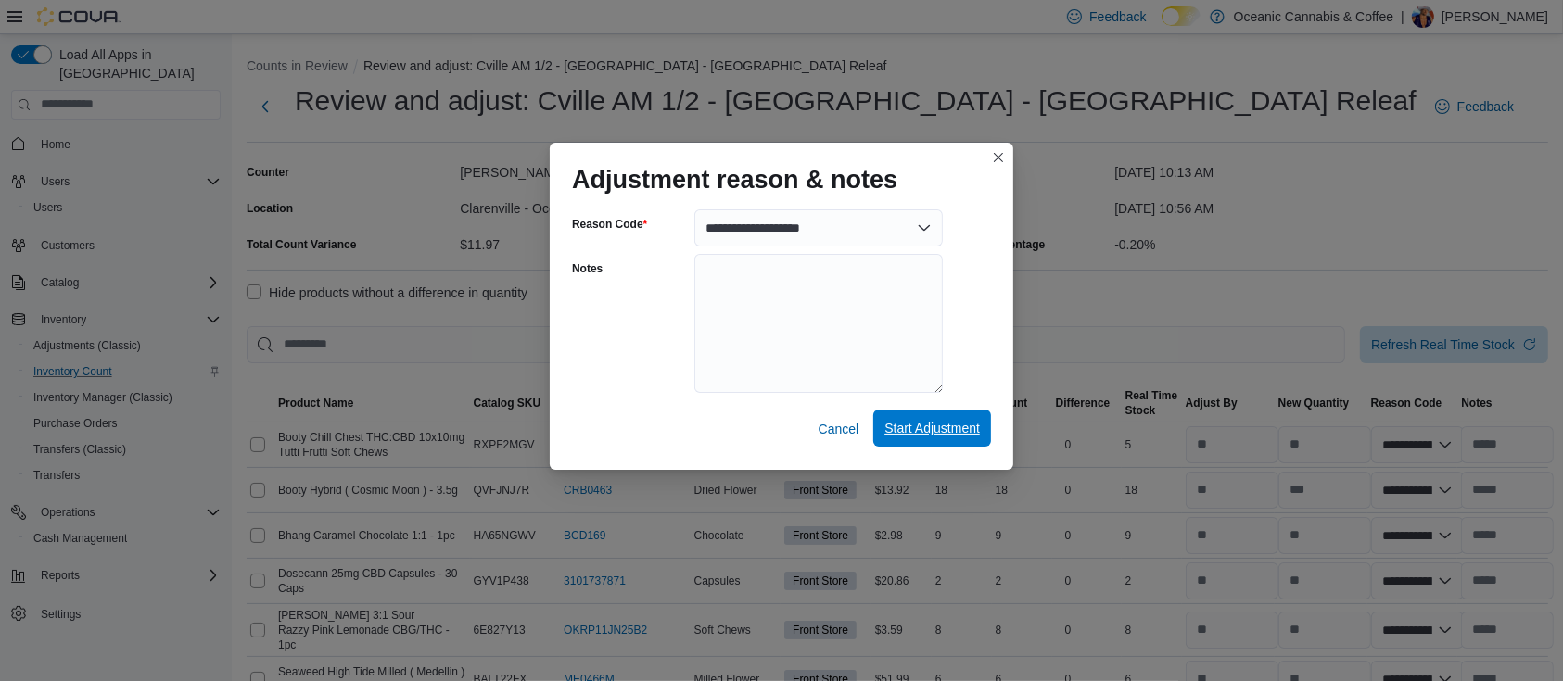
select select "**********"
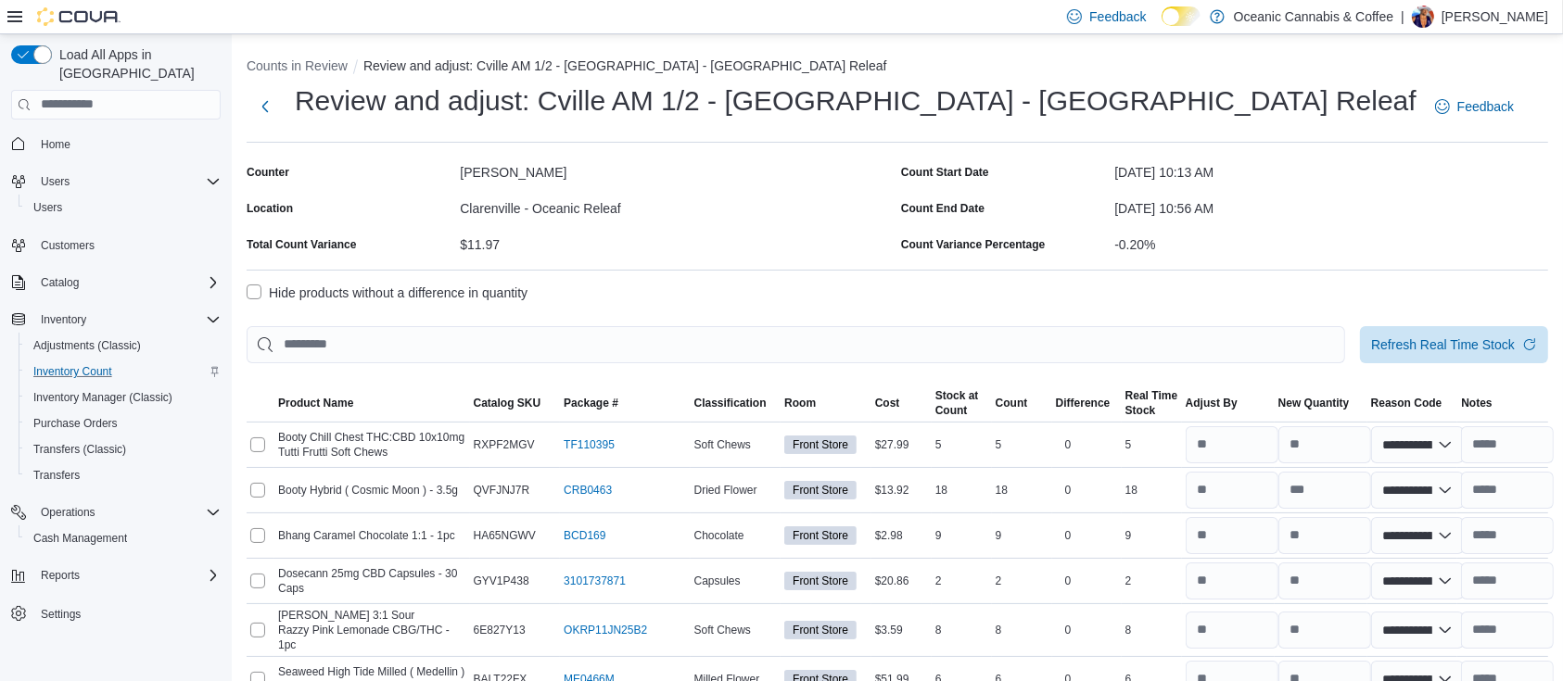
click at [262, 286] on label "Hide products without a difference in quantity" at bounding box center [387, 293] width 281 height 22
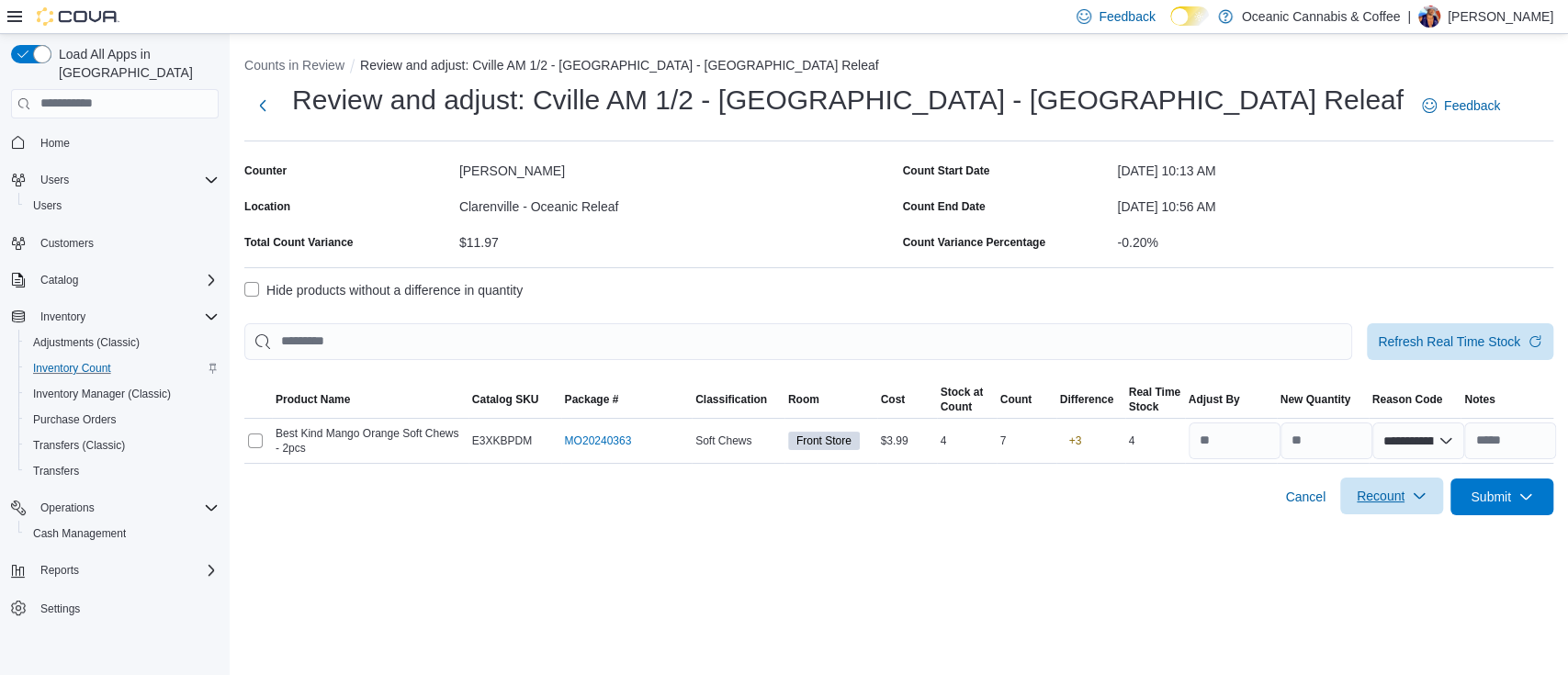
click at [1435, 493] on button "Recount" at bounding box center [1392, 496] width 103 height 37
click at [1188, 540] on div "**********" at bounding box center [899, 354] width 1338 height 641
click at [1418, 504] on span "Recount" at bounding box center [1392, 496] width 81 height 37
click at [1413, 580] on span "Recount all with differences" at bounding box center [1391, 579] width 157 height 19
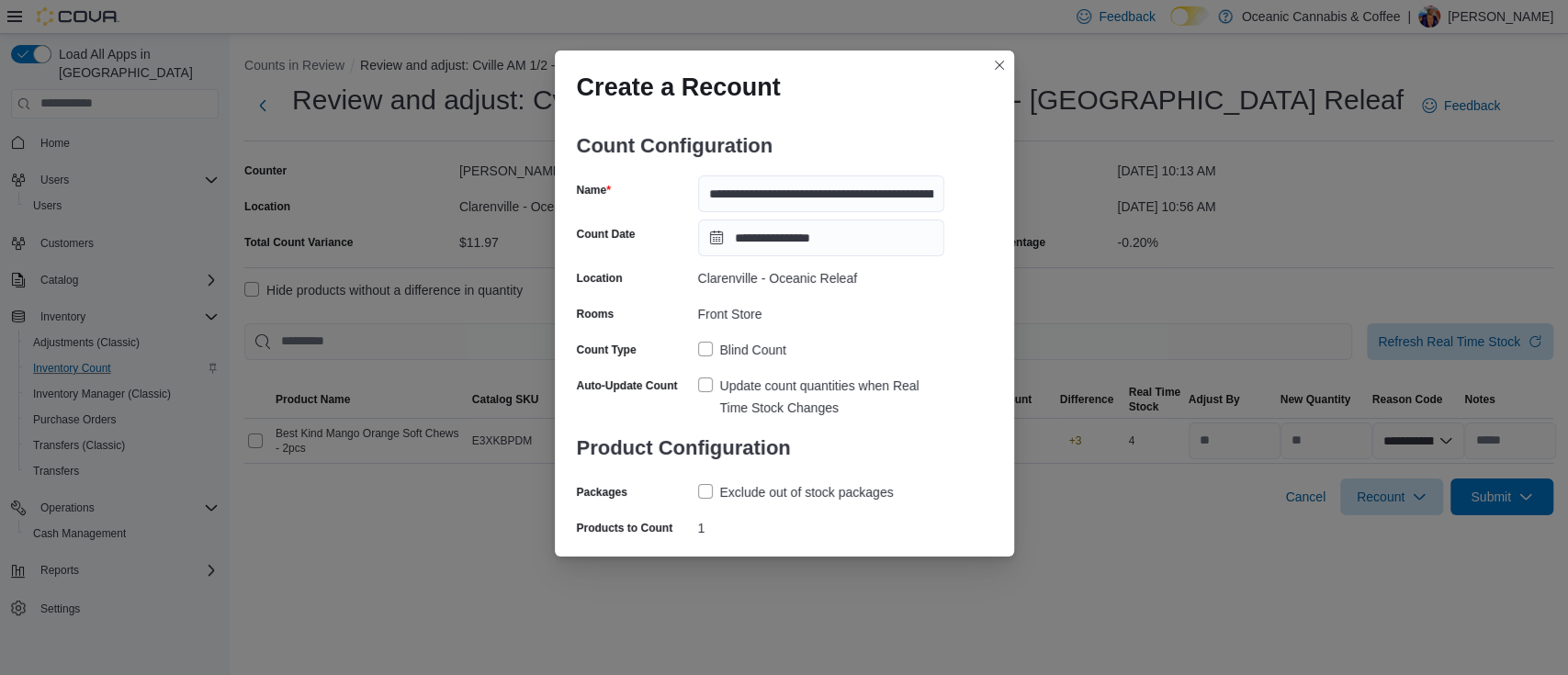
scroll to position [37, 0]
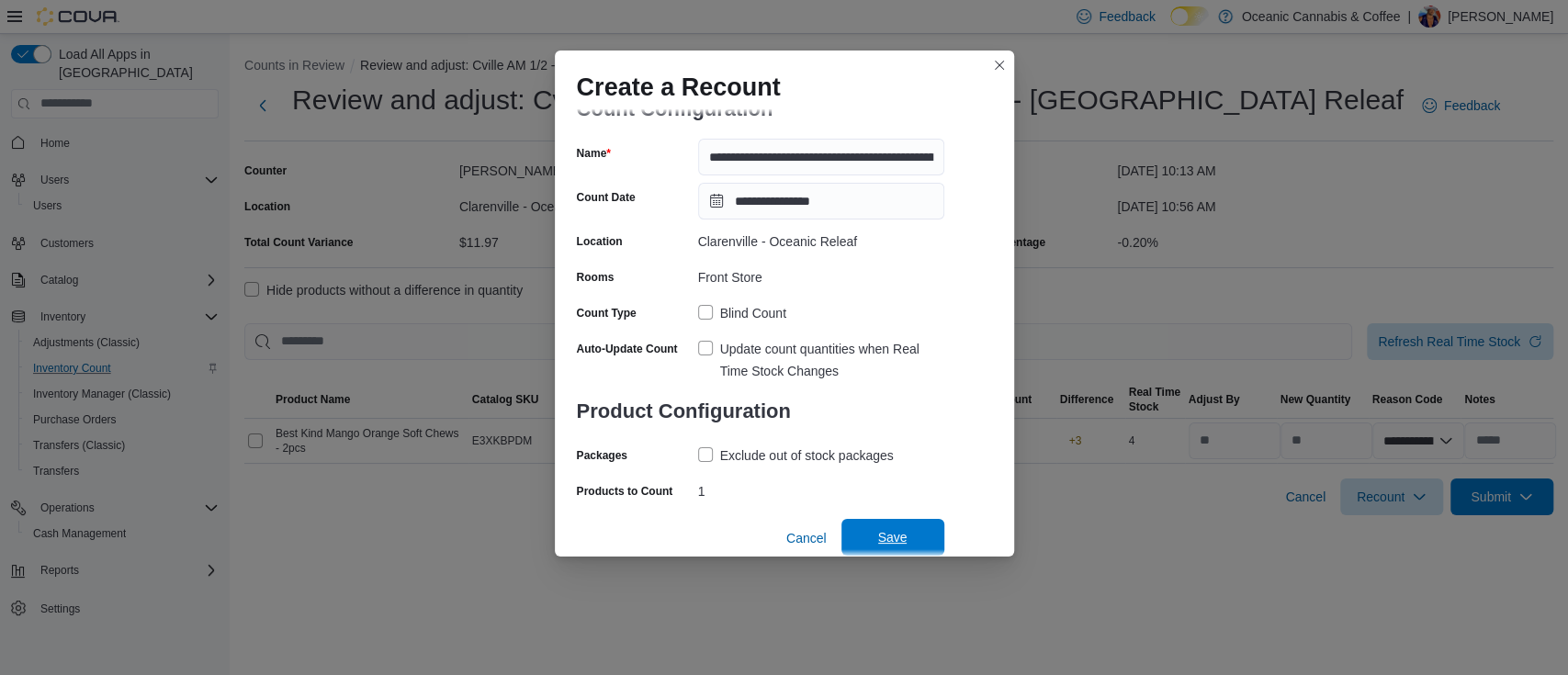
click at [918, 527] on span "Save" at bounding box center [893, 537] width 81 height 37
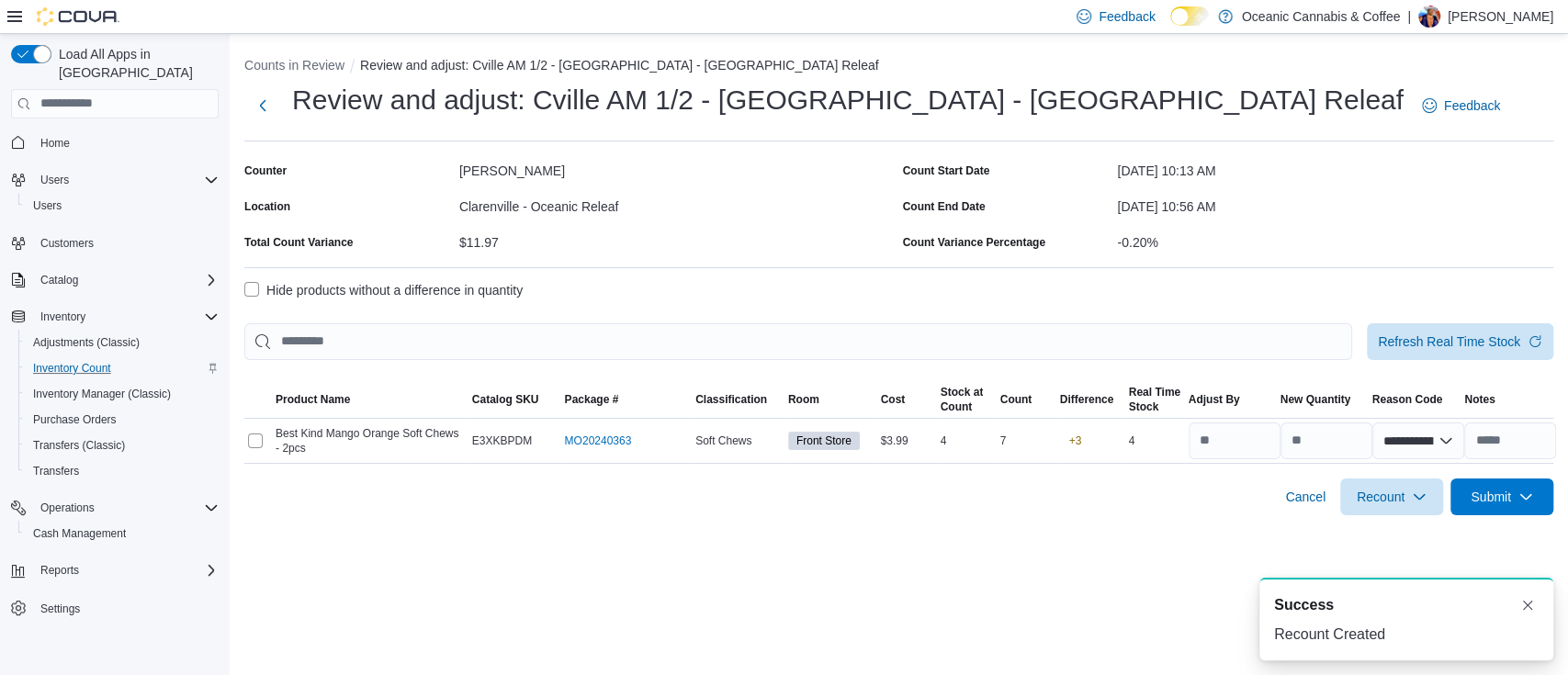
scroll to position [0, 0]
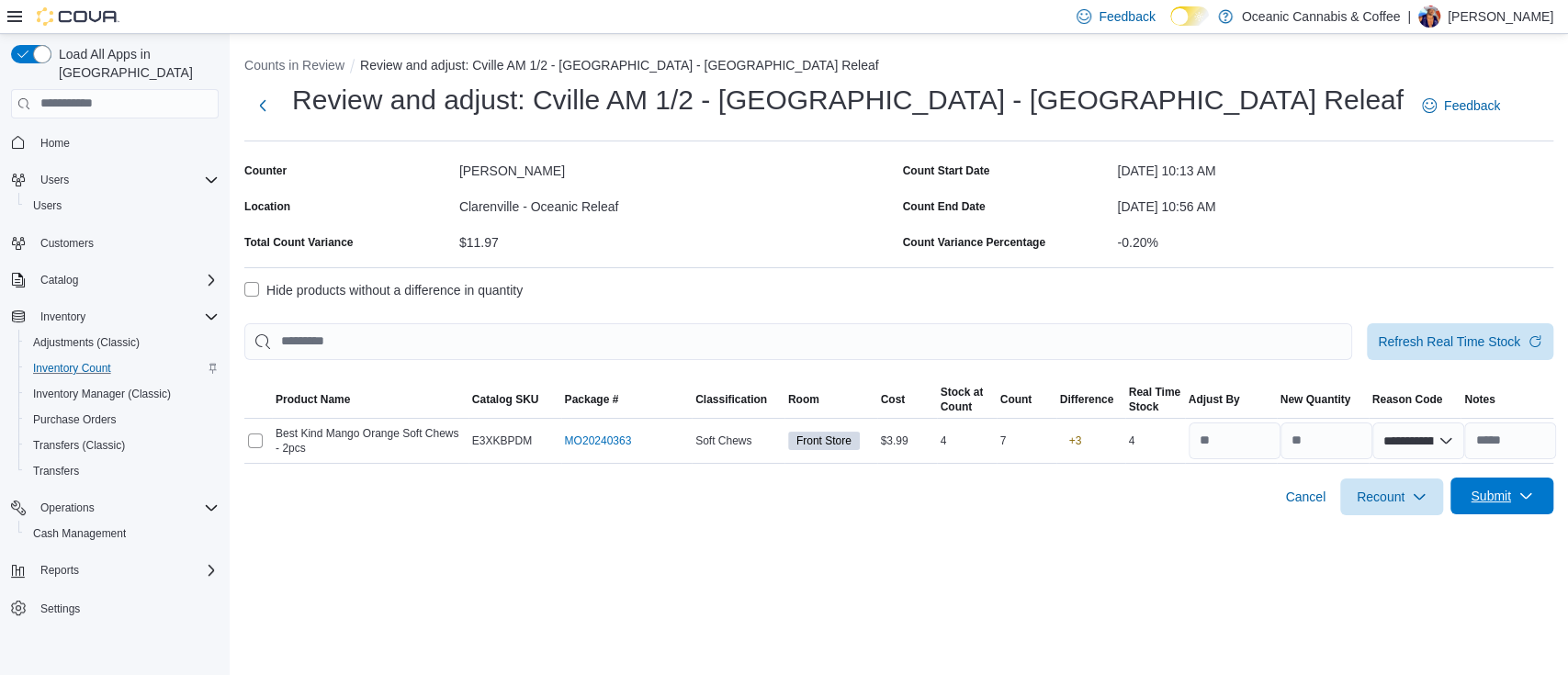
click at [1483, 493] on span "Submit" at bounding box center [1491, 496] width 41 height 19
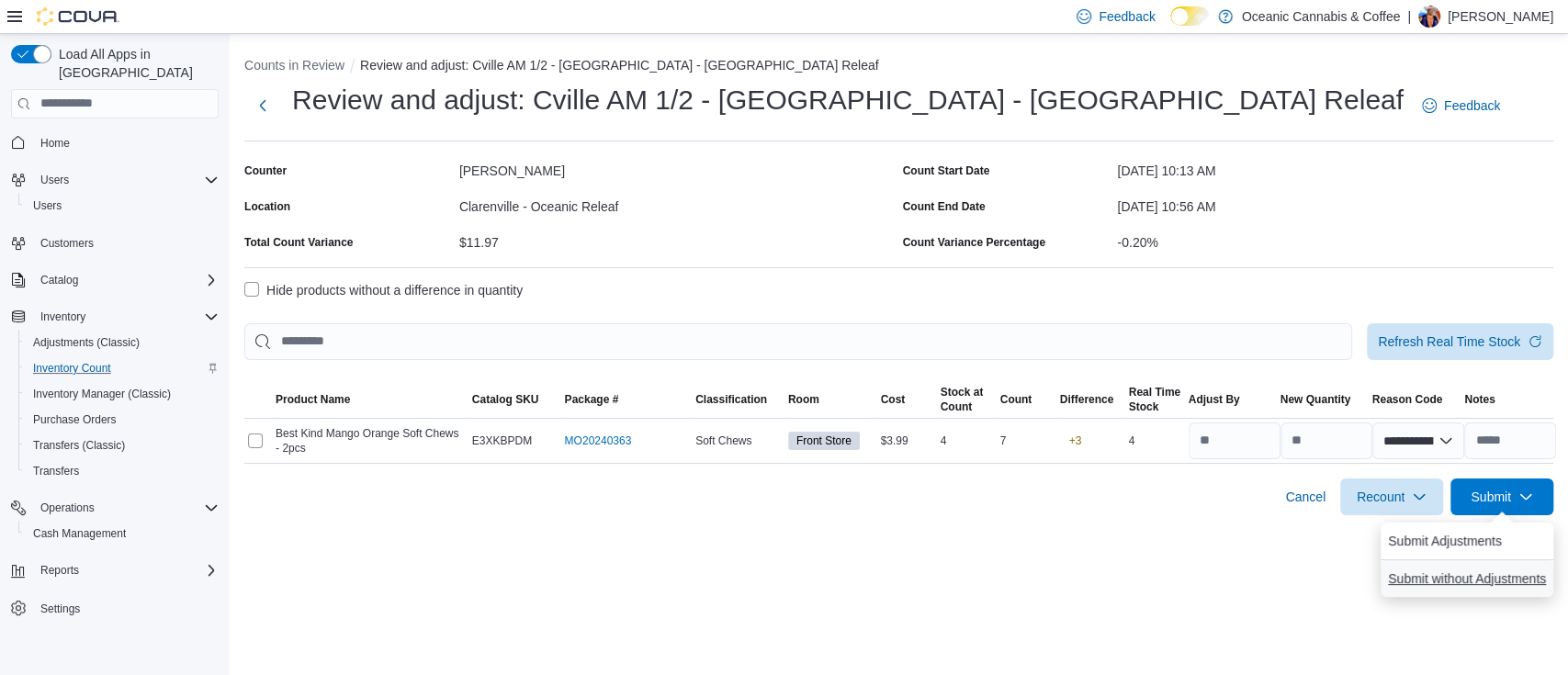
click at [1459, 584] on span "Submit without Adjustments" at bounding box center [1466, 579] width 158 height 19
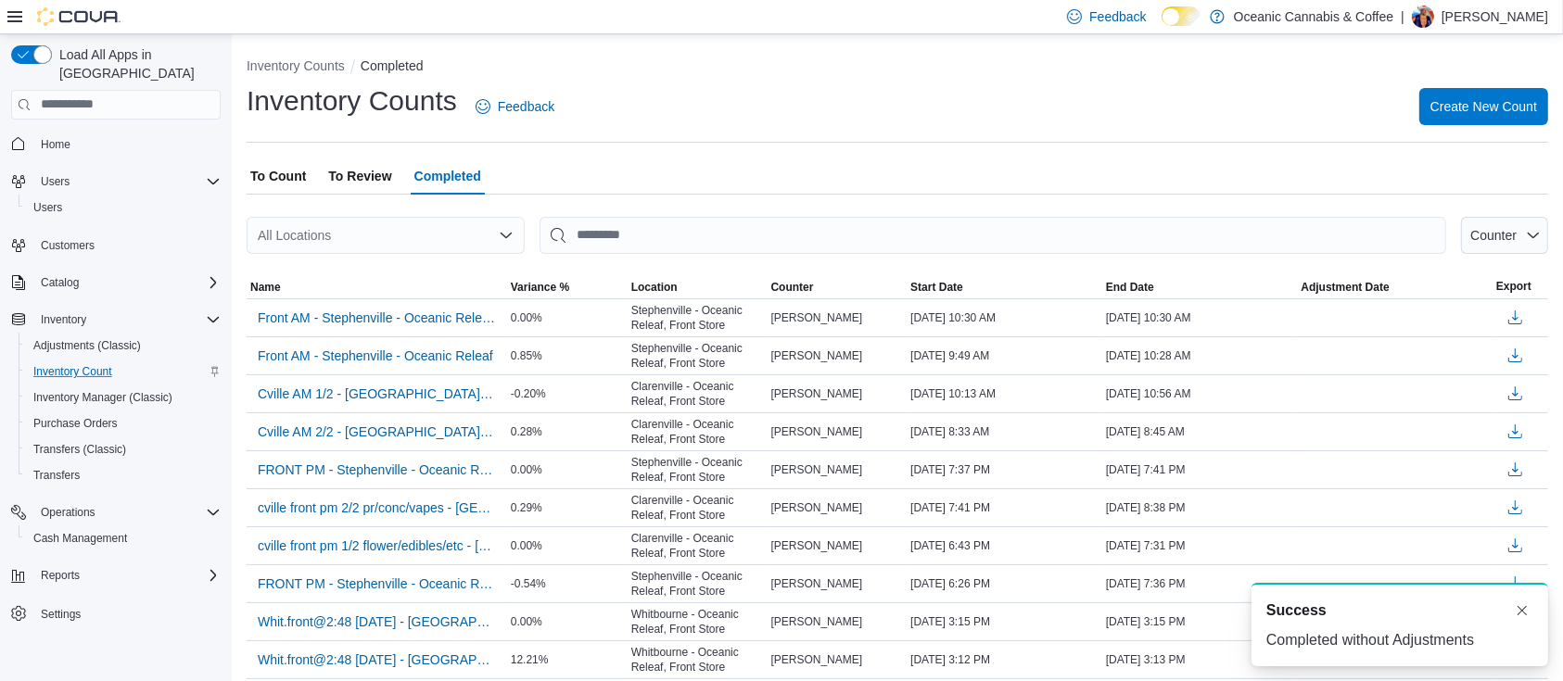
click at [369, 169] on span "To Review" at bounding box center [359, 176] width 63 height 37
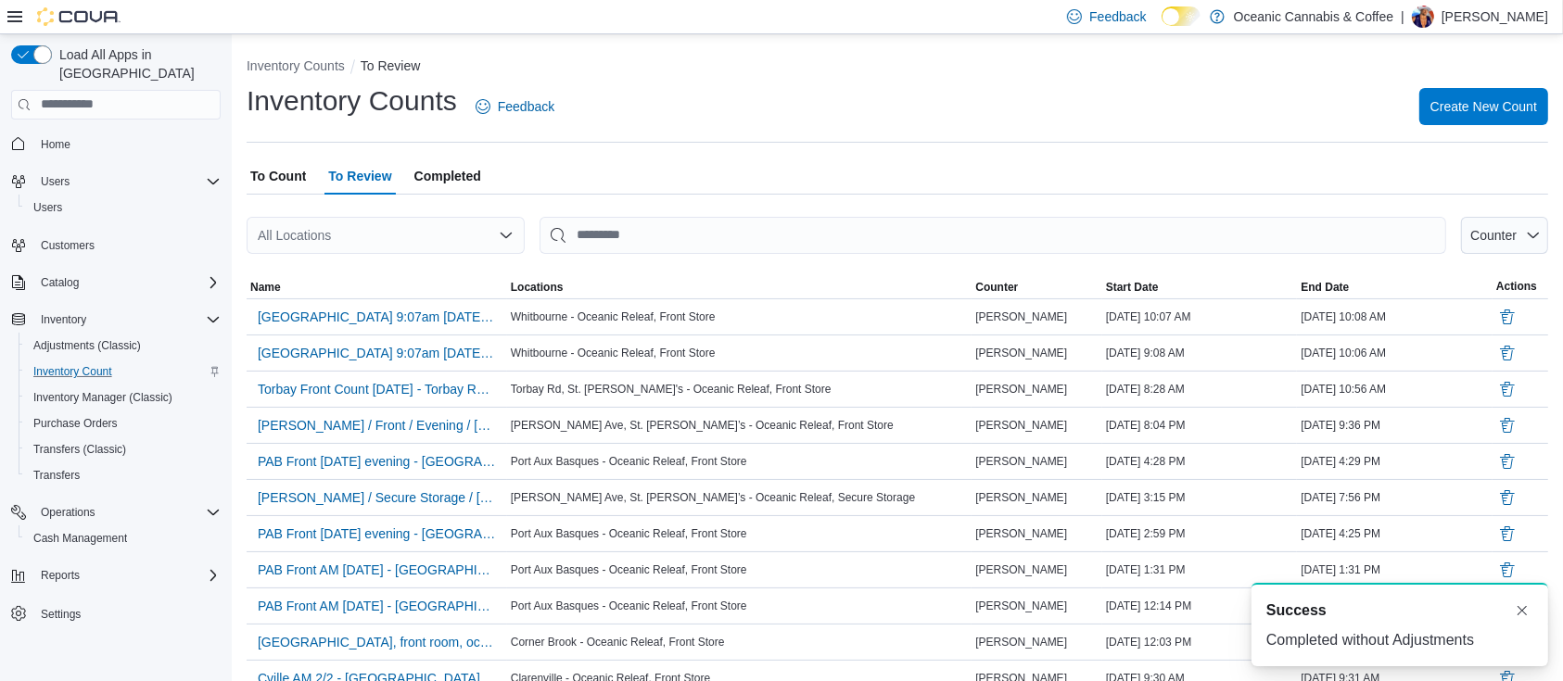
click at [298, 172] on span "To Count" at bounding box center [278, 176] width 56 height 37
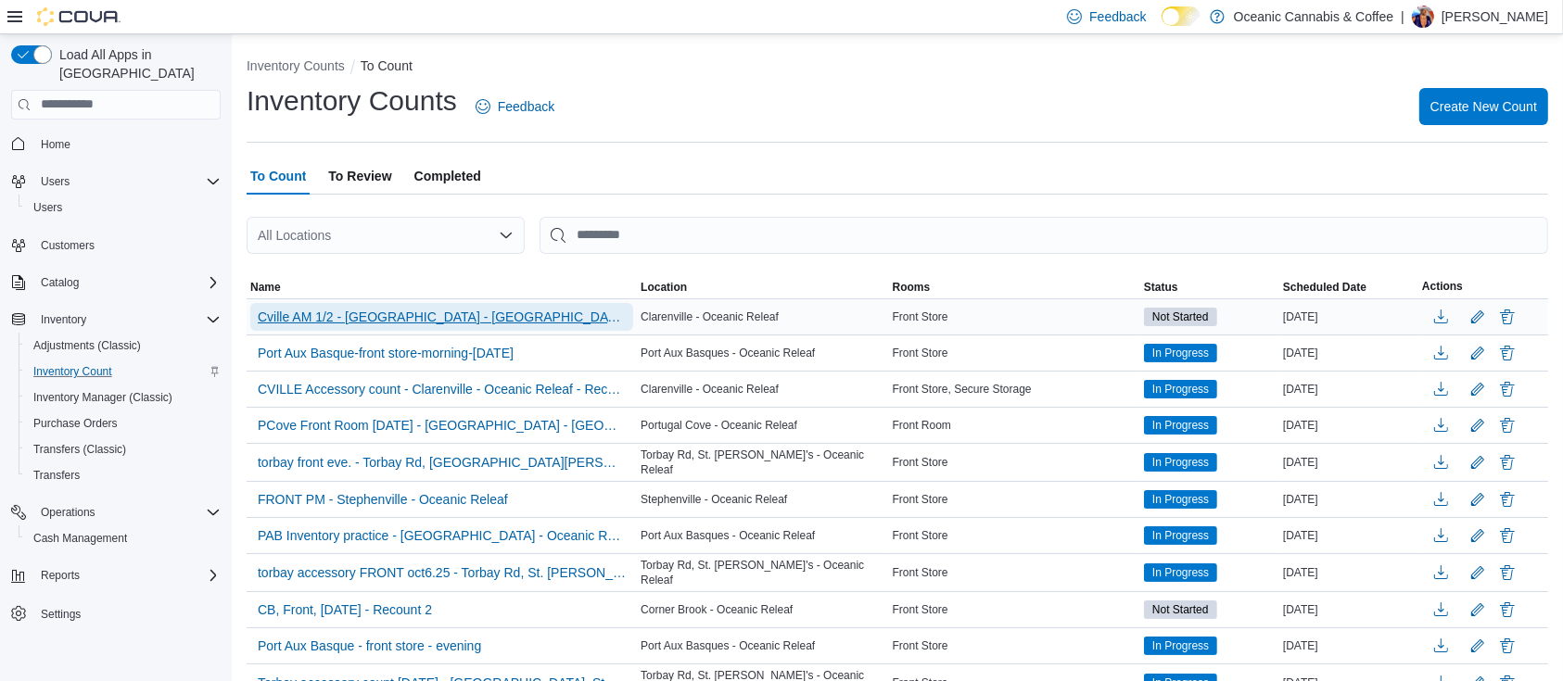
click at [510, 315] on span "Cville AM 1/2 - [GEOGRAPHIC_DATA] - [GEOGRAPHIC_DATA] Releaf - [GEOGRAPHIC_DATA]" at bounding box center [442, 317] width 368 height 19
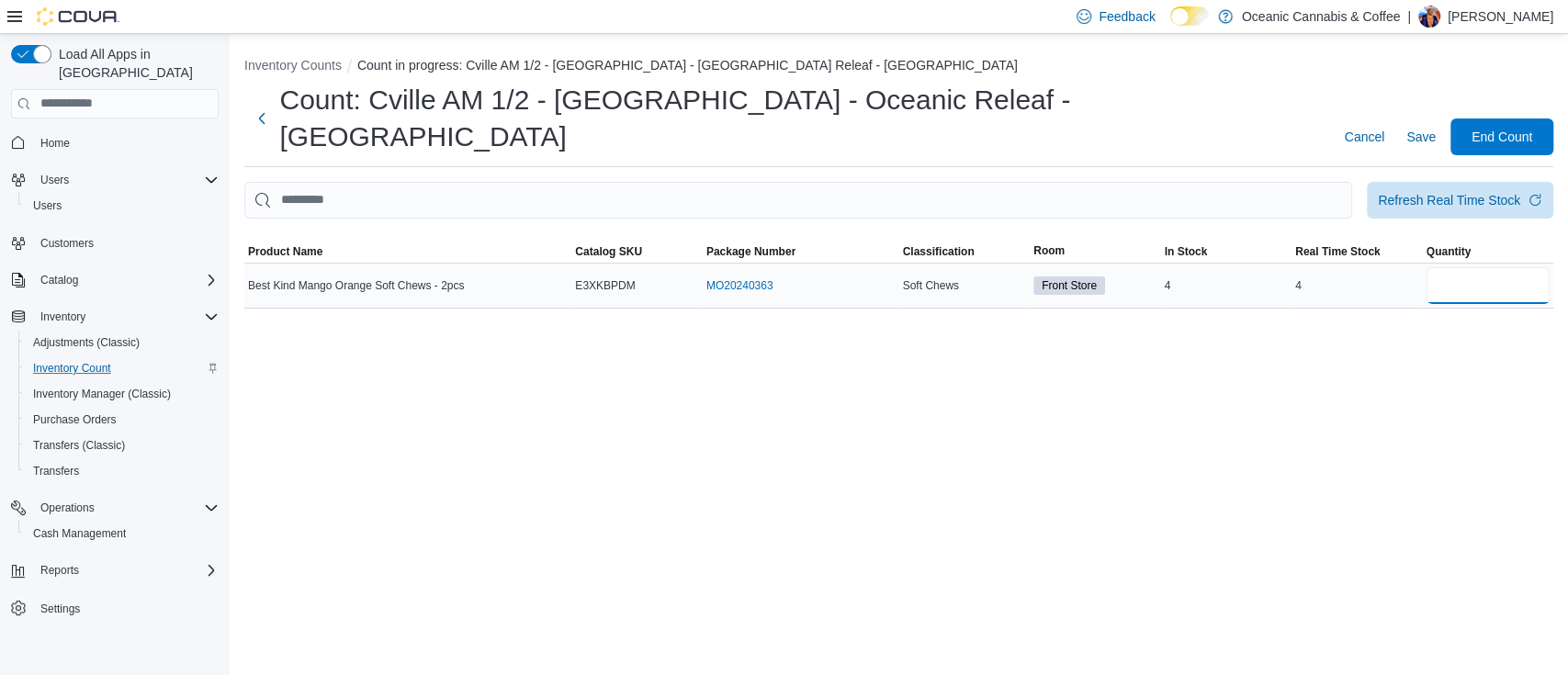
click at [1440, 268] on input "number" at bounding box center [1488, 285] width 124 height 37
click at [1506, 127] on span "End Count" at bounding box center [1502, 136] width 60 height 19
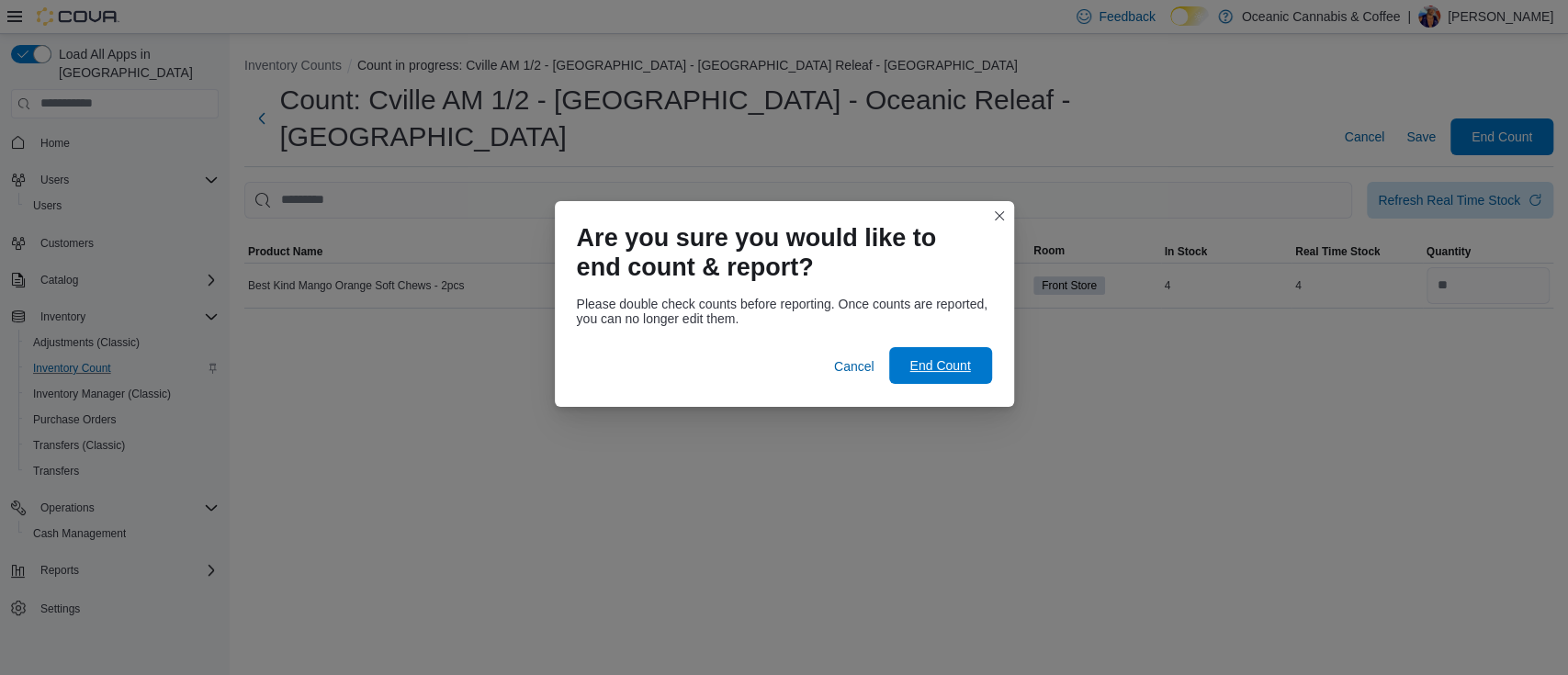
click at [948, 371] on span "End Count" at bounding box center [940, 366] width 60 height 19
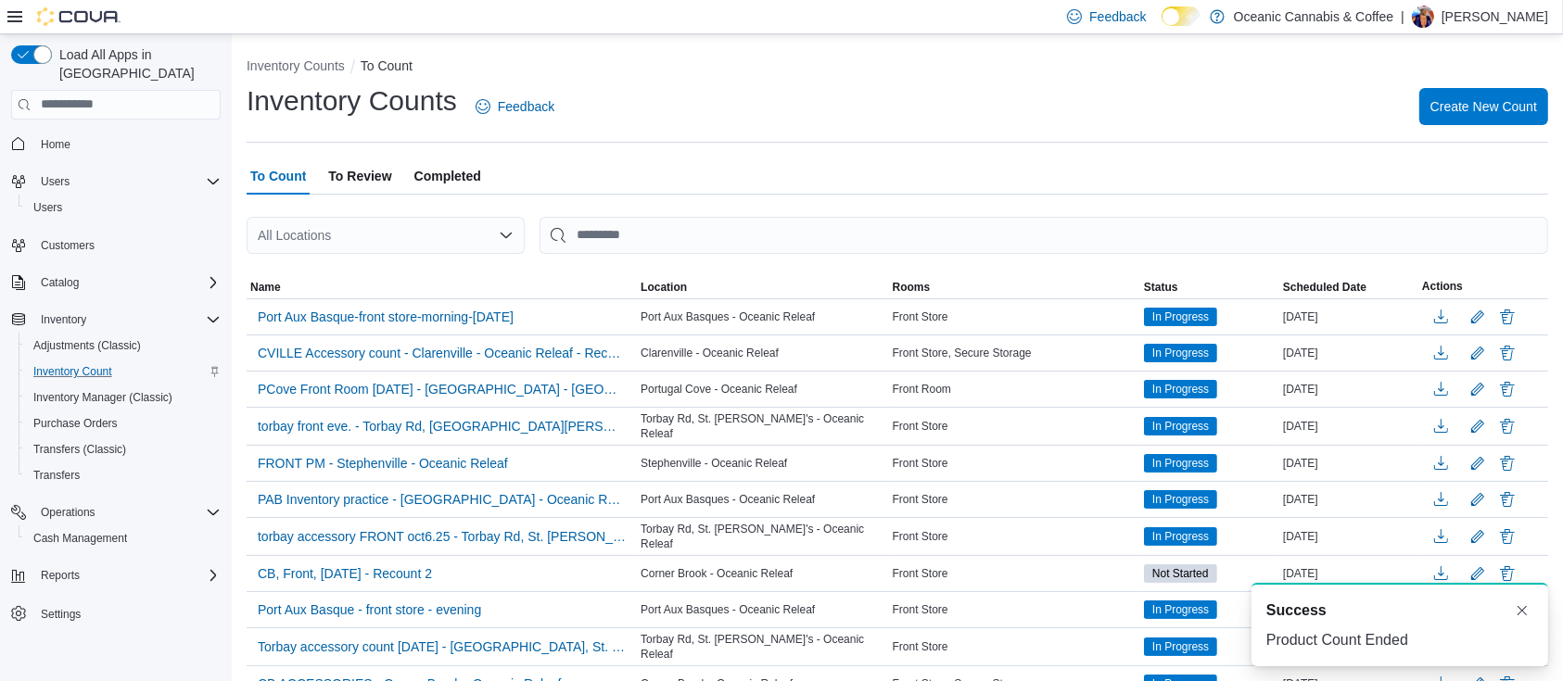
click at [373, 182] on span "To Review" at bounding box center [359, 176] width 63 height 37
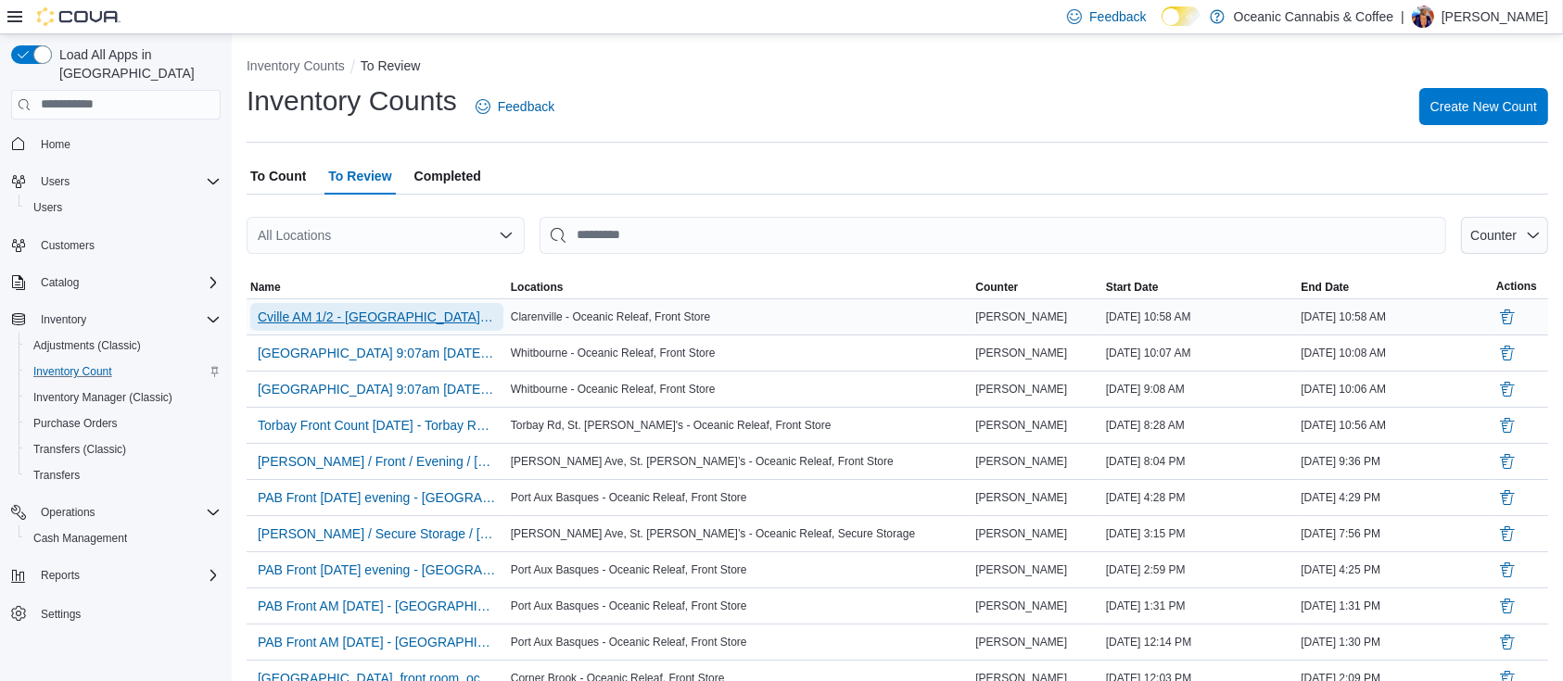
click at [454, 310] on span "Cville AM 1/2 - [GEOGRAPHIC_DATA] - [GEOGRAPHIC_DATA] Releaf - [GEOGRAPHIC_DATA]" at bounding box center [377, 317] width 238 height 19
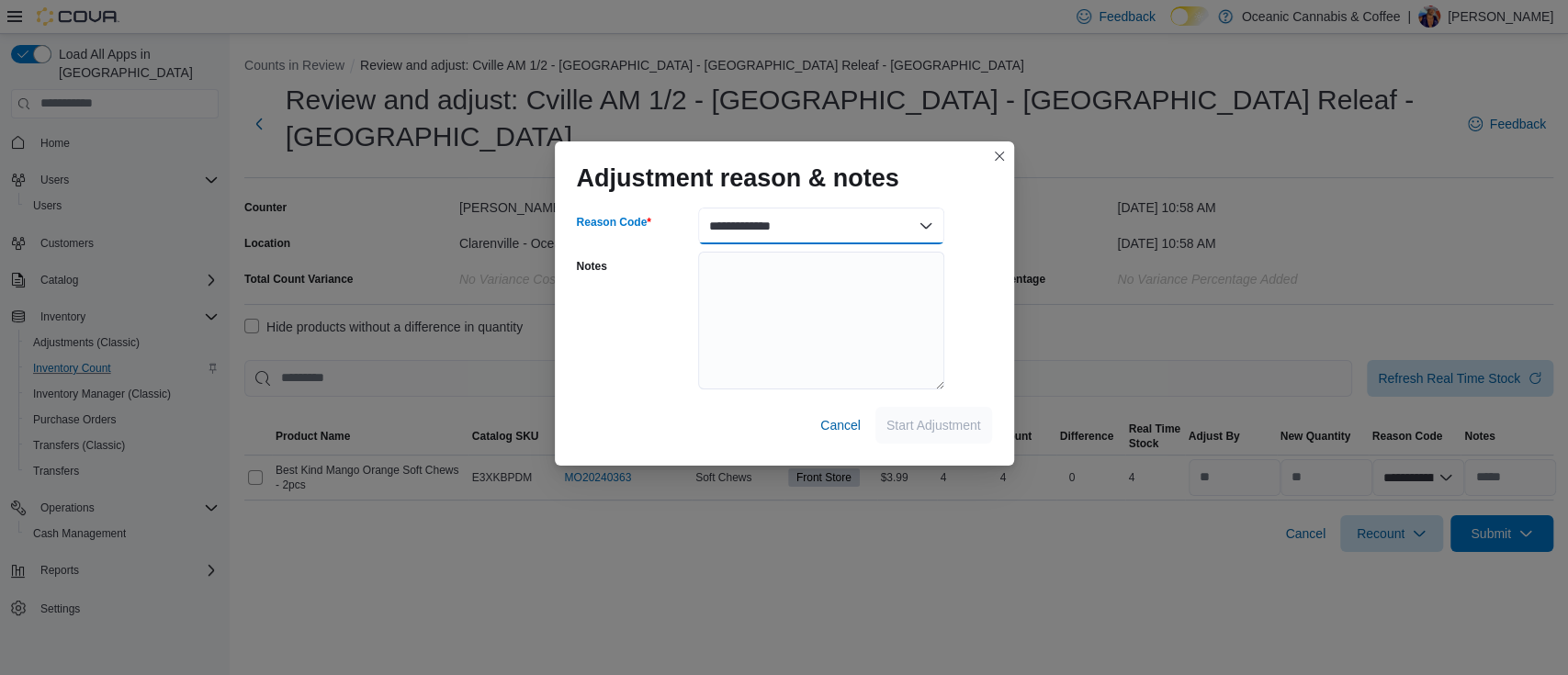
click at [911, 236] on select "**********" at bounding box center [821, 225] width 246 height 37
click at [698, 207] on select "**********" at bounding box center [821, 225] width 246 height 37
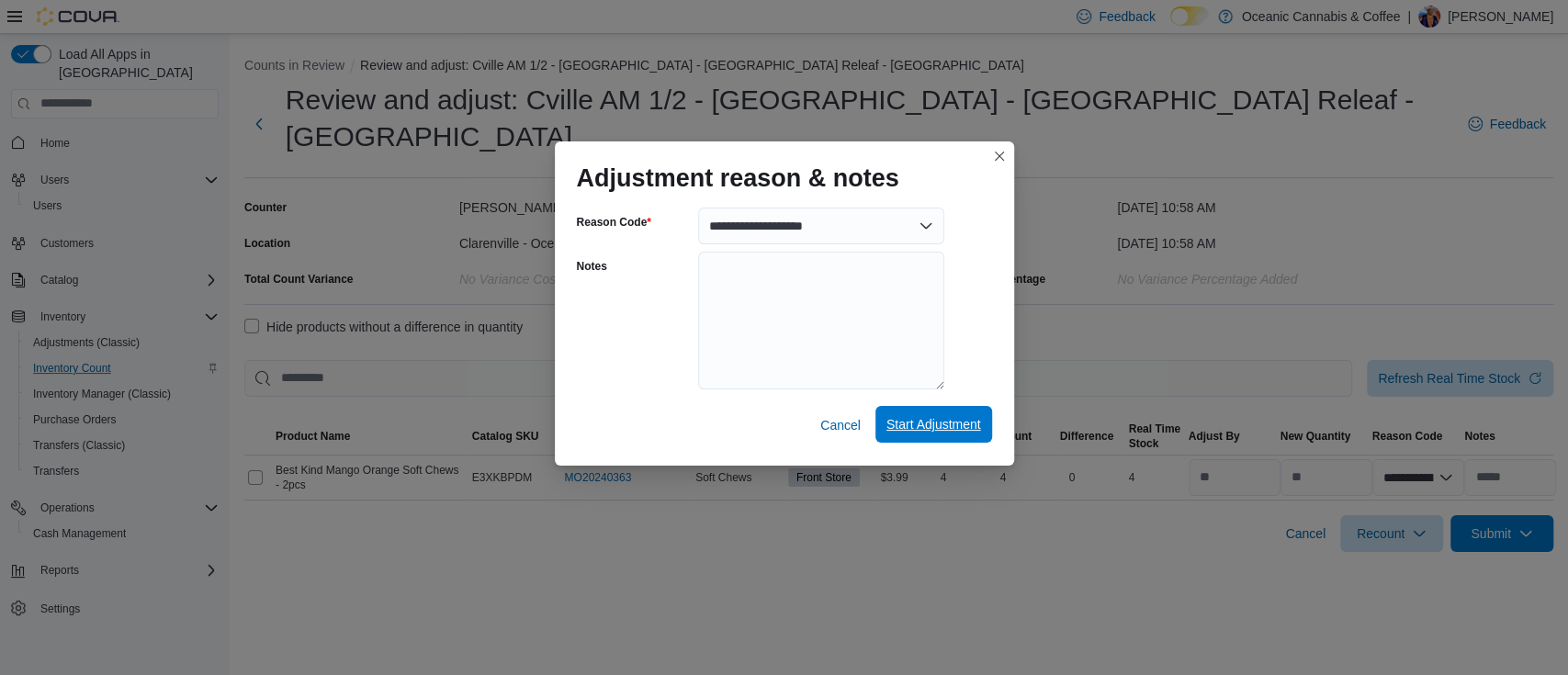
click at [948, 429] on span "Start Adjustment" at bounding box center [933, 424] width 94 height 19
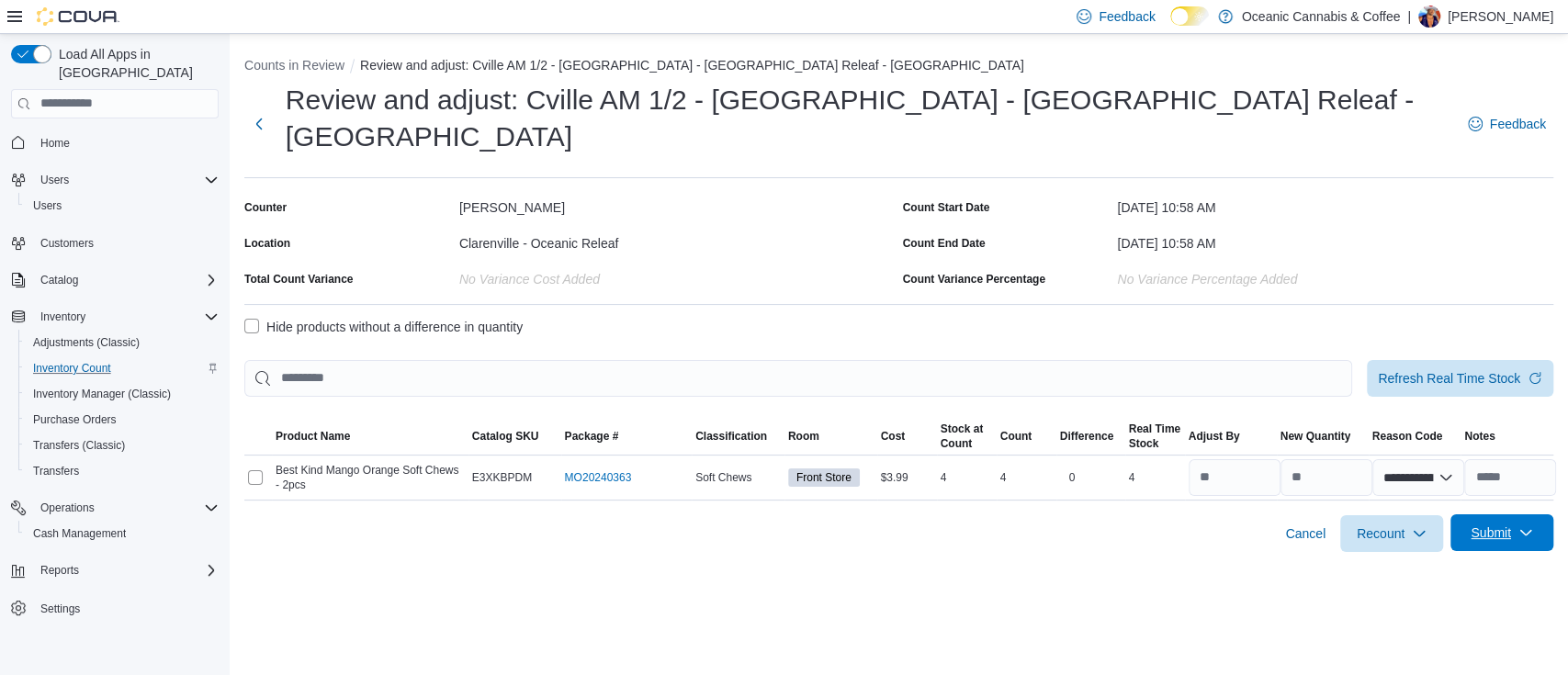
click at [1518, 514] on span "Submit" at bounding box center [1503, 532] width 81 height 37
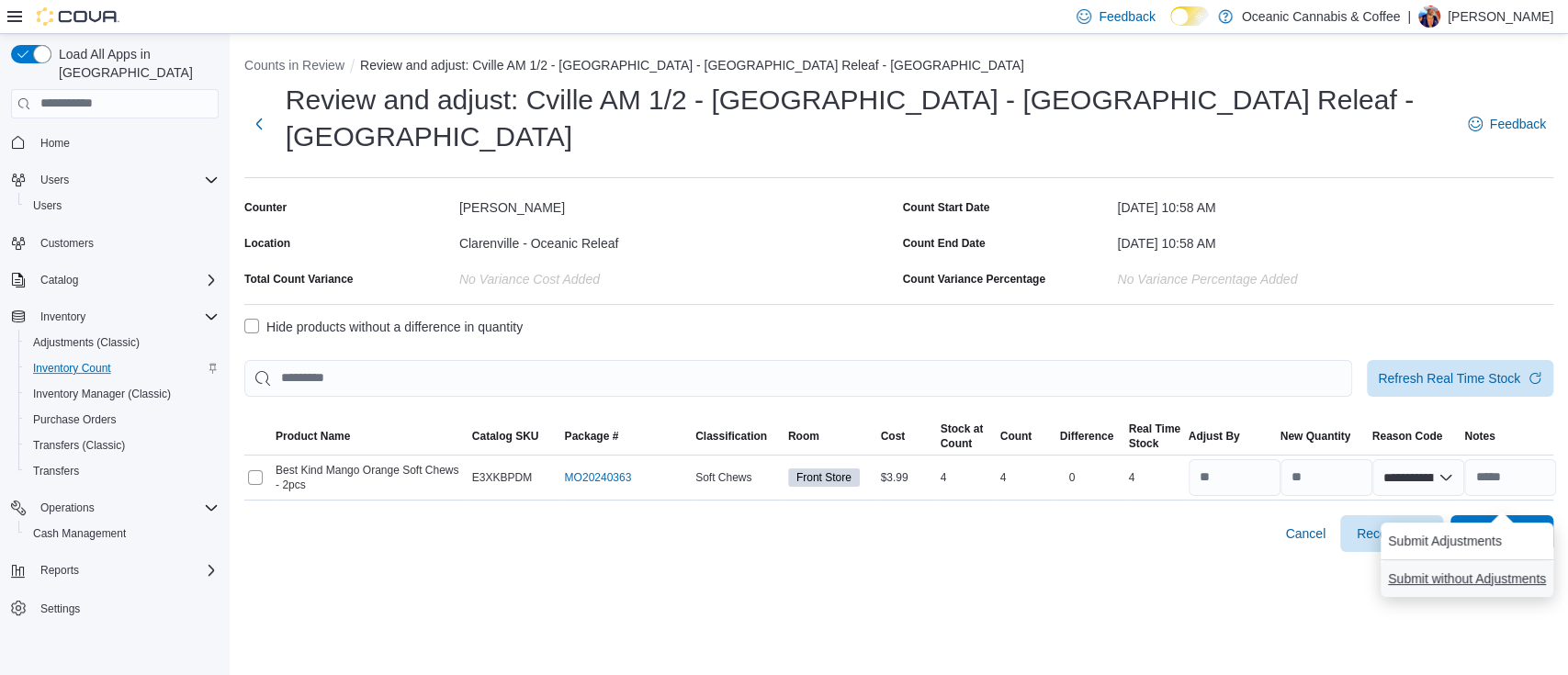
click at [1464, 576] on span "Submit without Adjustments" at bounding box center [1466, 579] width 158 height 19
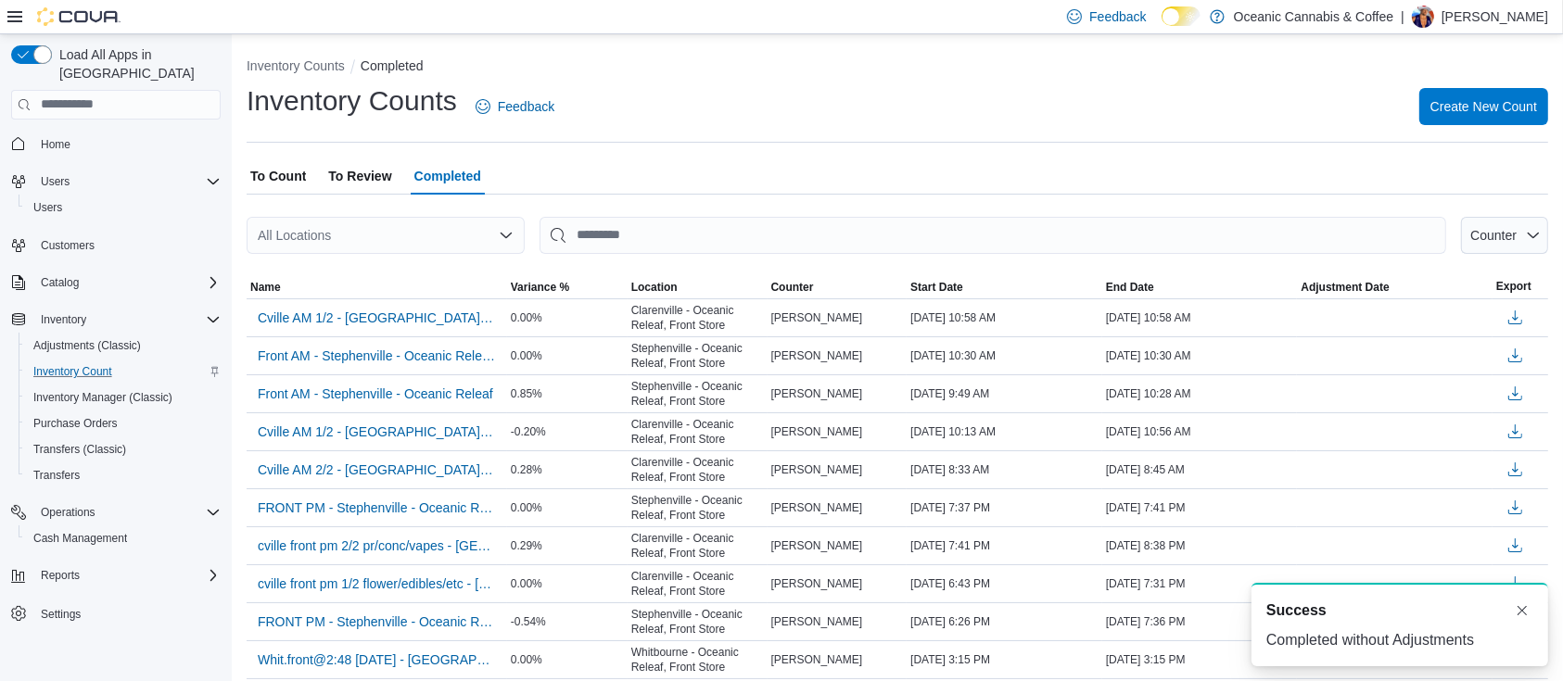
click at [285, 178] on span "To Count" at bounding box center [278, 176] width 56 height 37
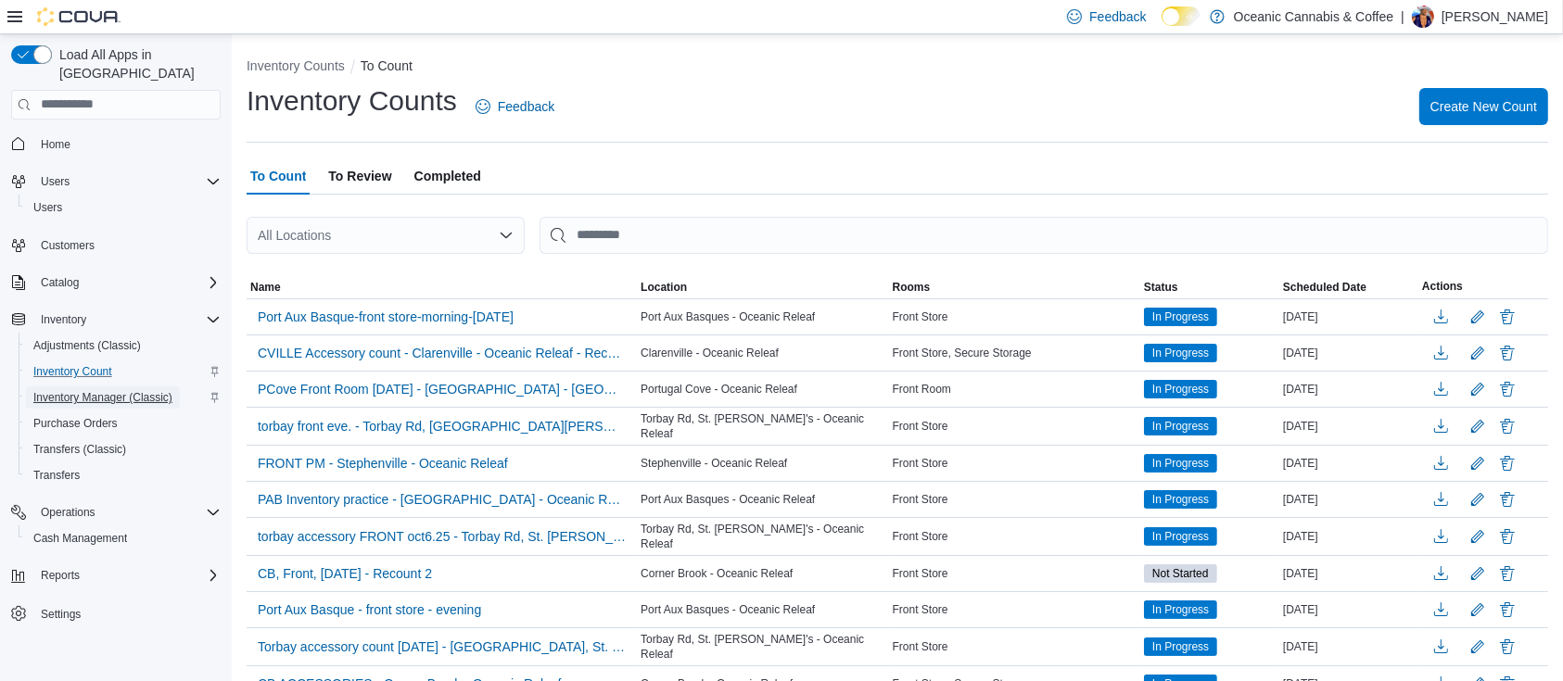
click at [92, 390] on span "Inventory Manager (Classic)" at bounding box center [102, 397] width 139 height 15
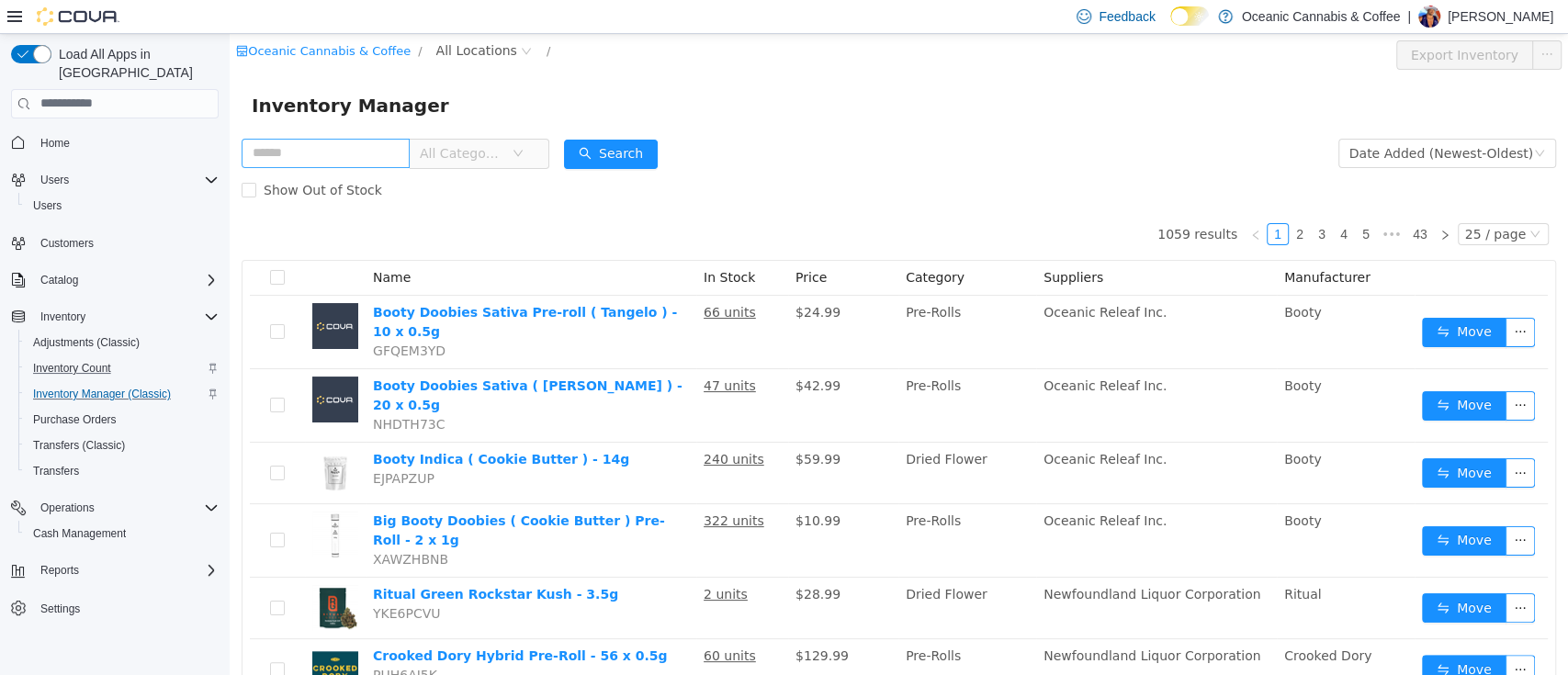
click at [307, 150] on input "text" at bounding box center [326, 153] width 168 height 30
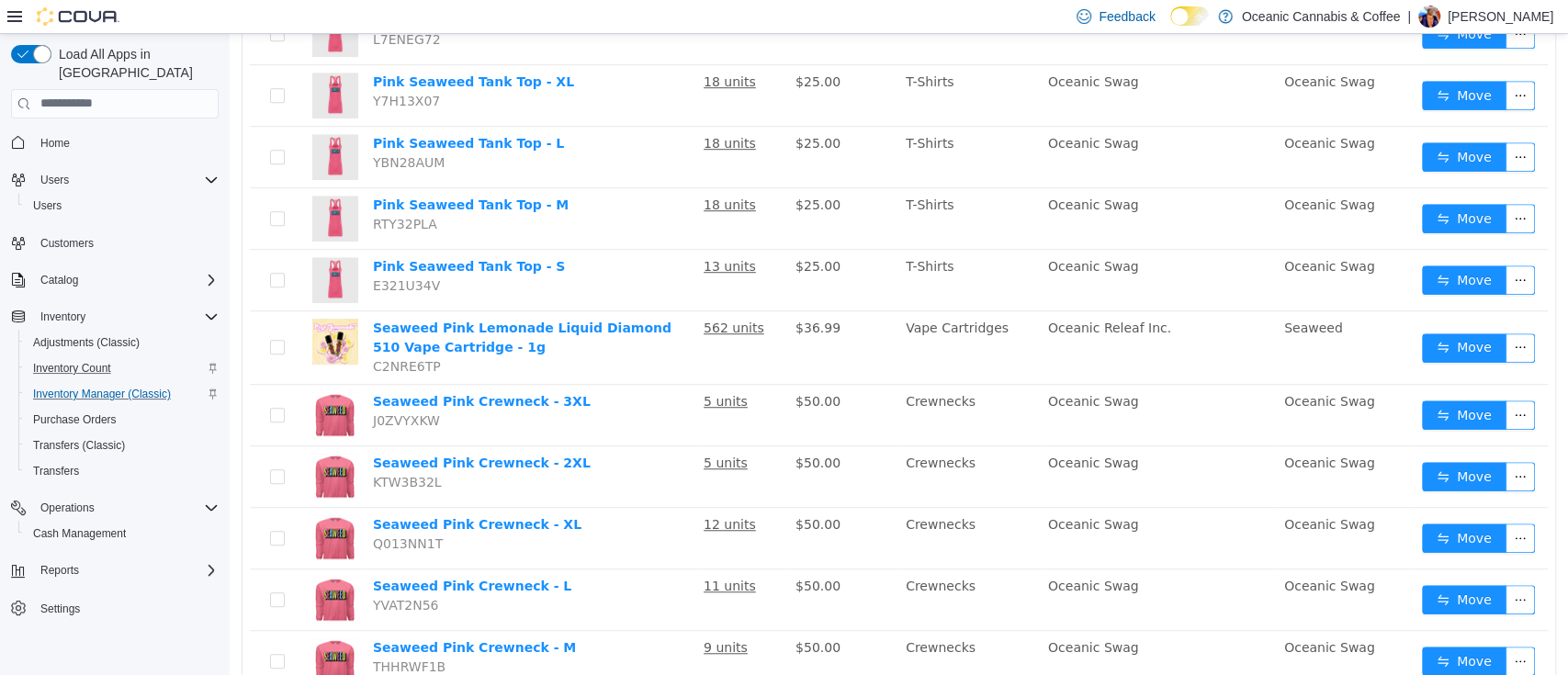
scroll to position [744, 0]
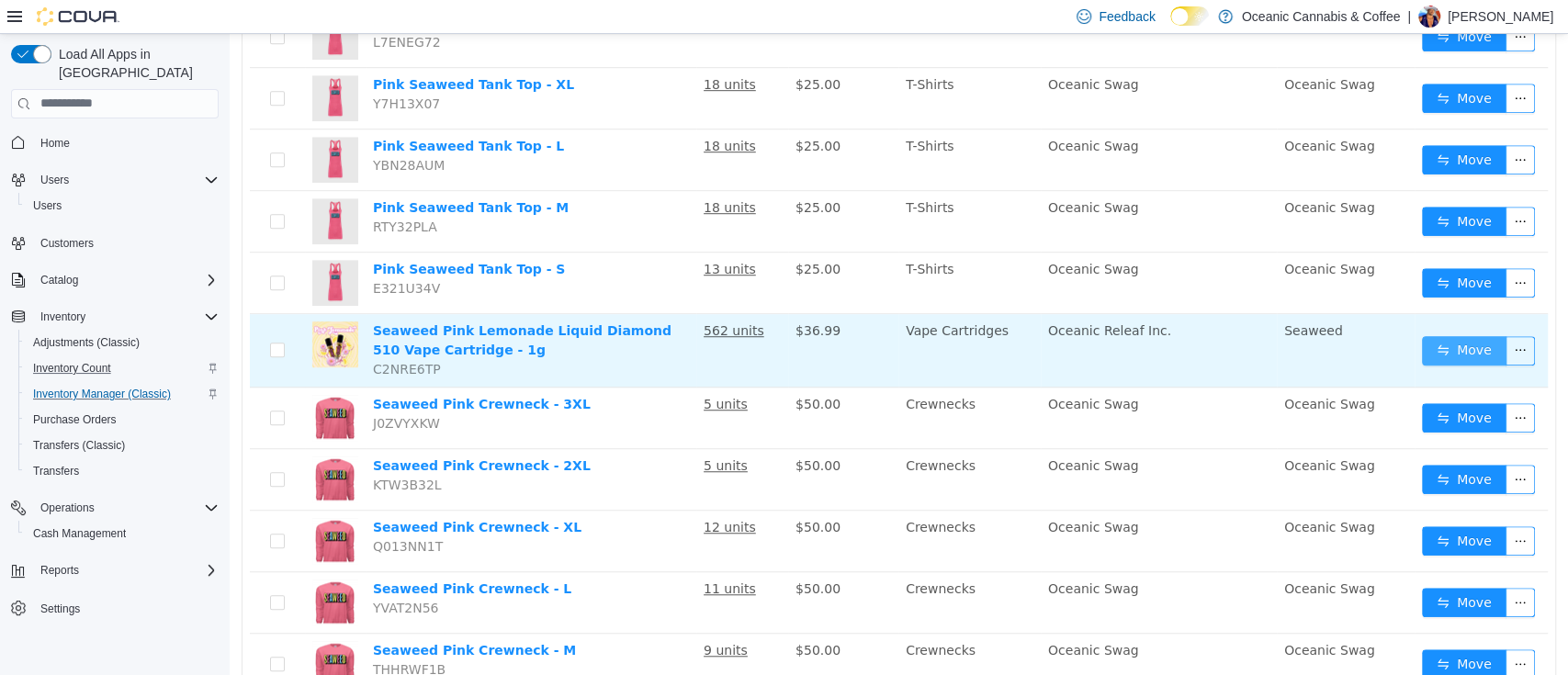
click at [1440, 351] on button "Move" at bounding box center [1464, 350] width 84 height 30
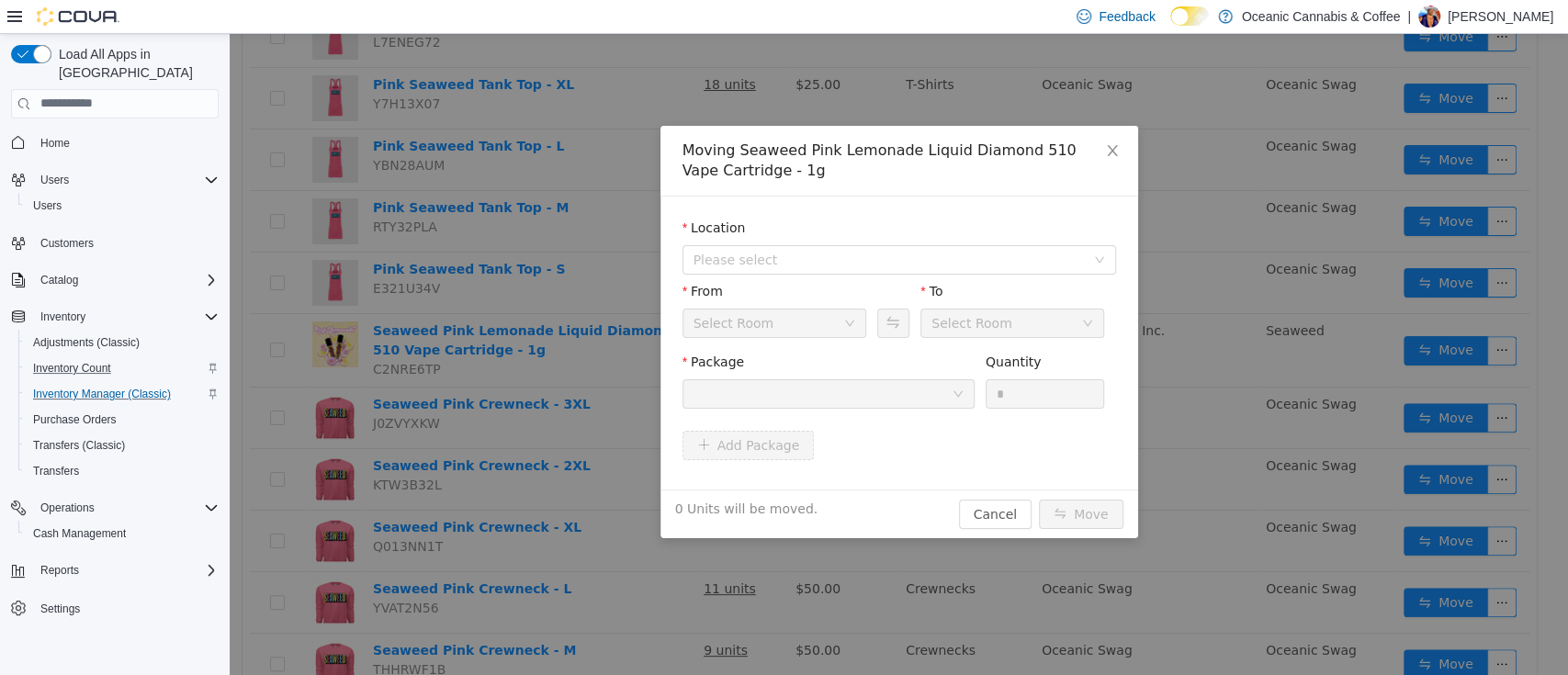
click at [840, 387] on div at bounding box center [823, 394] width 258 height 28
click at [1102, 158] on span "Close" at bounding box center [1112, 151] width 52 height 52
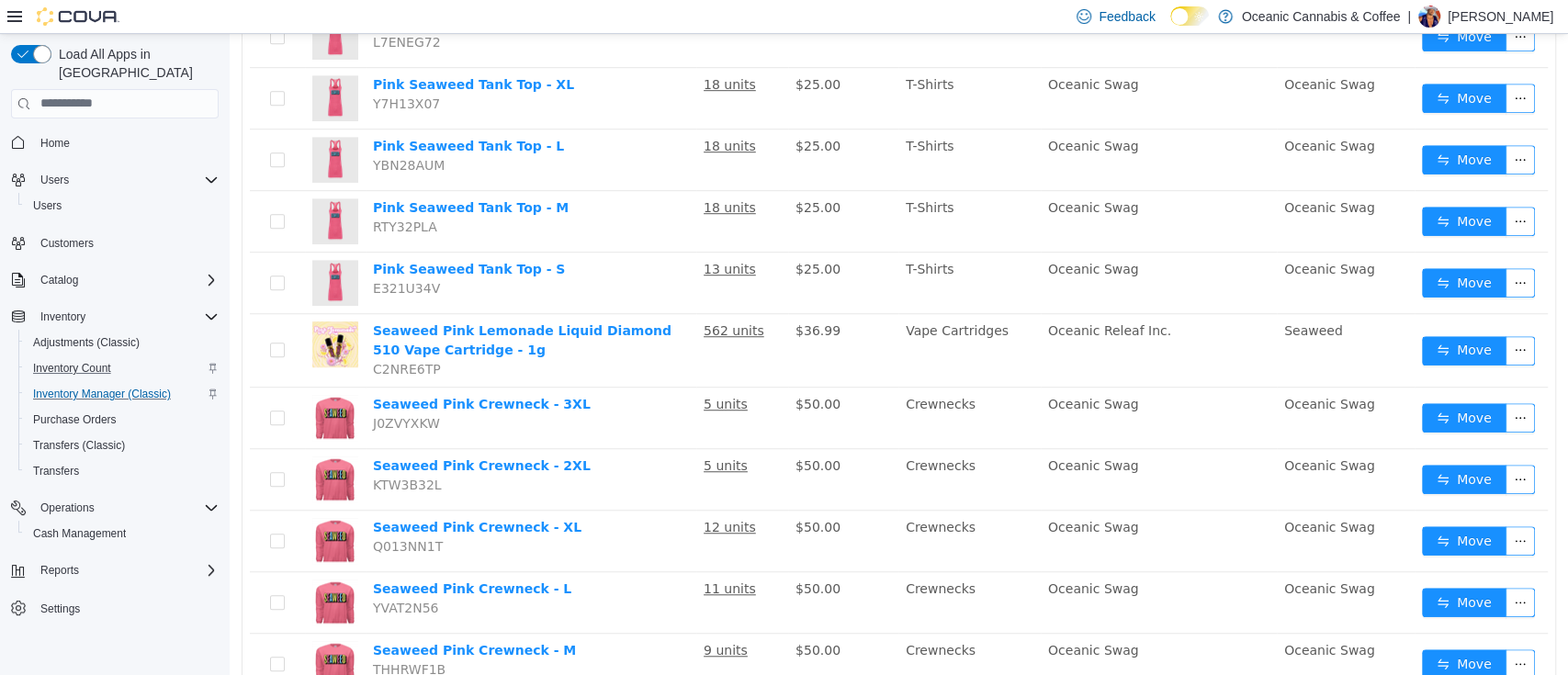
scroll to position [0, 0]
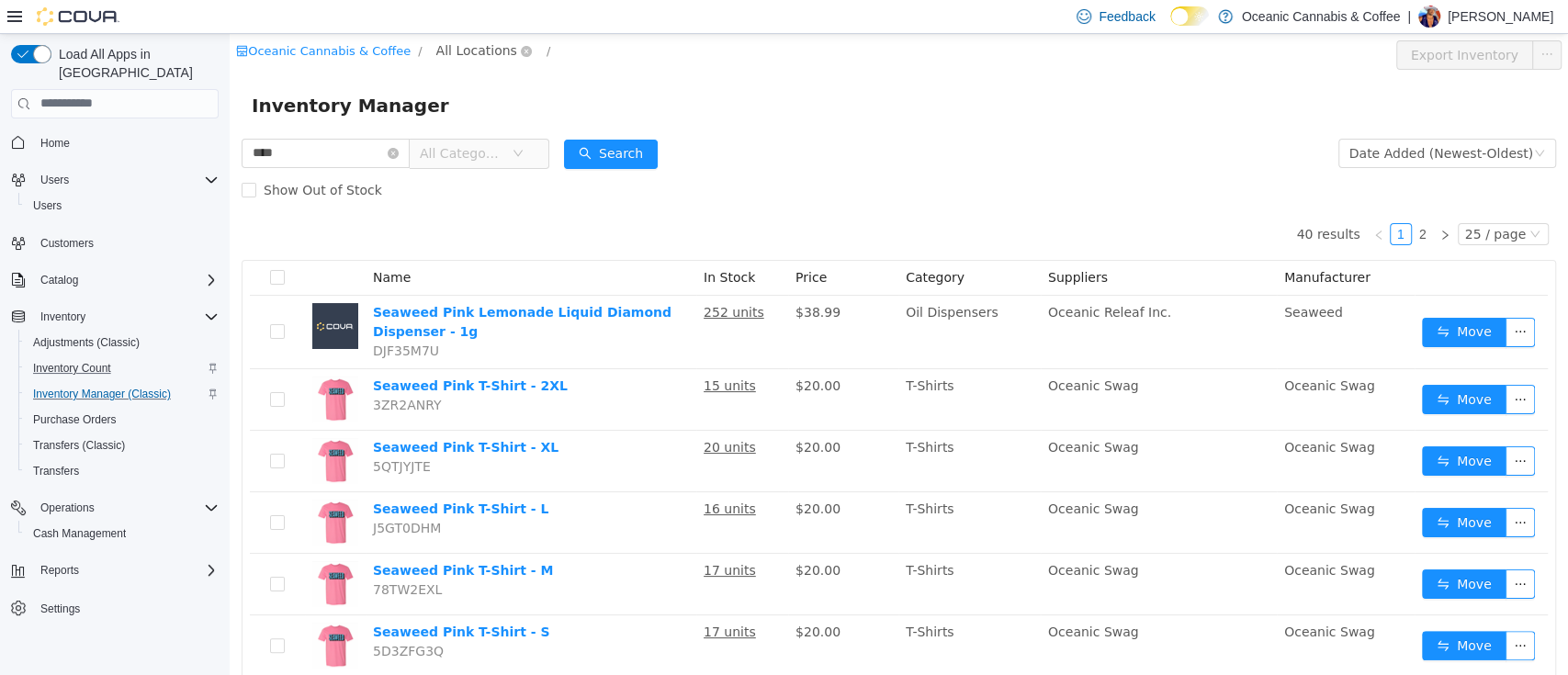
click at [444, 54] on span "All Locations" at bounding box center [477, 50] width 81 height 20
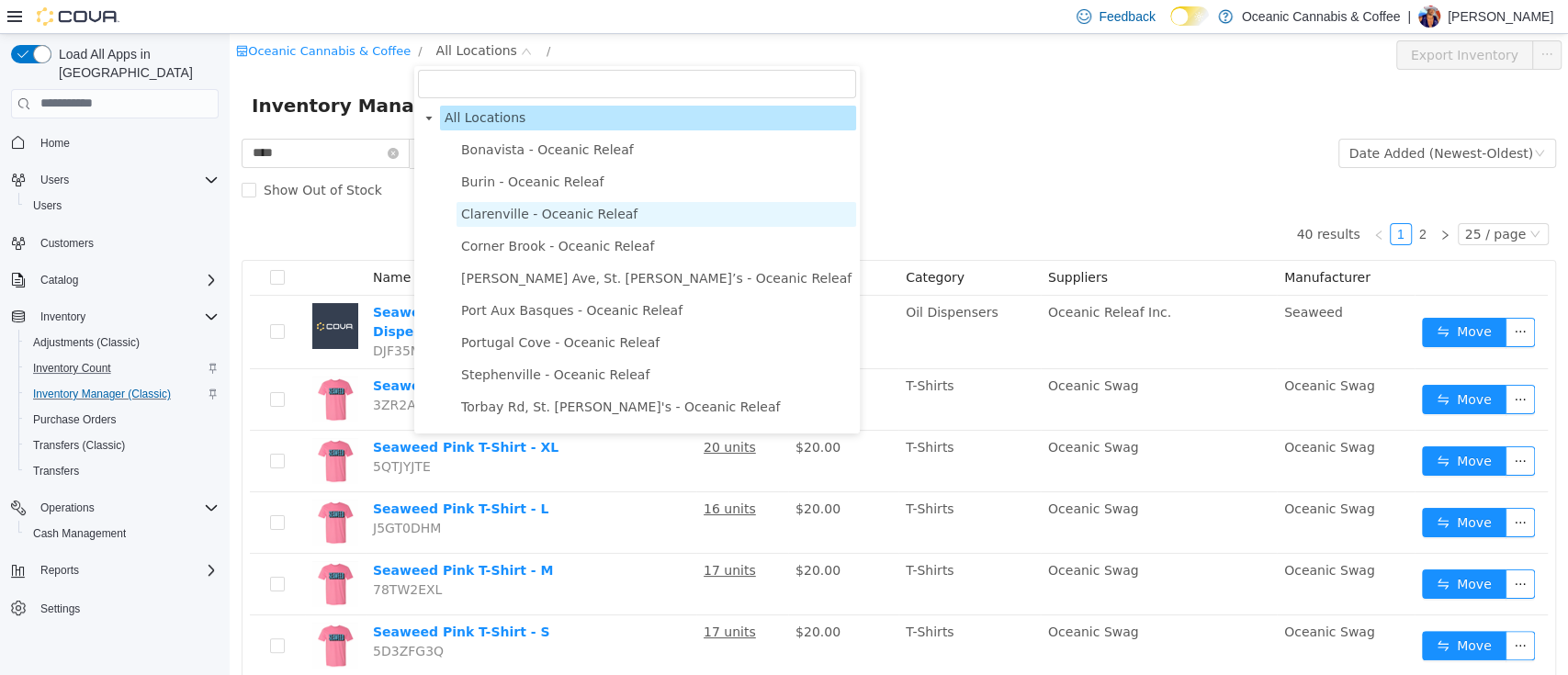
click at [514, 213] on span "Clarenville - Oceanic Releaf" at bounding box center [549, 213] width 176 height 15
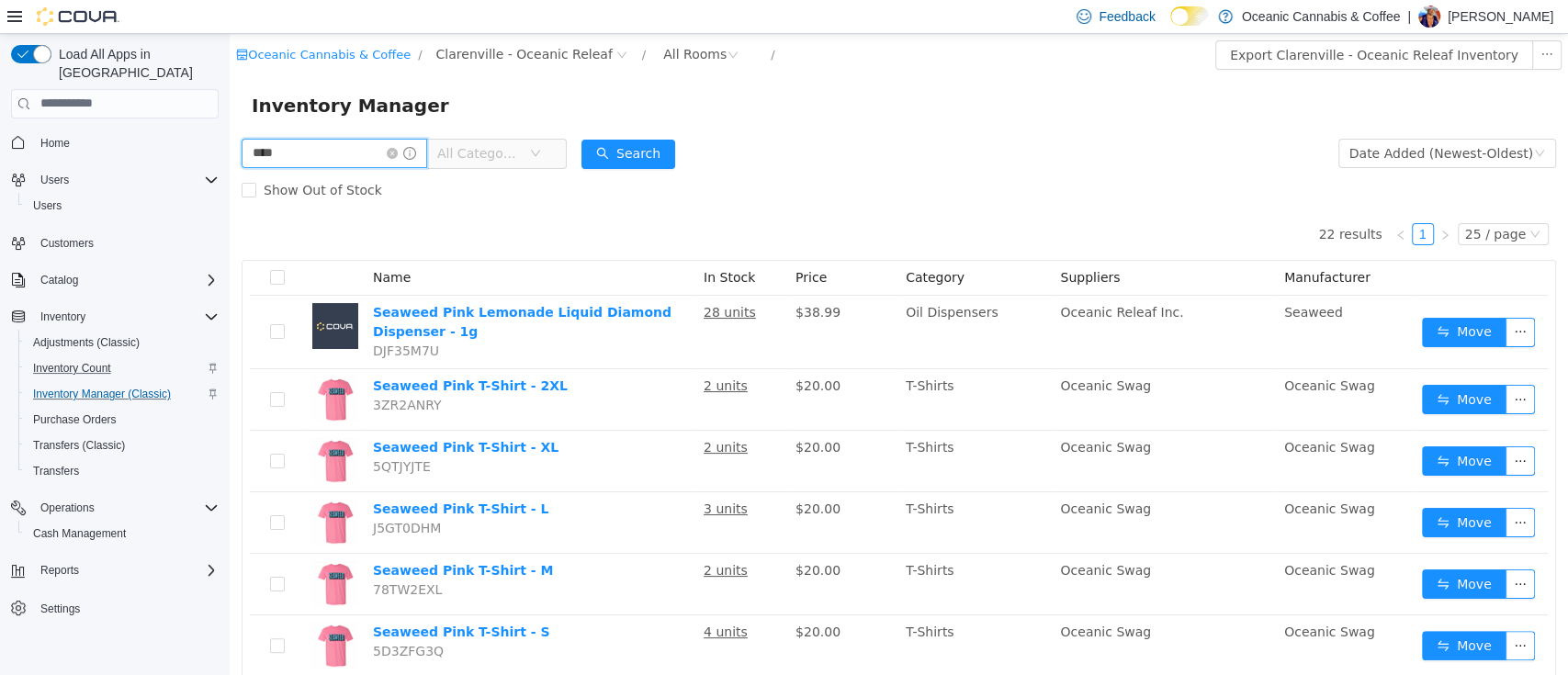
click at [396, 148] on input "****" at bounding box center [334, 153] width 185 height 30
click at [397, 157] on icon "icon: close-circle" at bounding box center [392, 152] width 11 height 11
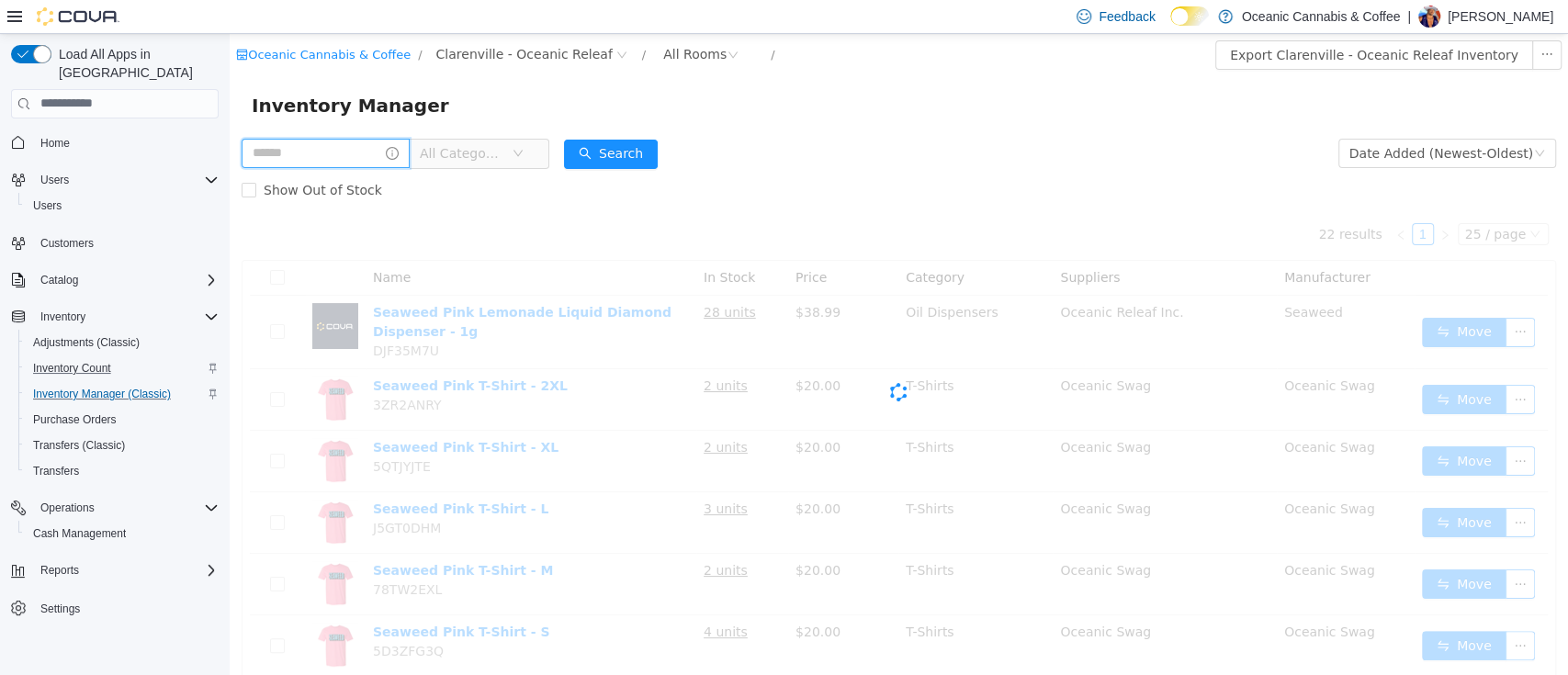
click at [390, 157] on input "text" at bounding box center [326, 153] width 168 height 30
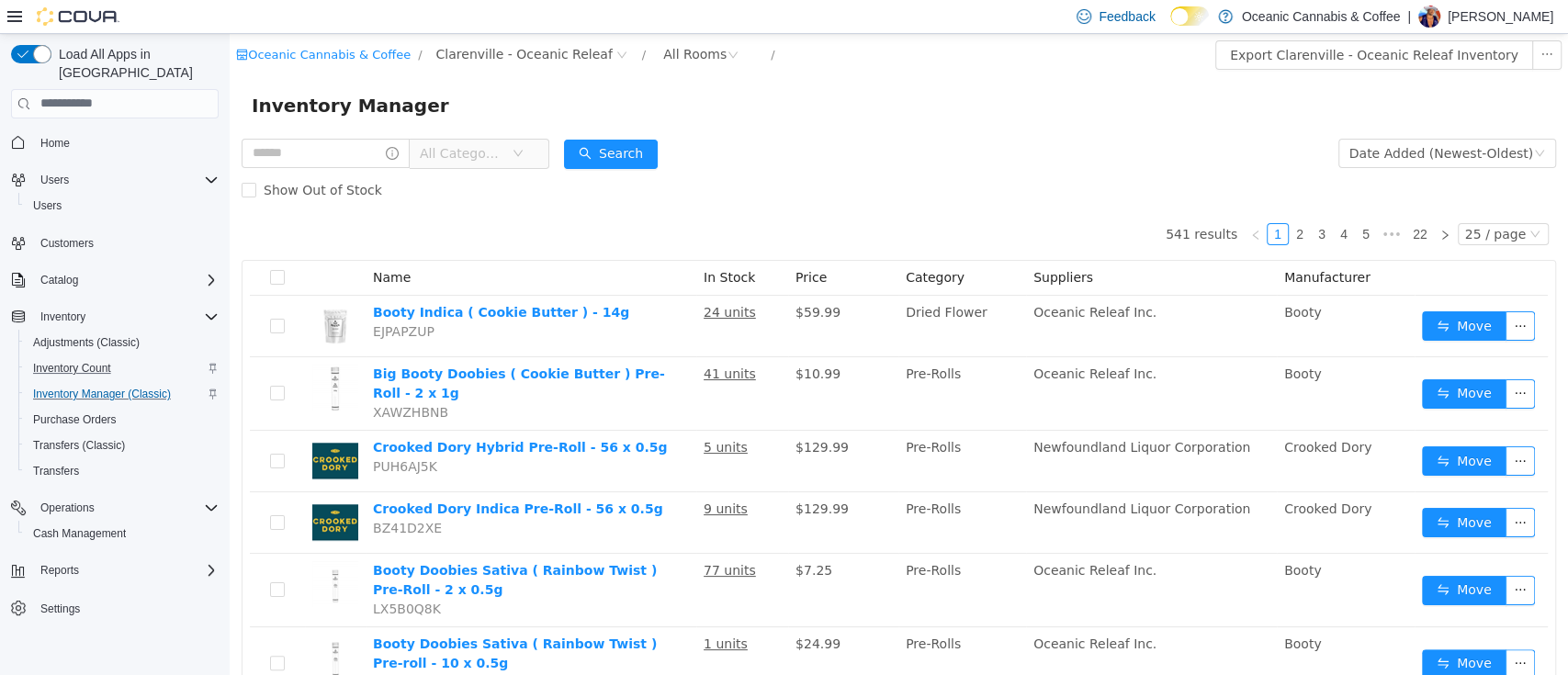
click at [1481, 102] on div "Inventory Manager" at bounding box center [899, 105] width 1294 height 30
click at [298, 139] on input "text" at bounding box center [326, 153] width 168 height 30
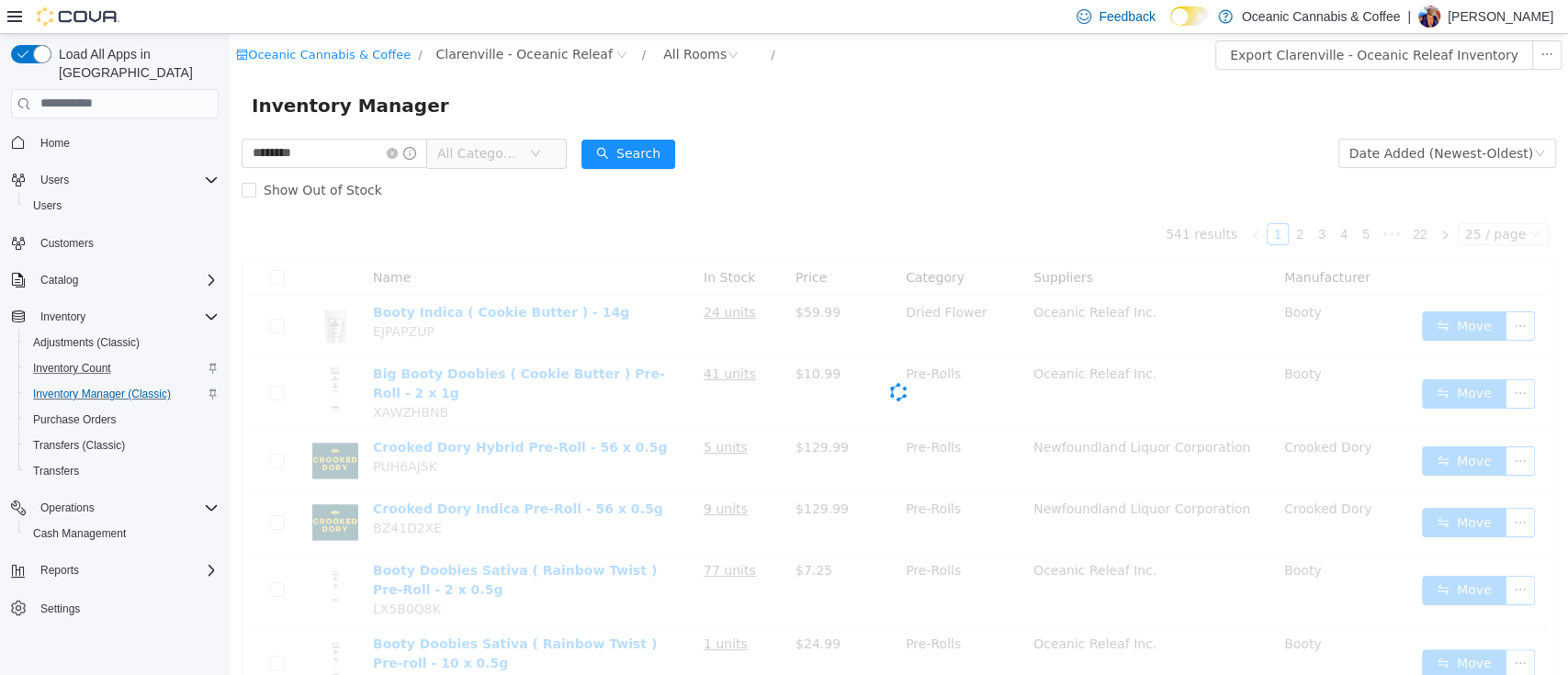
click at [749, 182] on div "Show Out of Stock" at bounding box center [899, 188] width 1314 height 37
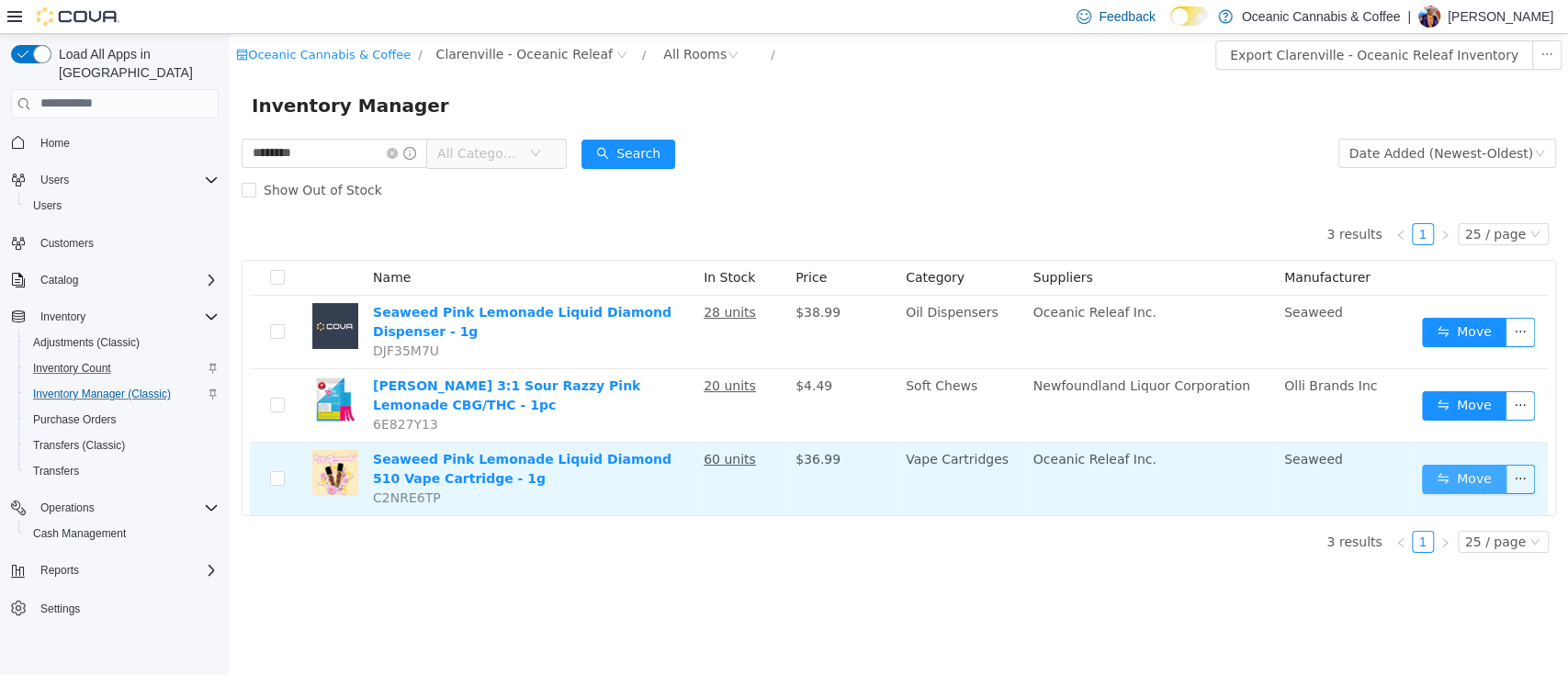
click at [1437, 479] on button "Move" at bounding box center [1464, 479] width 84 height 30
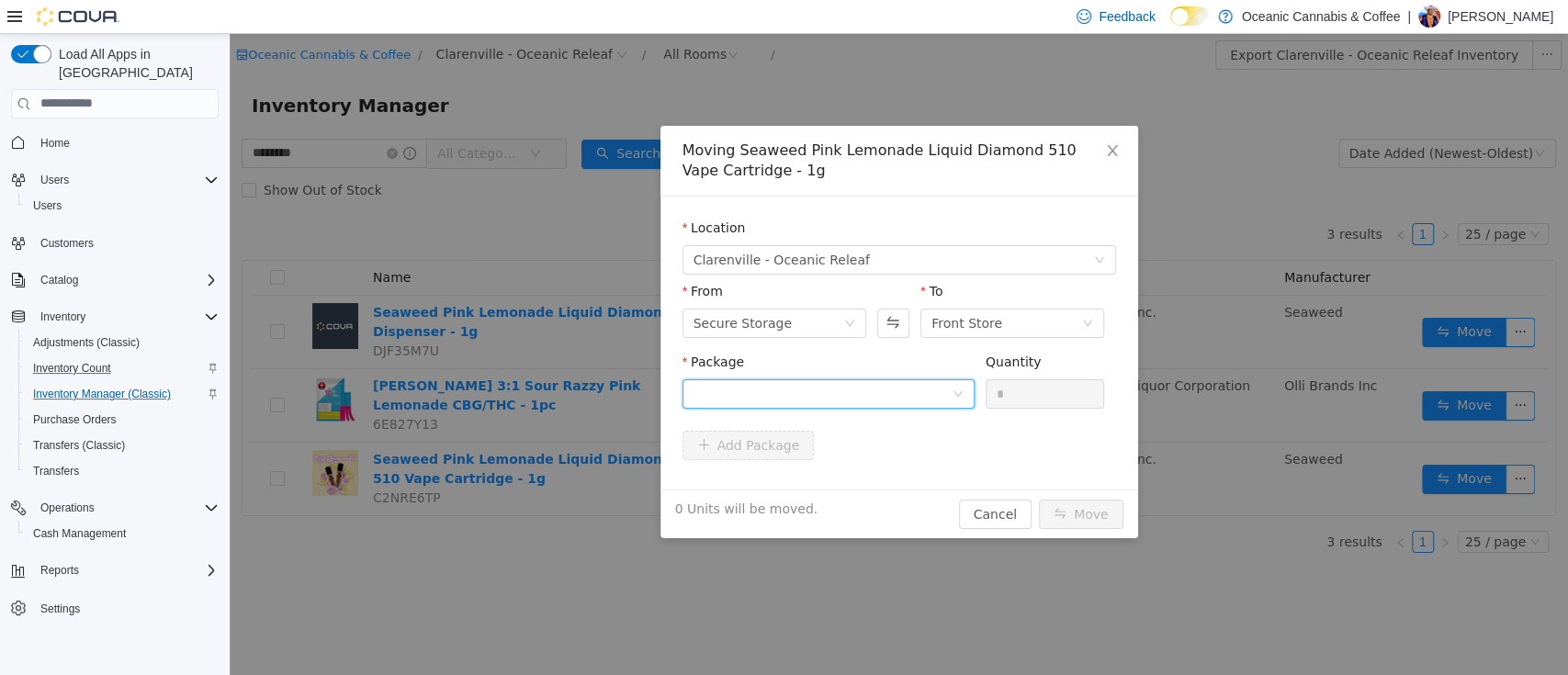
click at [865, 381] on div at bounding box center [823, 394] width 258 height 28
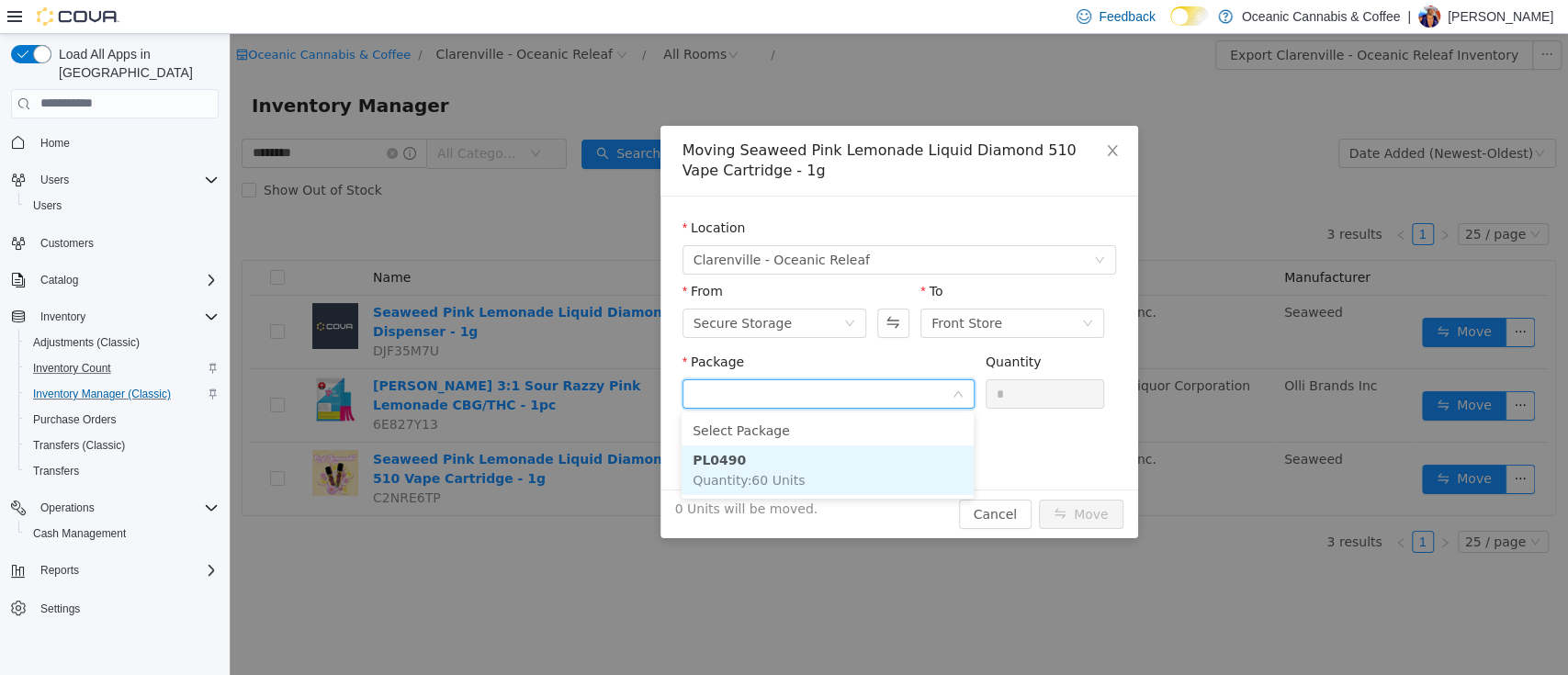
click at [882, 473] on li "PL0490 Quantity : 60 Units" at bounding box center [828, 470] width 292 height 50
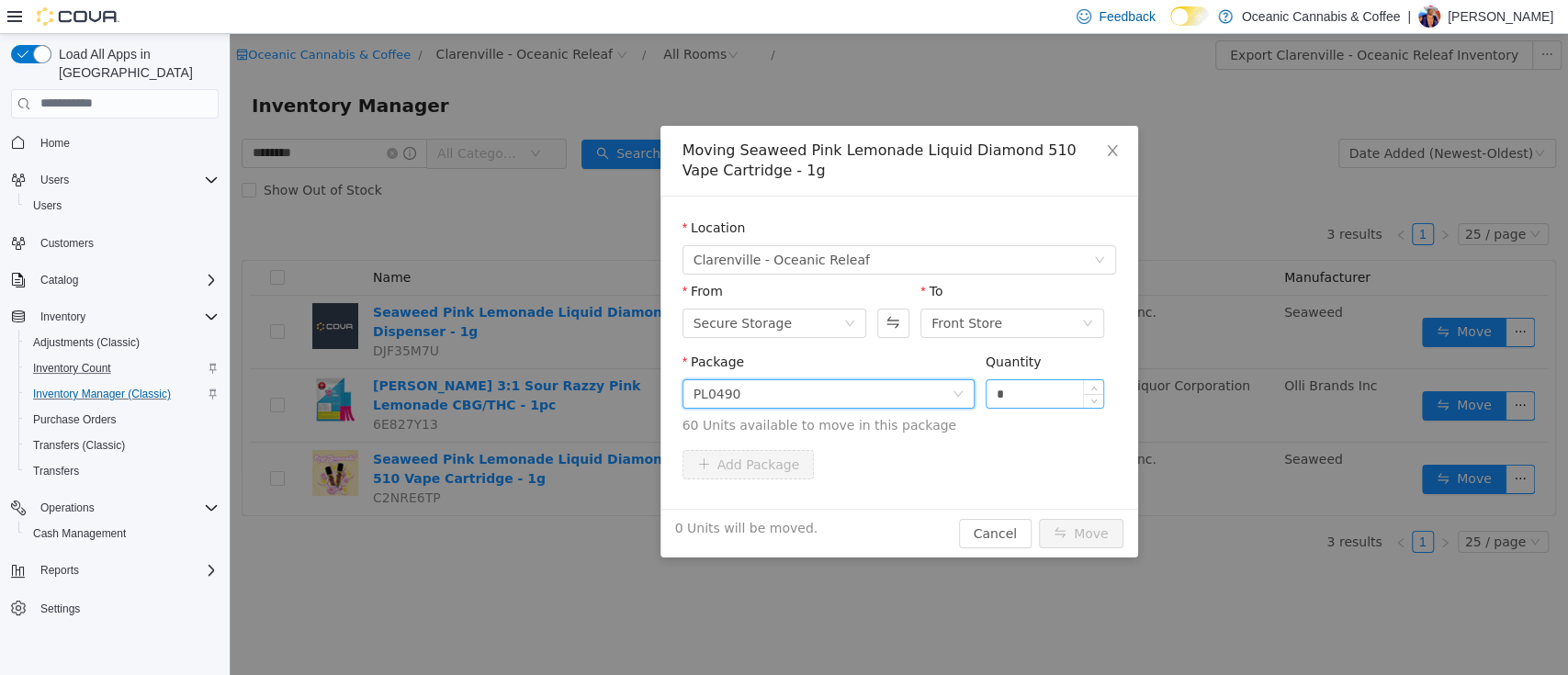
click at [1026, 401] on input "*" at bounding box center [1045, 394] width 118 height 28
click at [1039, 518] on button "Move" at bounding box center [1080, 533] width 84 height 30
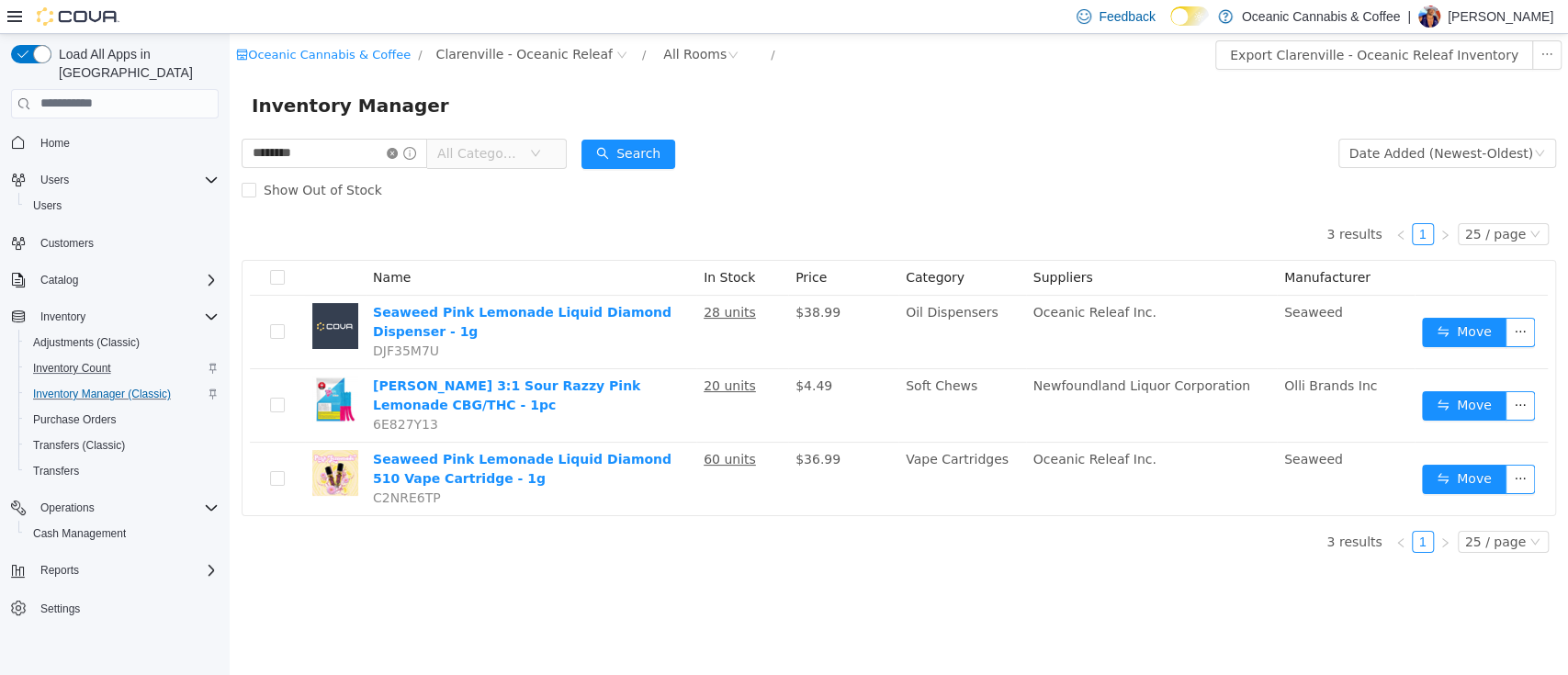
click at [397, 148] on icon "icon: close-circle" at bounding box center [392, 152] width 11 height 11
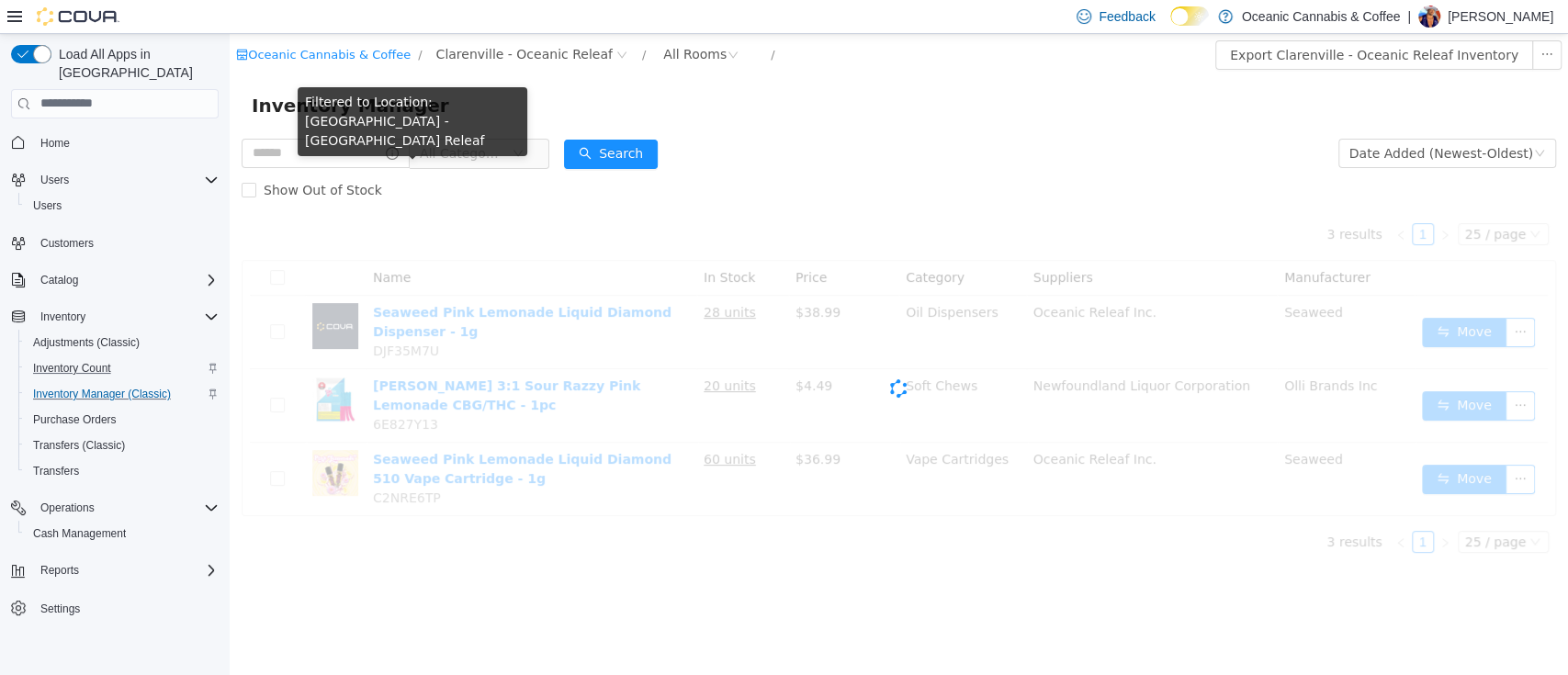
click at [342, 143] on div "Filtered to Location: [GEOGRAPHIC_DATA] - [GEOGRAPHIC_DATA] Releaf" at bounding box center [412, 124] width 230 height 76
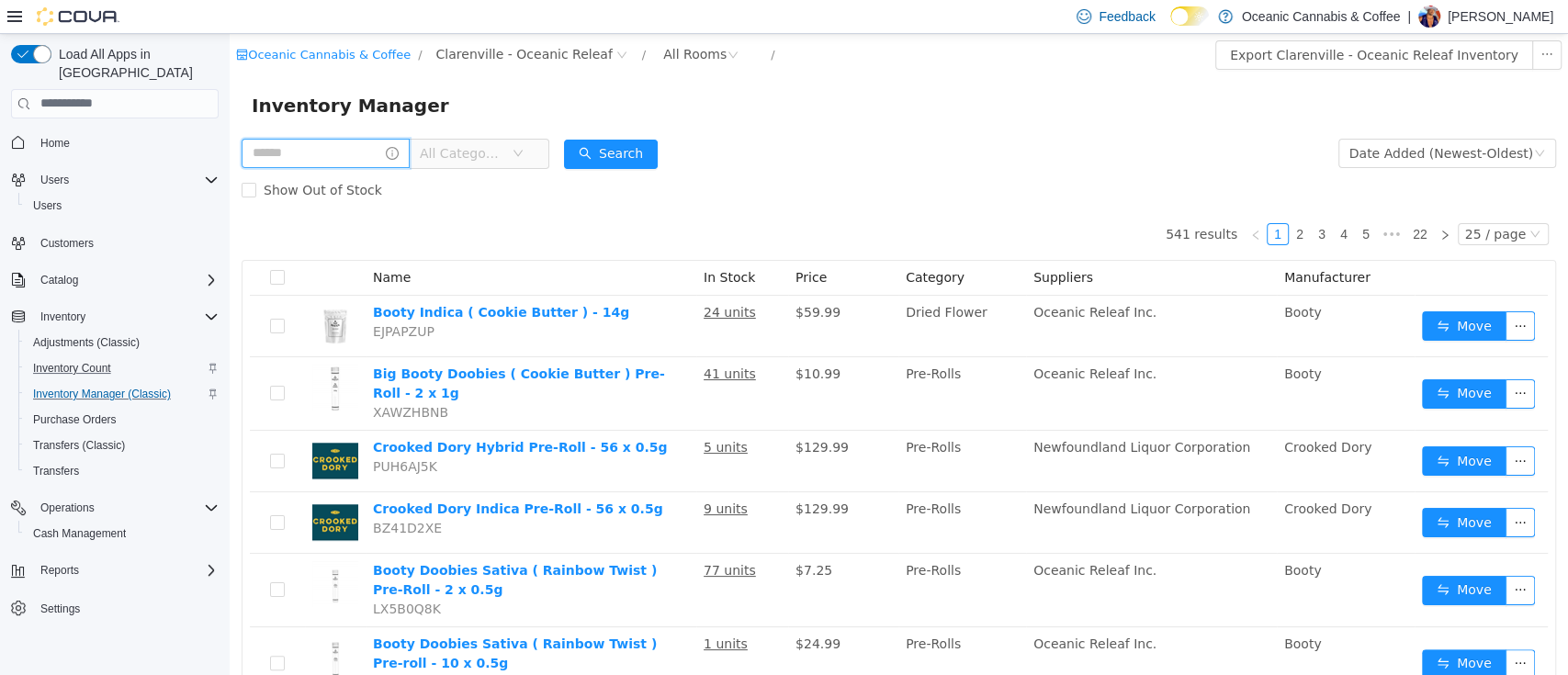
click at [358, 160] on input "text" at bounding box center [326, 153] width 168 height 30
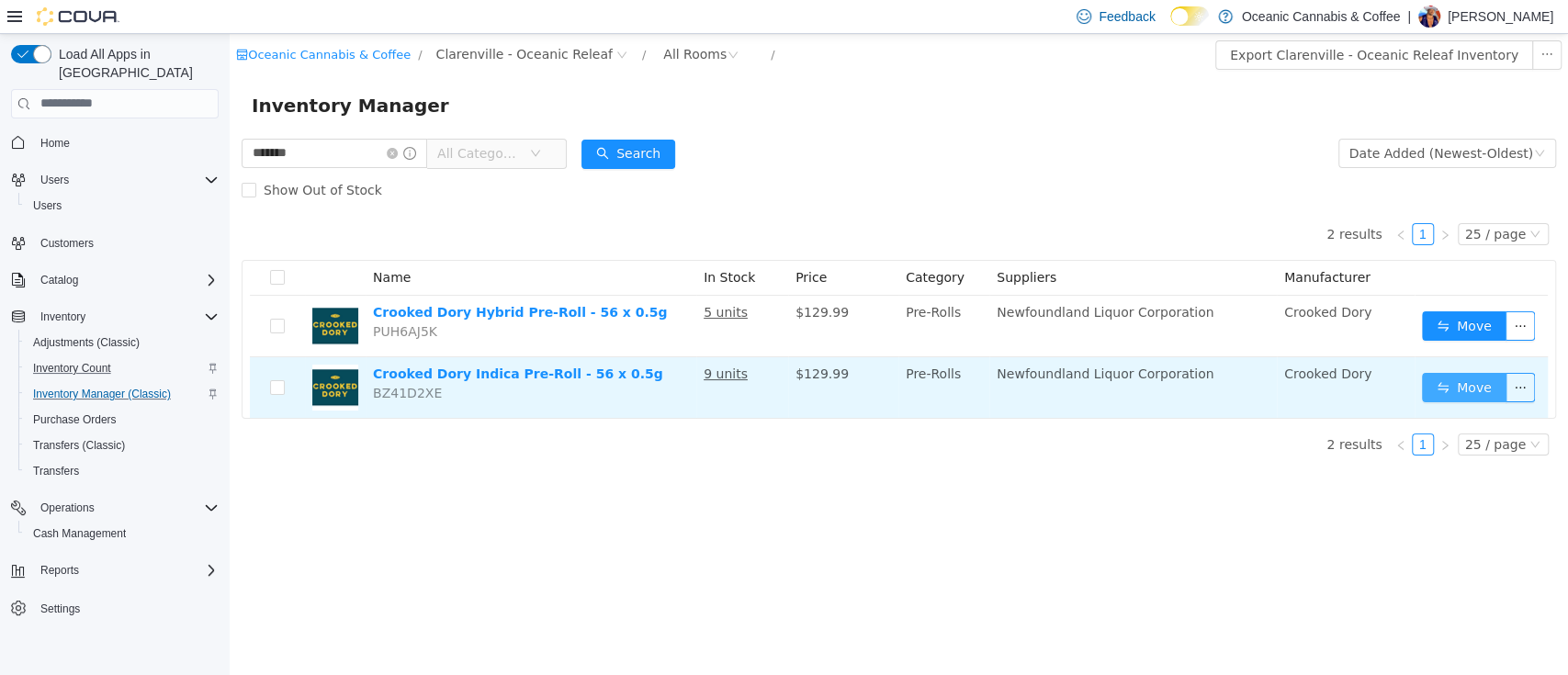
click at [1465, 394] on button "Move" at bounding box center [1464, 387] width 84 height 30
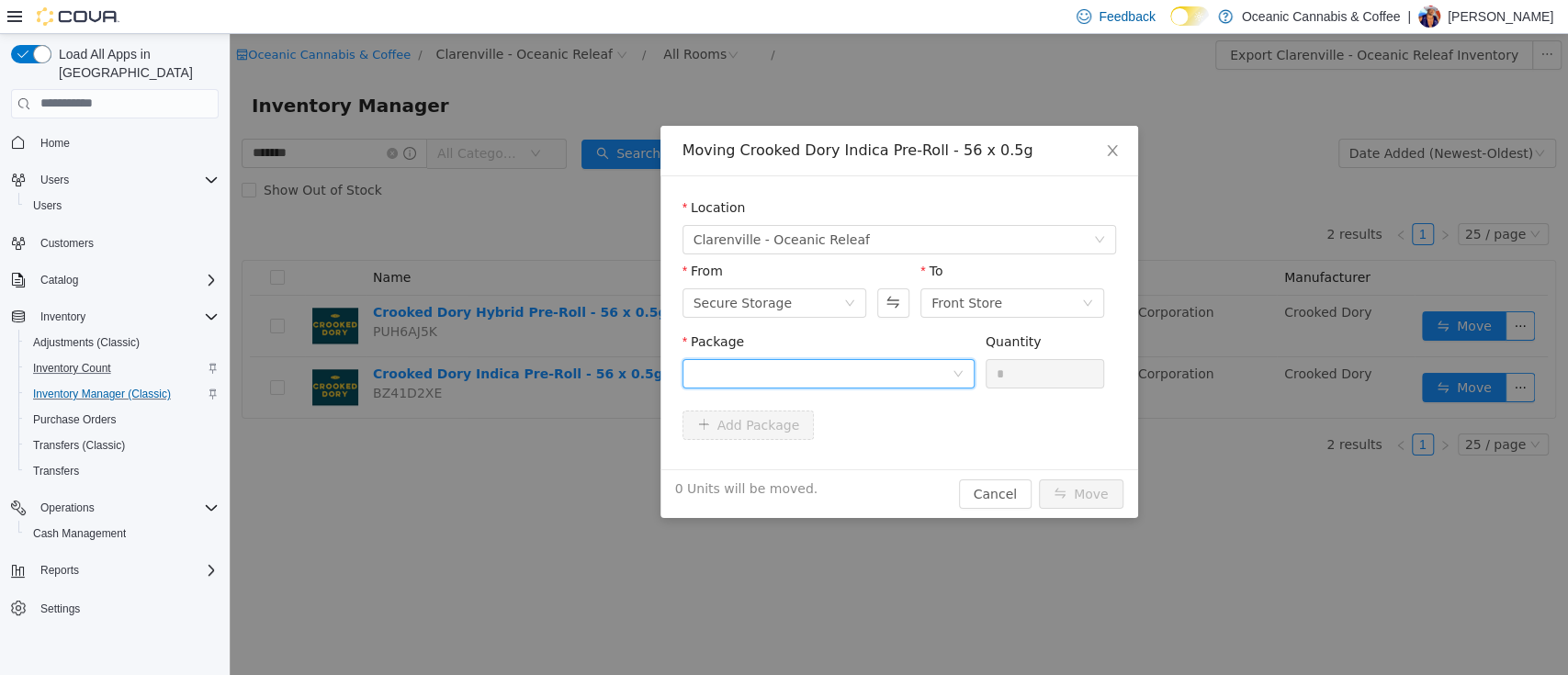
click at [856, 376] on div at bounding box center [823, 373] width 258 height 28
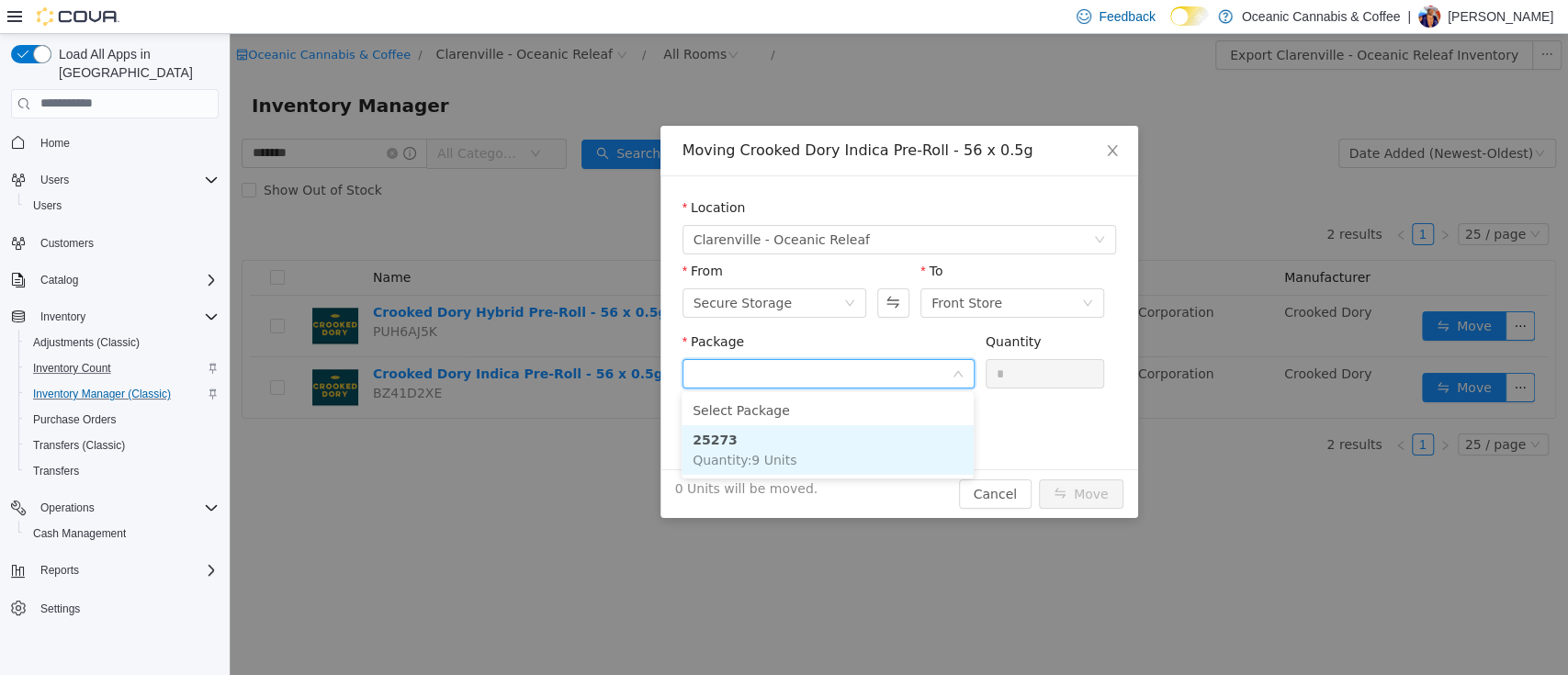
click at [859, 453] on li "25273 Quantity : 9 Units" at bounding box center [828, 449] width 292 height 50
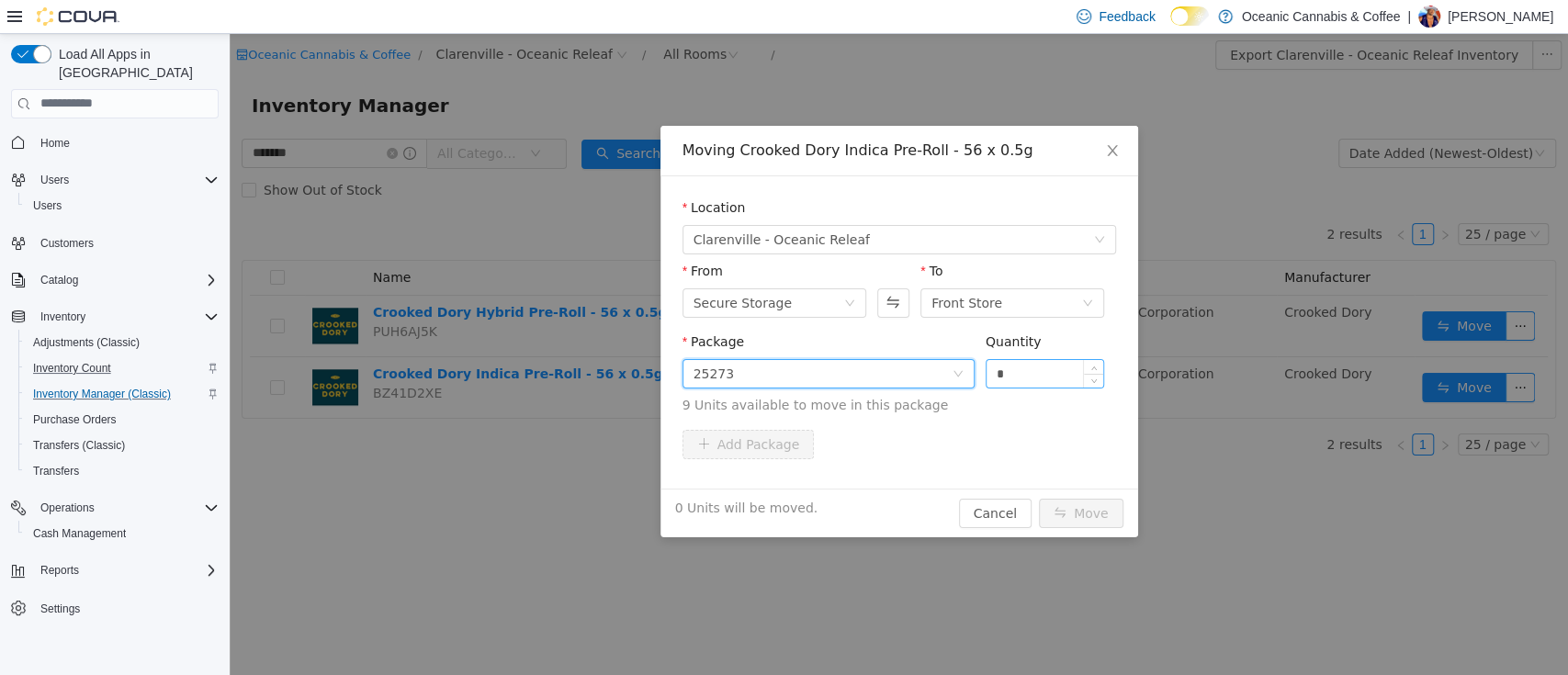
click at [1060, 374] on input "*" at bounding box center [1045, 373] width 118 height 28
click at [1039, 498] on button "Move" at bounding box center [1080, 512] width 84 height 30
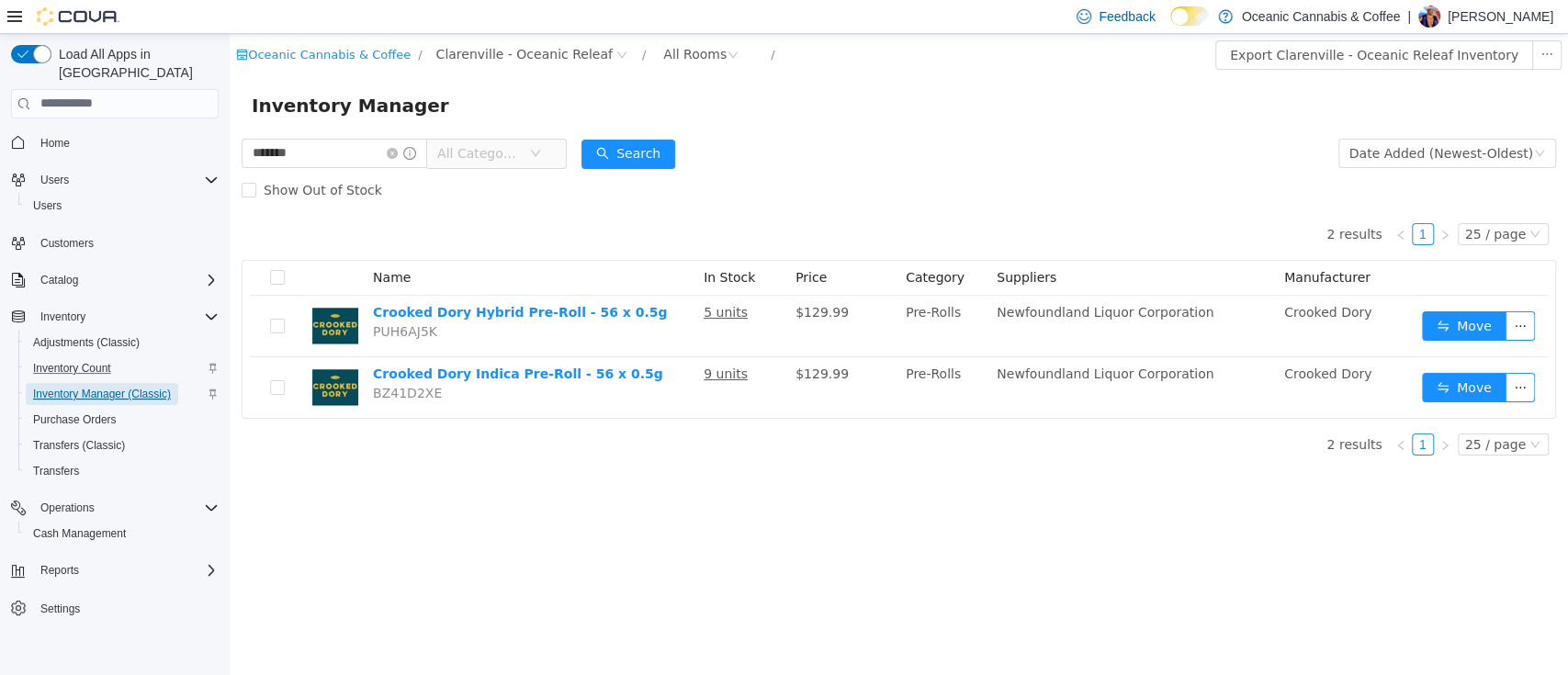
click at [147, 387] on span "Inventory Manager (Classic)" at bounding box center [101, 394] width 138 height 15
click at [416, 158] on span at bounding box center [401, 152] width 30 height 13
click at [397, 153] on icon "icon: close-circle" at bounding box center [392, 152] width 11 height 11
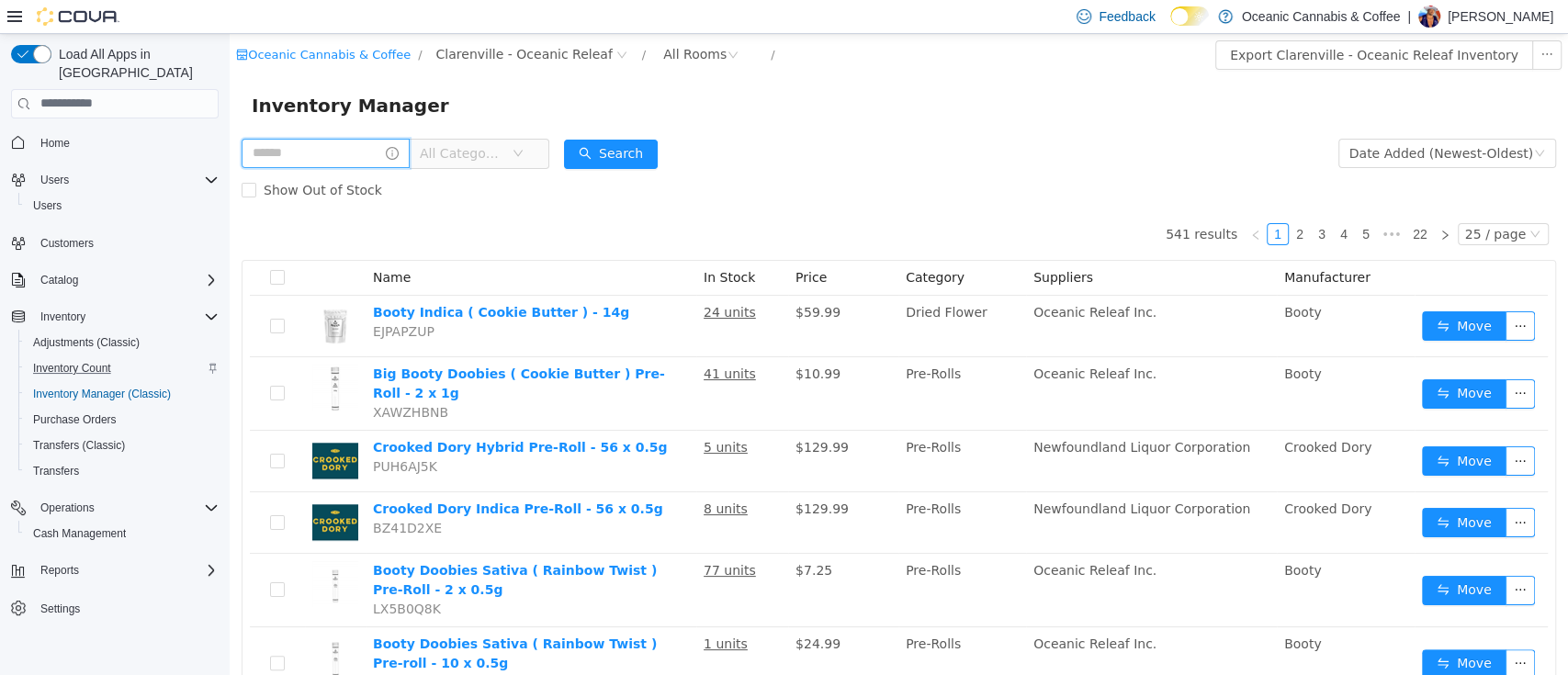
click at [387, 150] on input "text" at bounding box center [326, 153] width 168 height 30
click at [648, 150] on button "Search" at bounding box center [628, 154] width 94 height 30
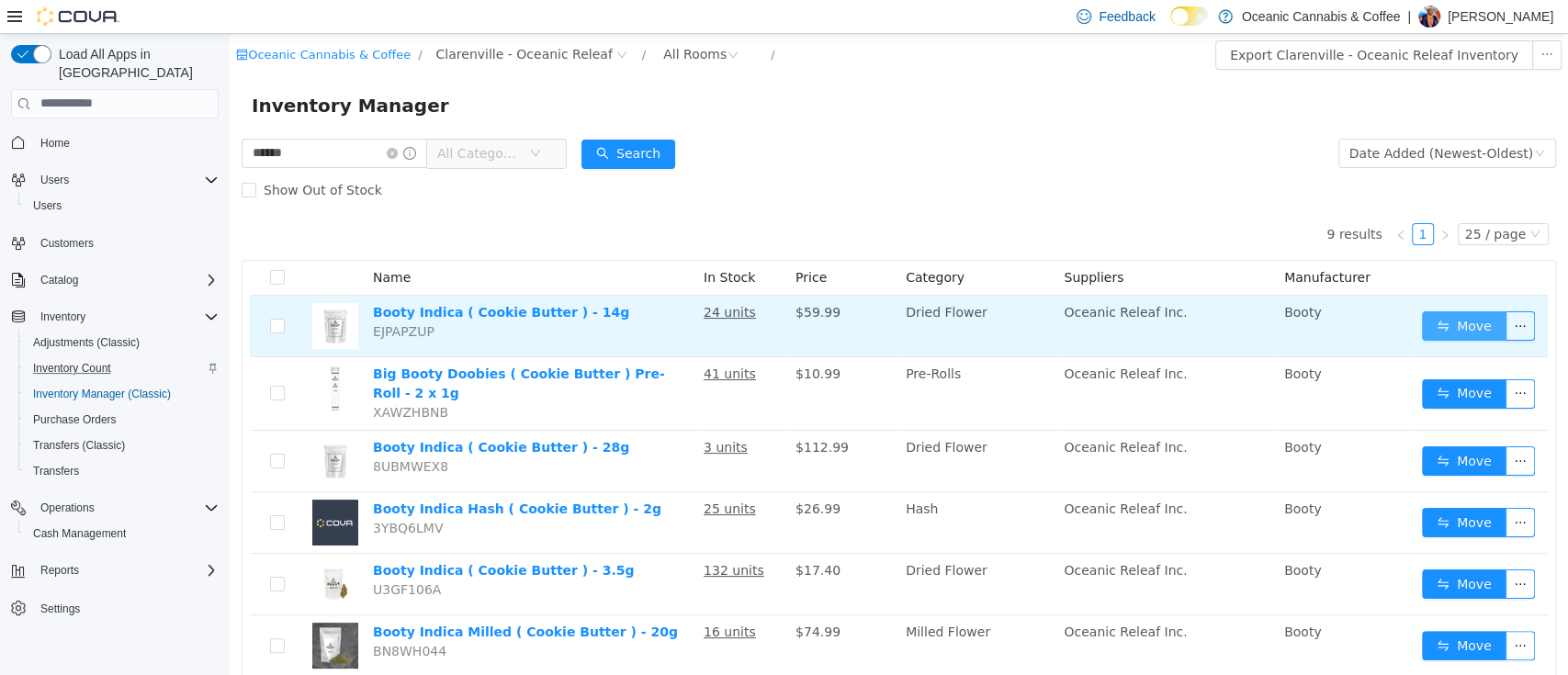
click at [1422, 325] on button "Move" at bounding box center [1464, 325] width 84 height 30
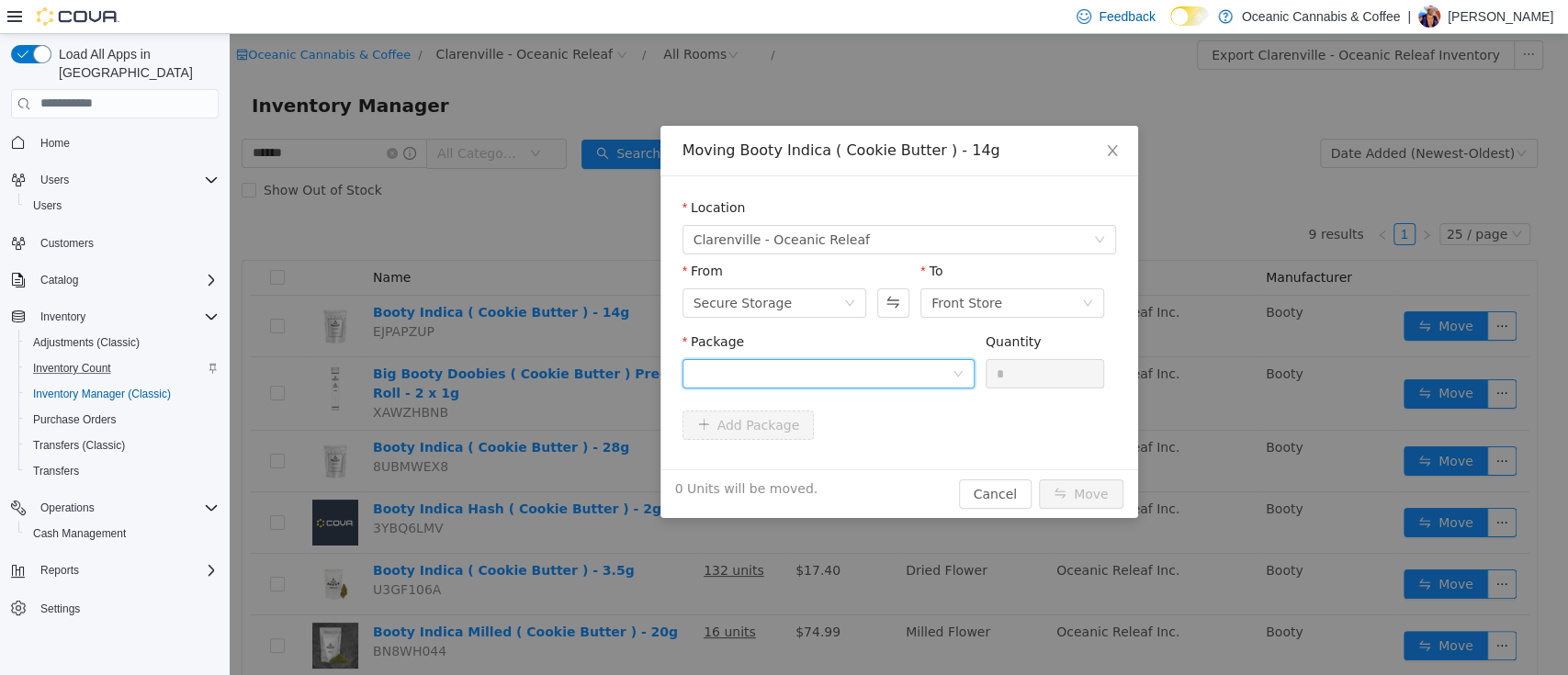
click at [901, 360] on div at bounding box center [823, 373] width 258 height 28
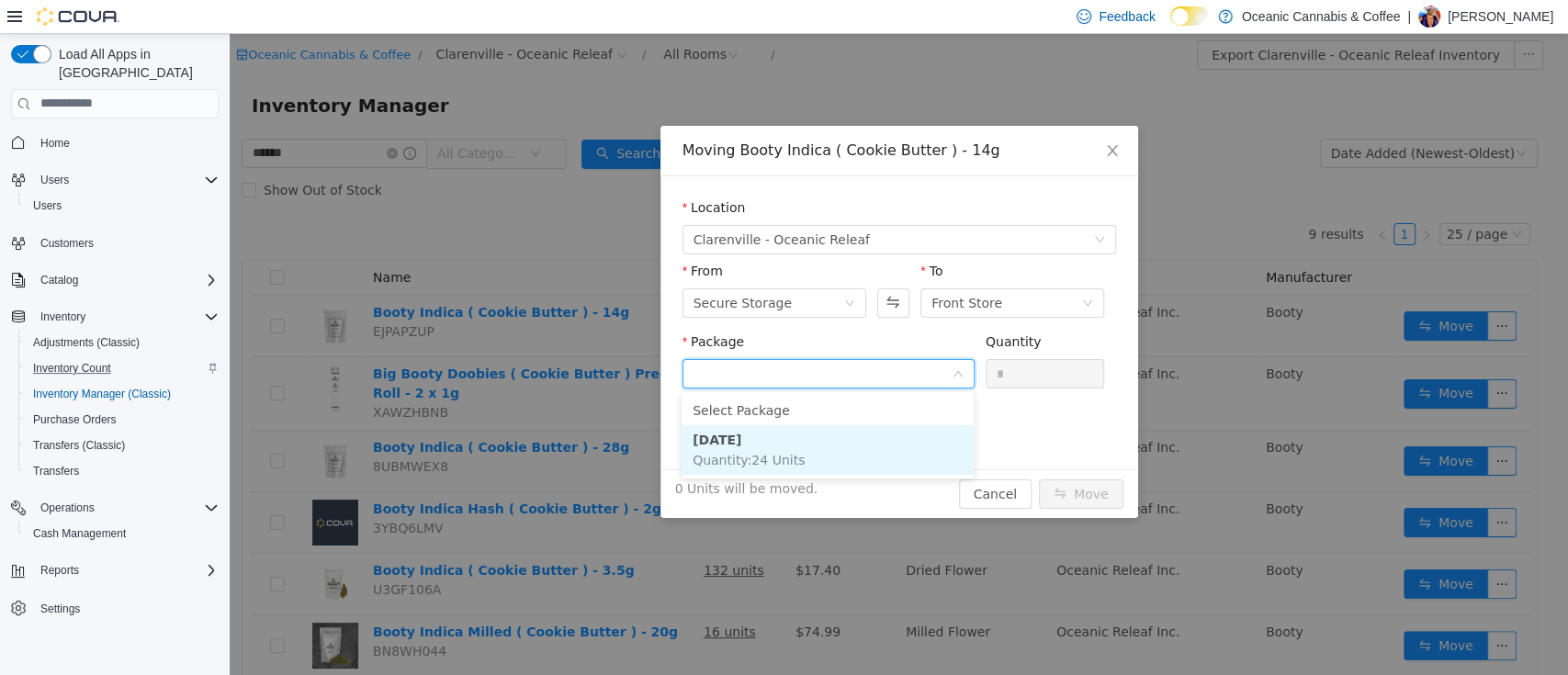
click at [856, 440] on li "[DATE] Quantity : 24 Units" at bounding box center [828, 449] width 292 height 50
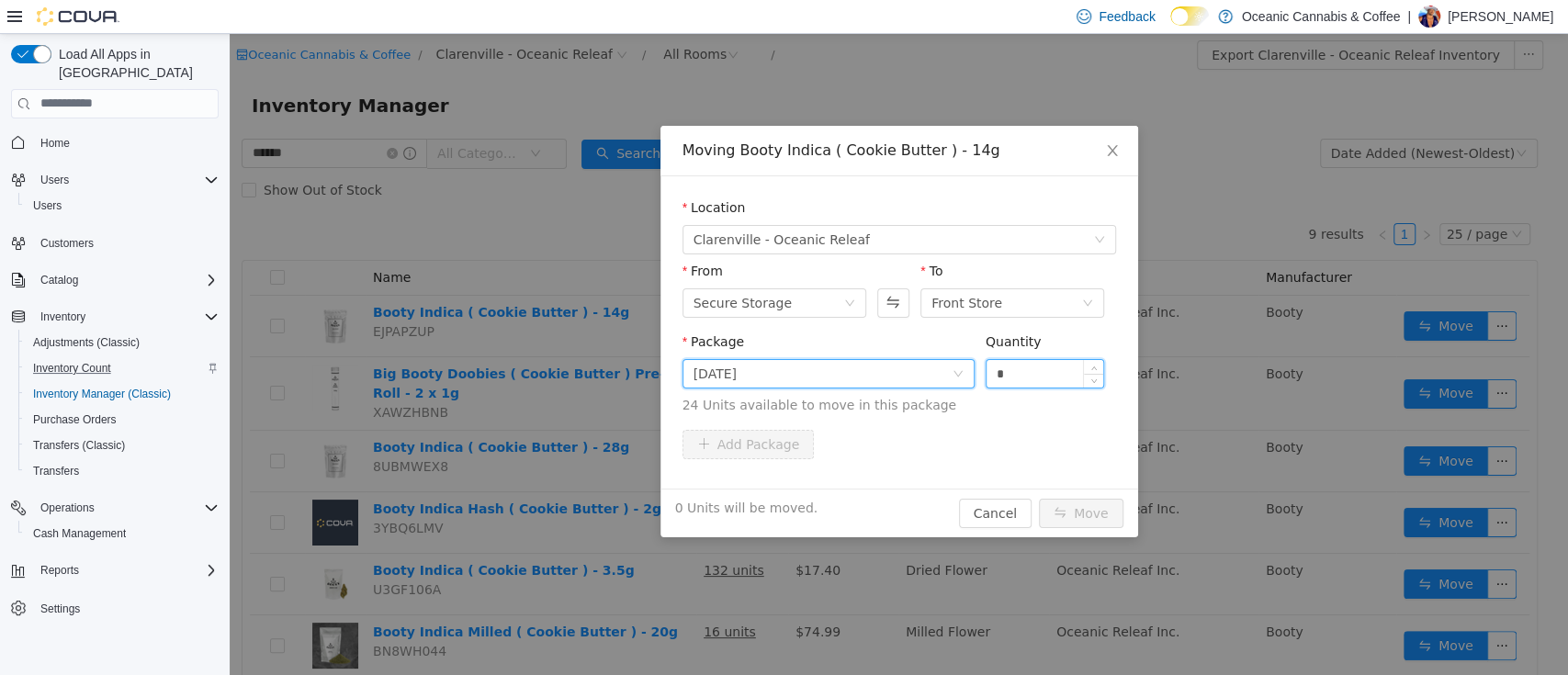
click at [1034, 372] on input "*" at bounding box center [1045, 373] width 118 height 28
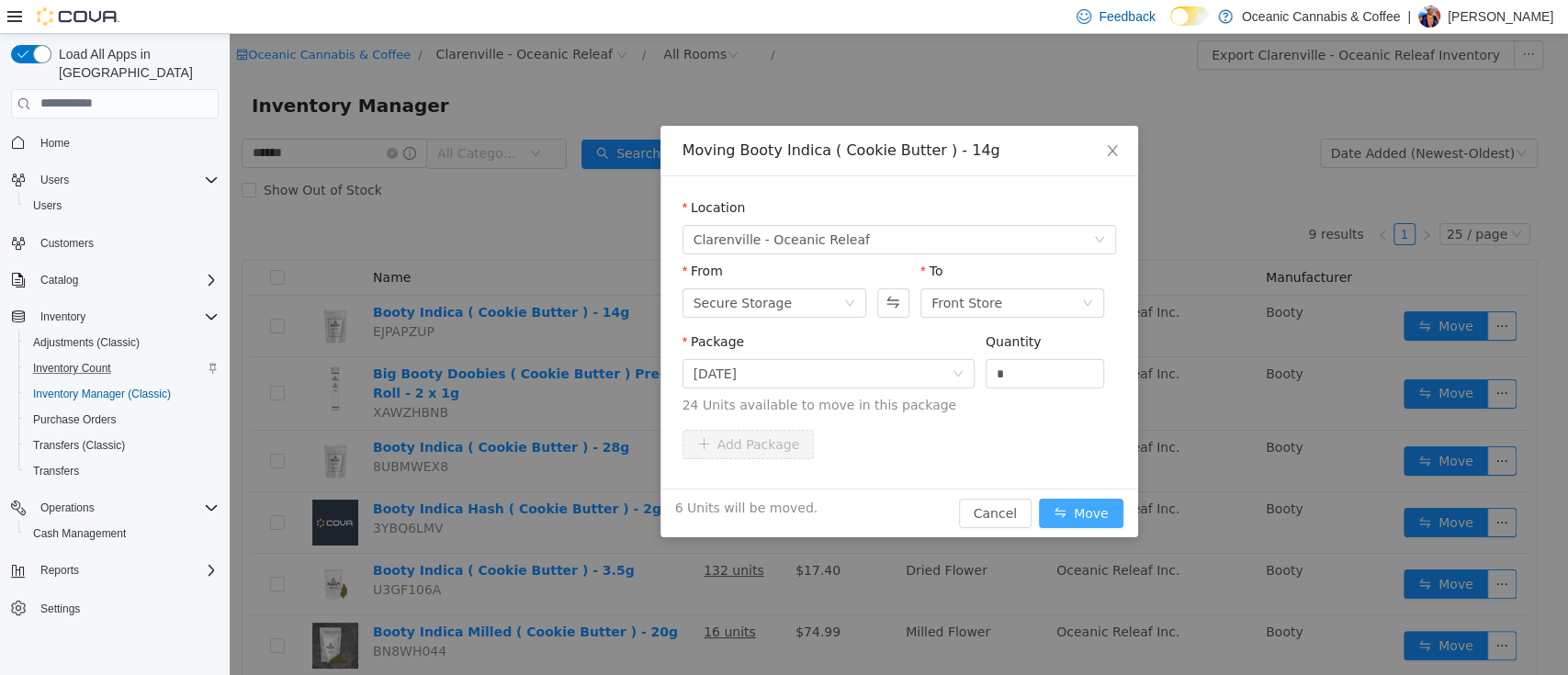
click at [1093, 505] on button "Move" at bounding box center [1080, 512] width 84 height 30
